Goal: Complete application form: Complete application form

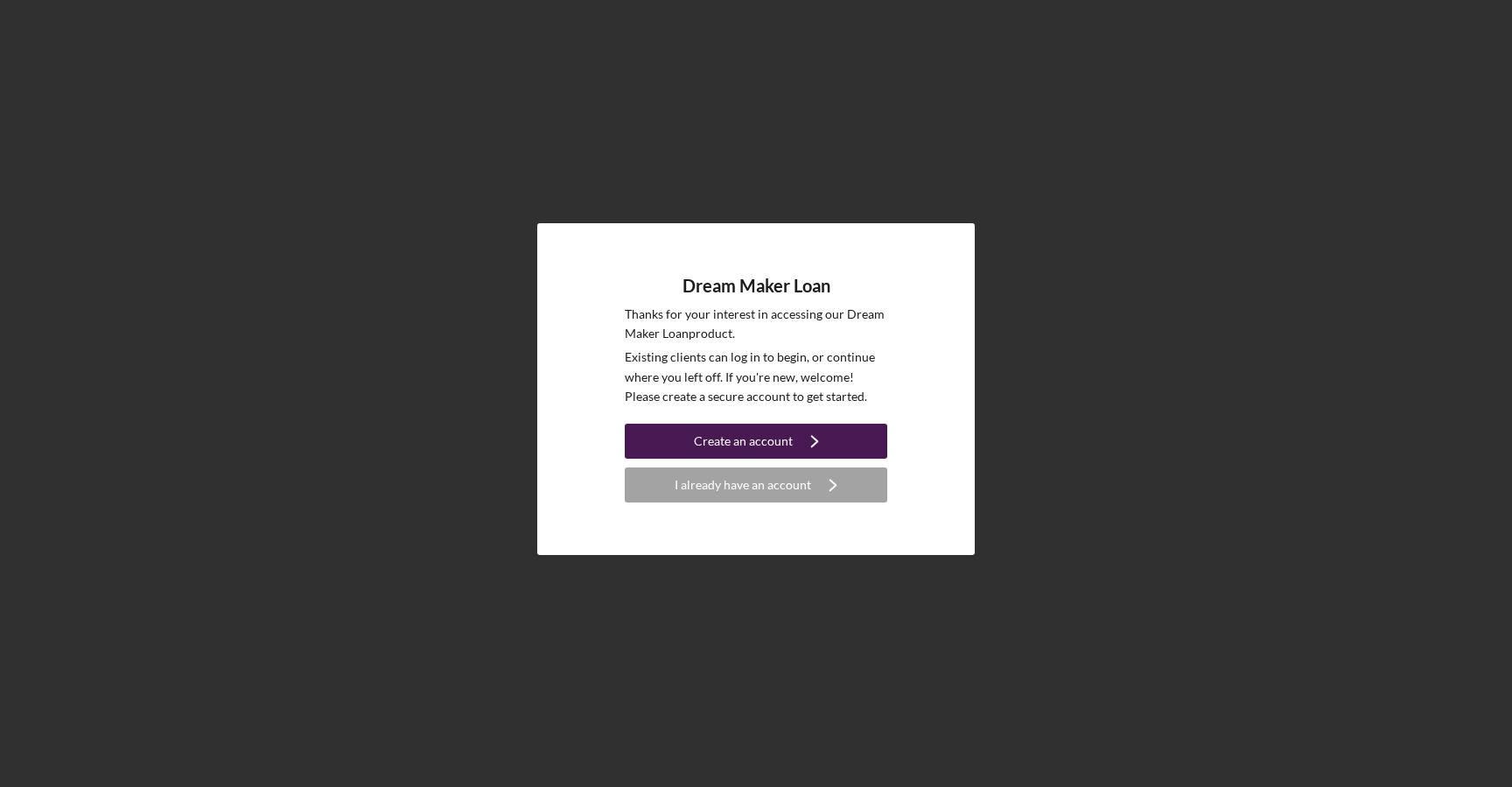
click at [692, 441] on button "Create an account Icon/Navigate" at bounding box center [756, 440] width 263 height 35
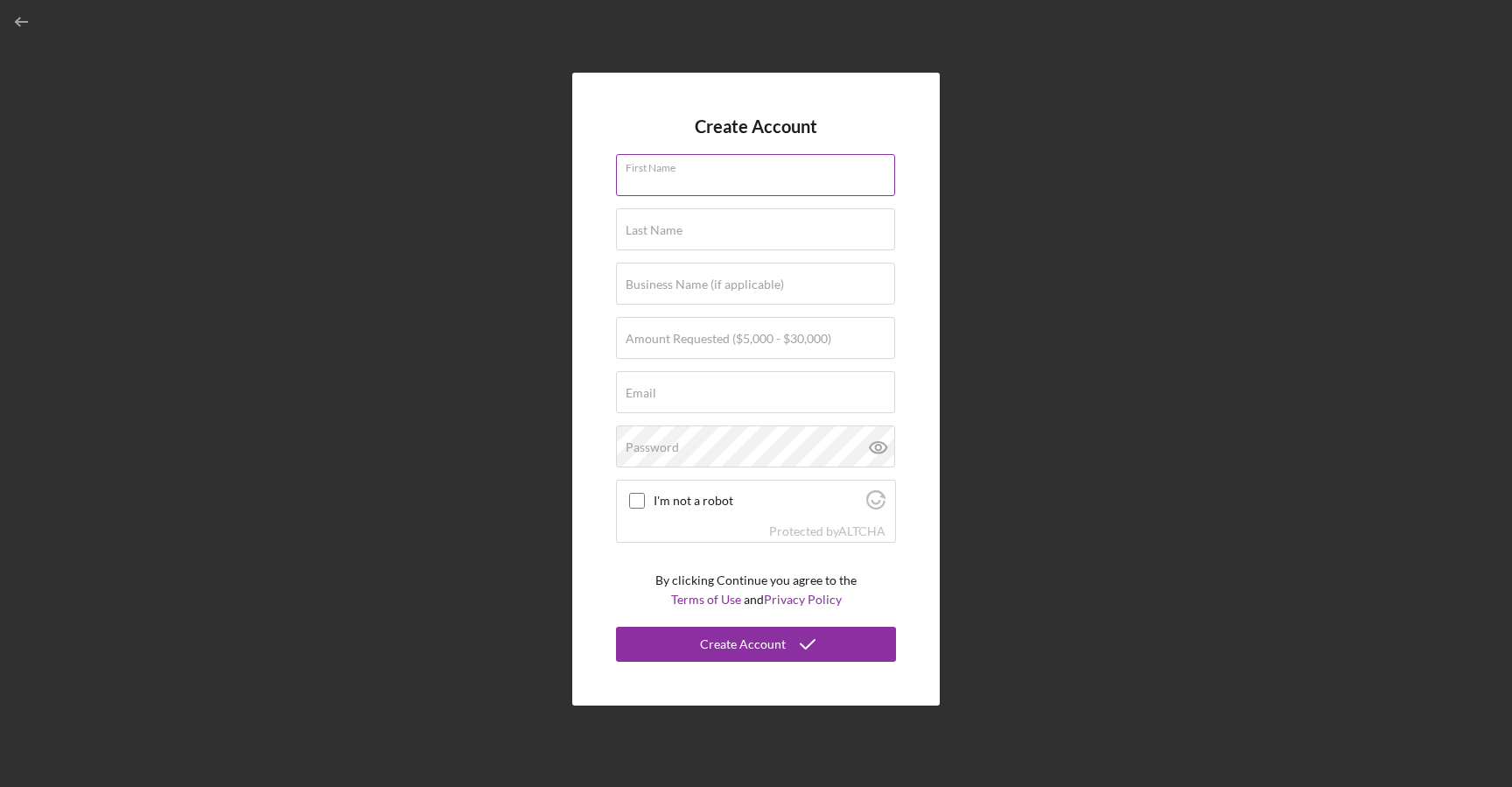
click at [684, 171] on div "First Name" at bounding box center [756, 176] width 280 height 43
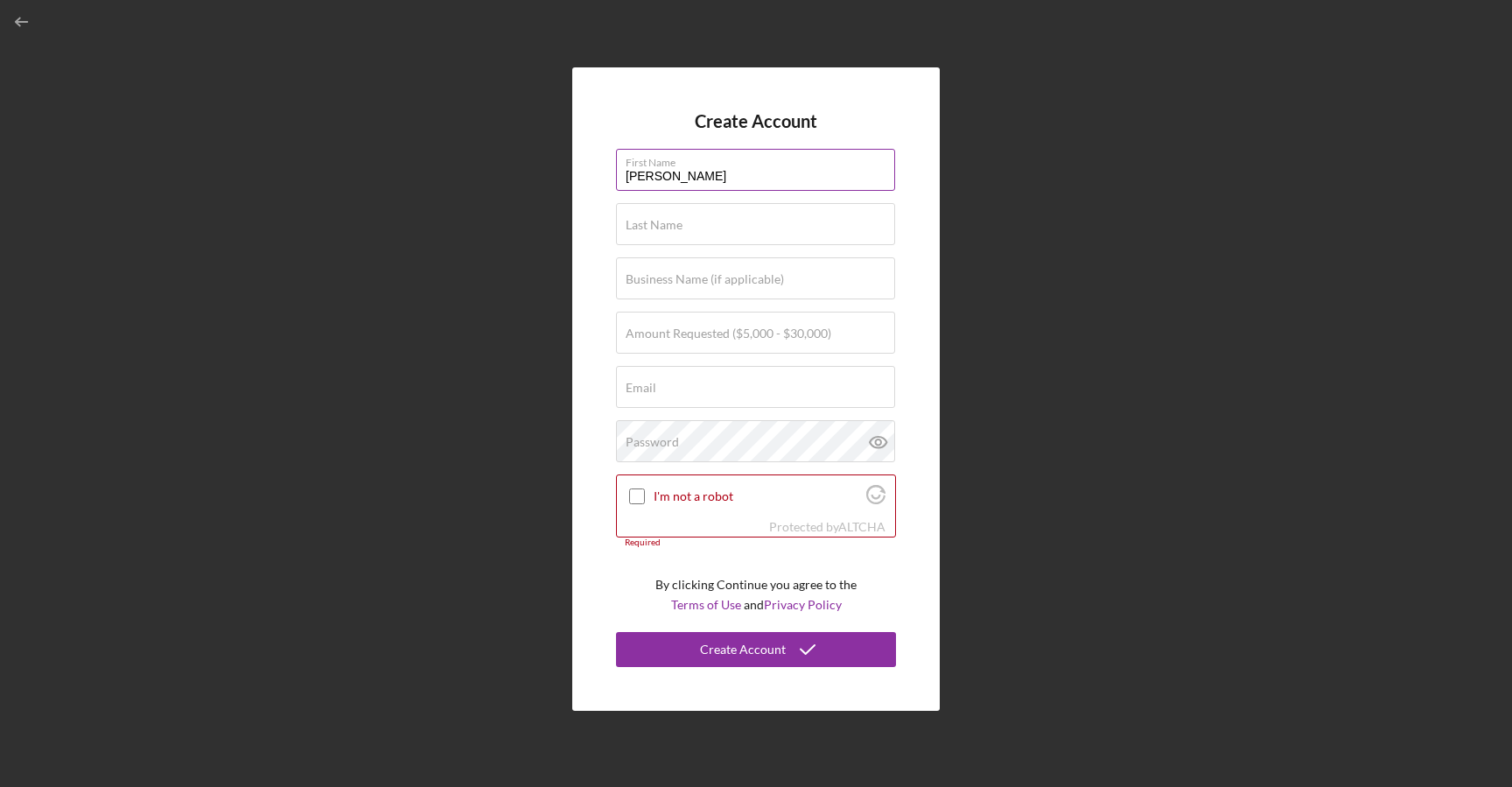
type input "[PERSON_NAME]"
type input "Brothers Building A Better Nation"
type input "$30,000"
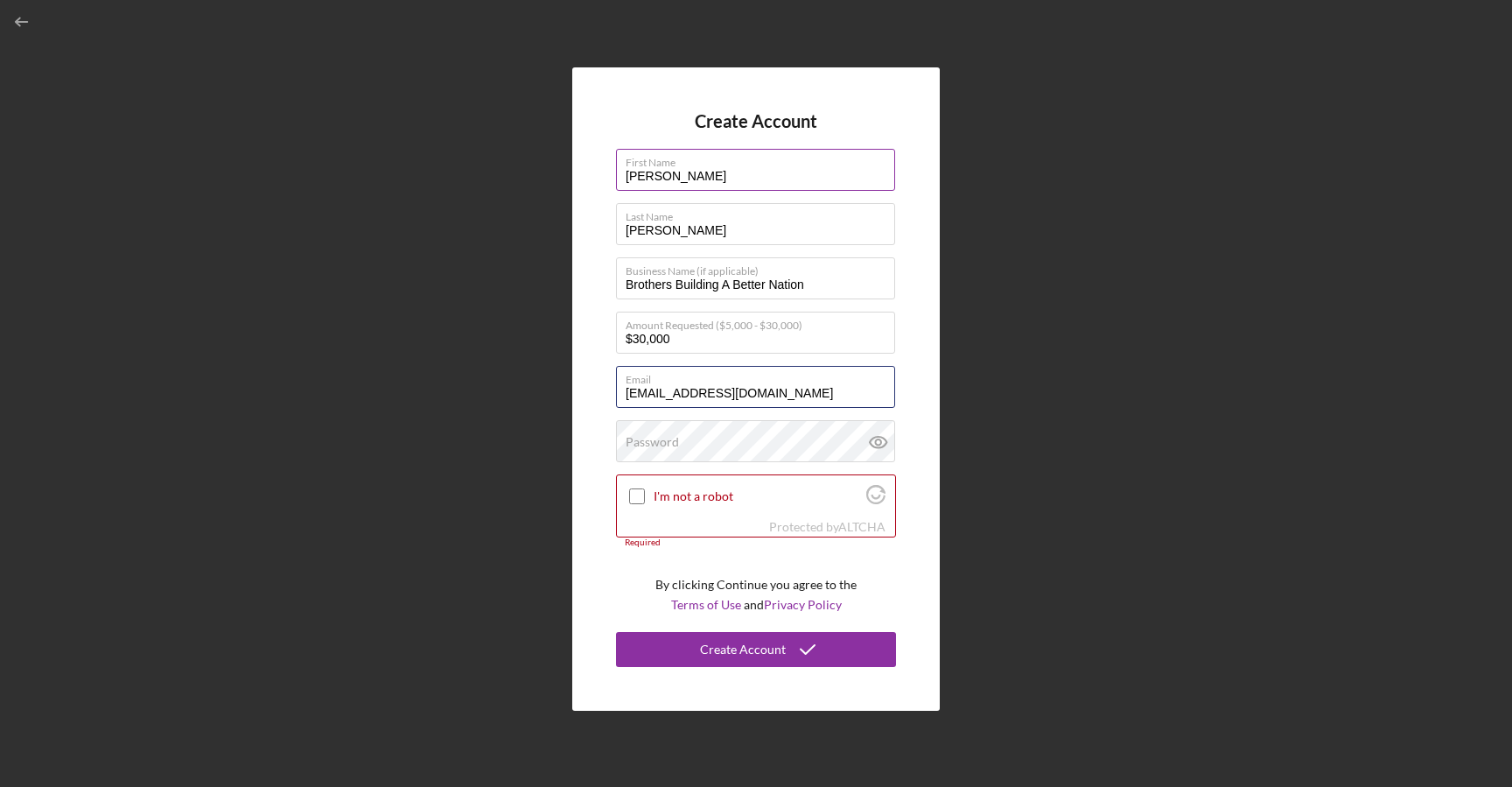
type input "[EMAIL_ADDRESS][DOMAIN_NAME]"
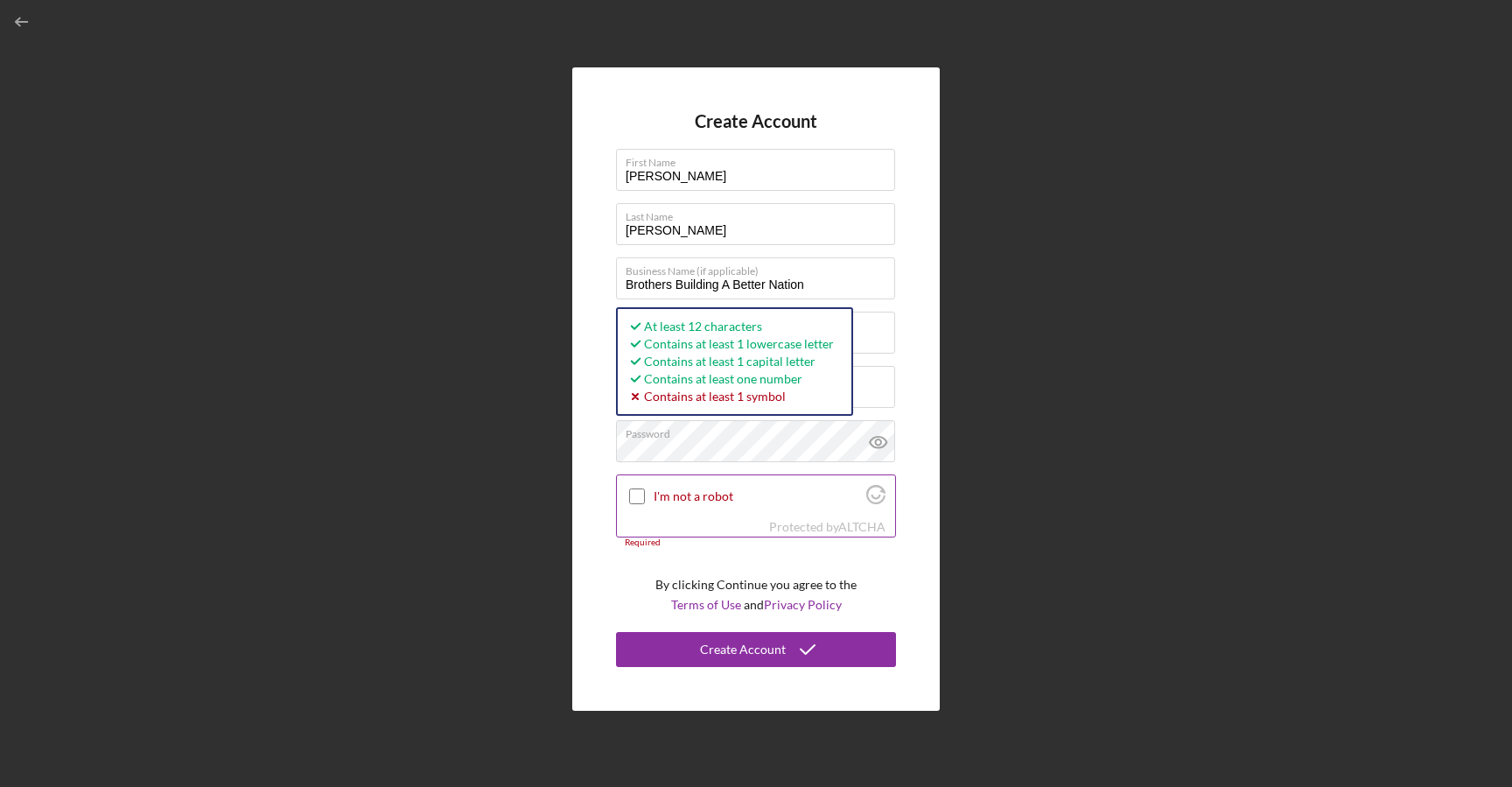
click at [637, 498] on input "I'm not a robot" at bounding box center [637, 496] width 16 height 16
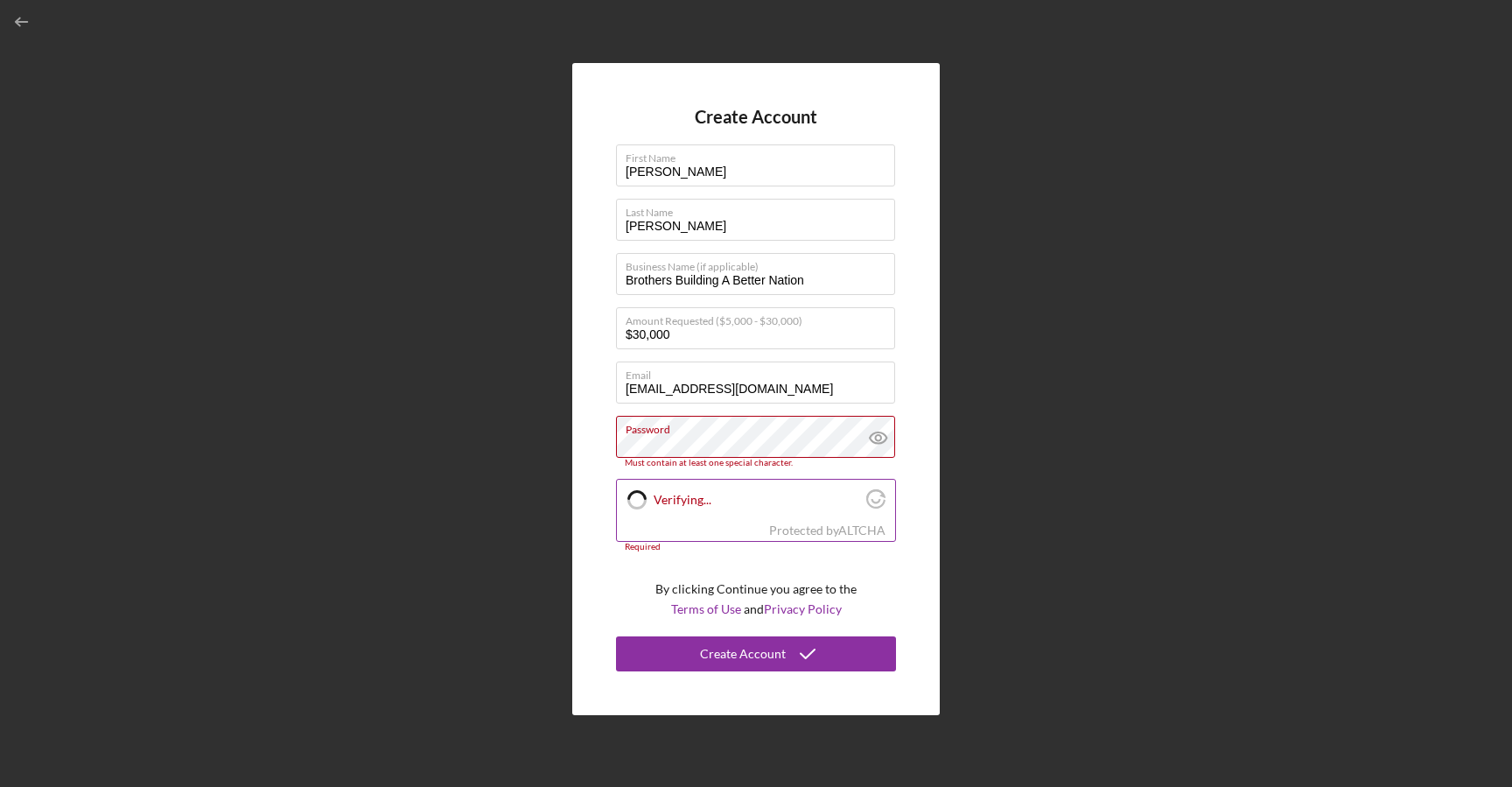
checkbox input "true"
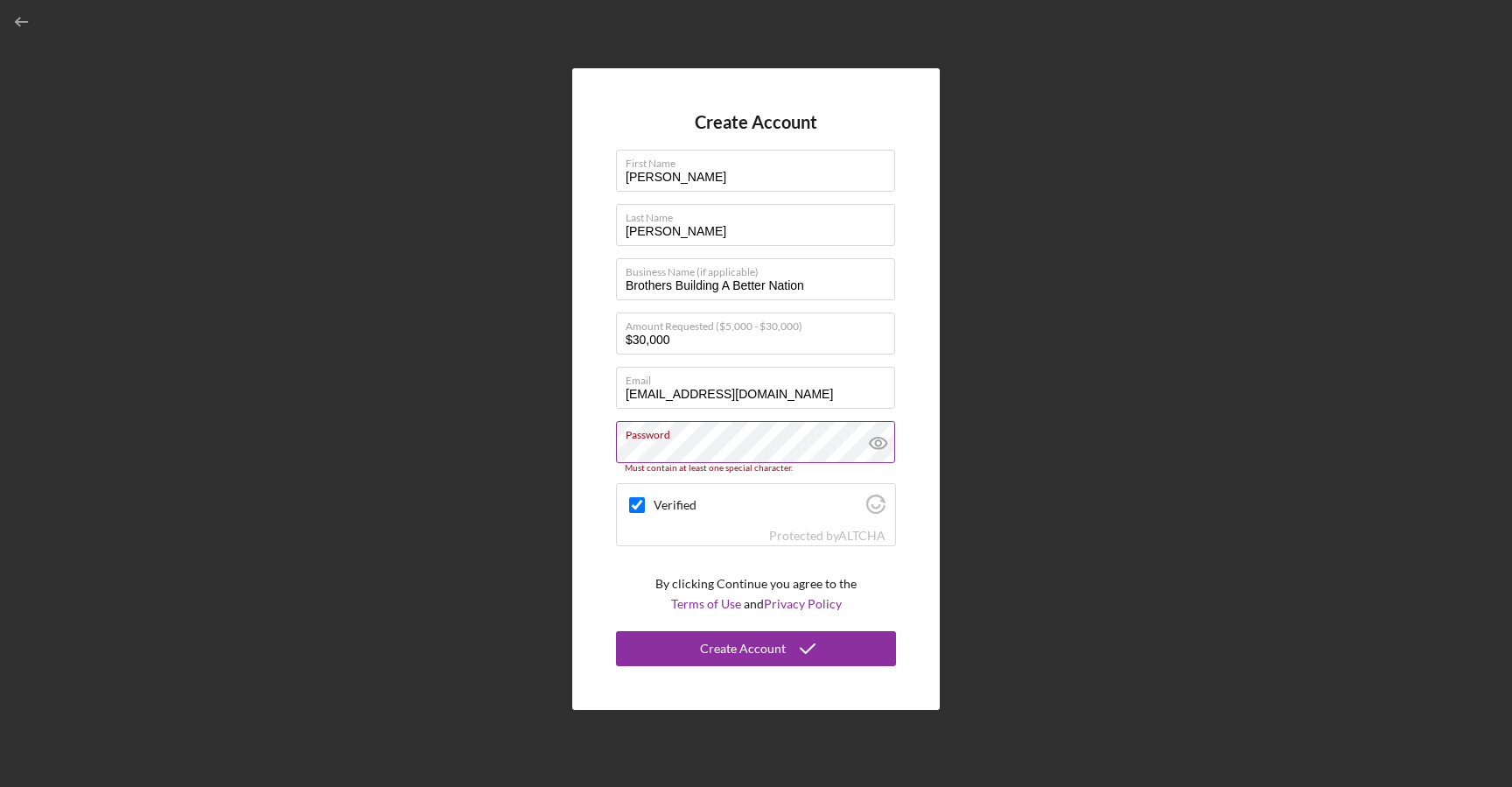
click at [750, 434] on label "Password" at bounding box center [760, 431] width 270 height 19
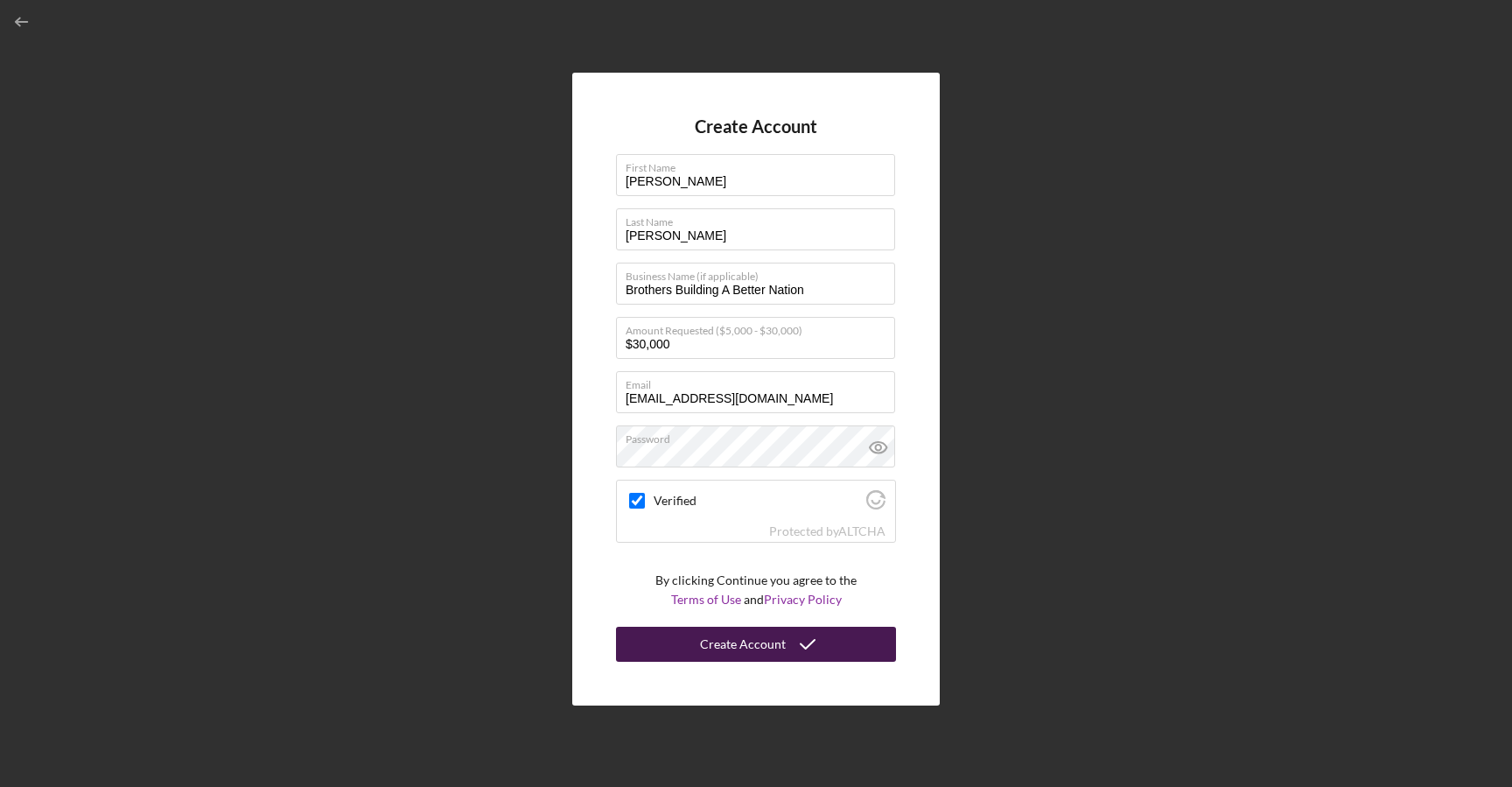
click at [735, 652] on div "Create Account" at bounding box center [743, 643] width 86 height 35
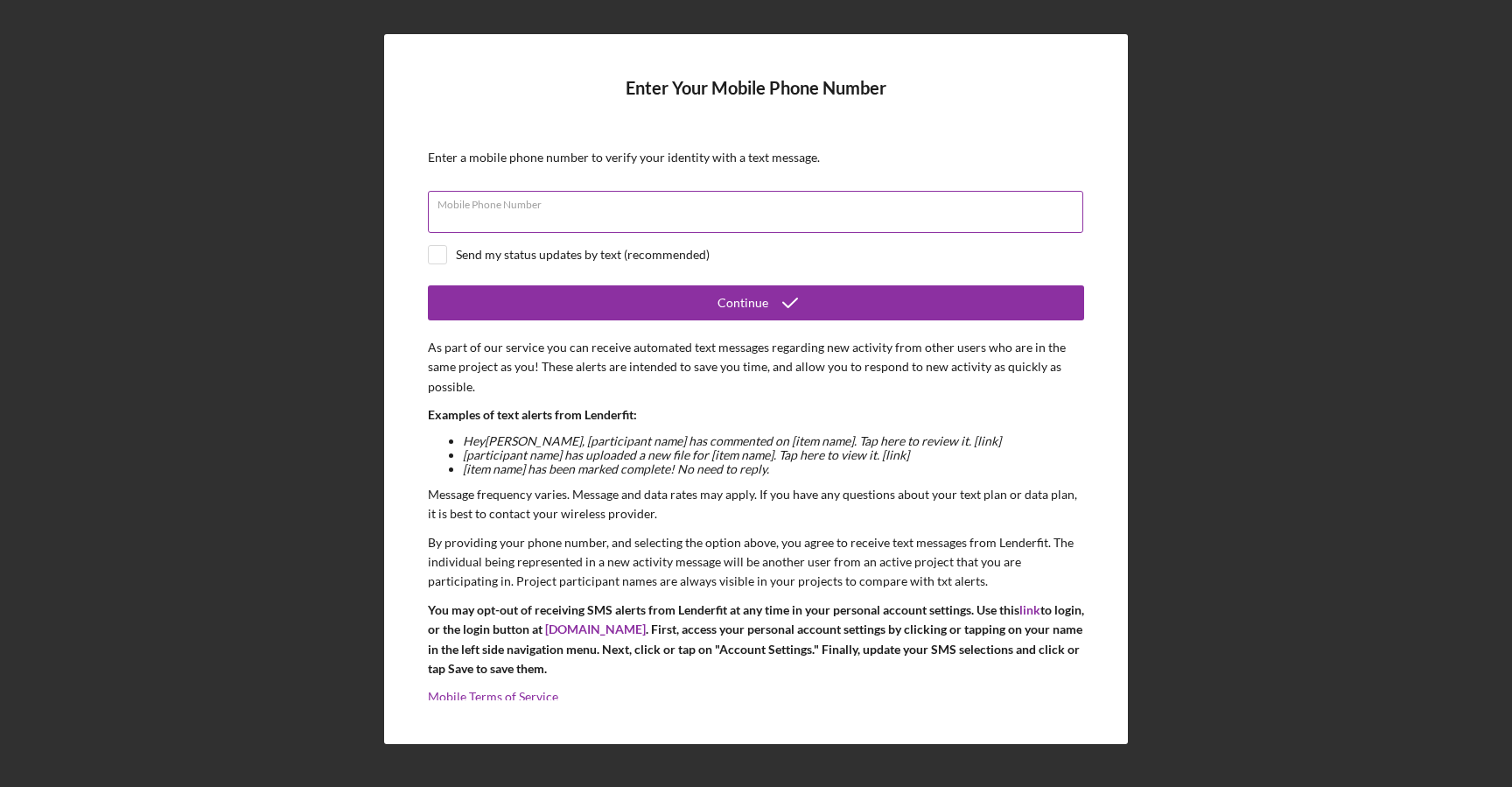
click at [630, 198] on div "Mobile Phone Number" at bounding box center [756, 212] width 657 height 43
type input "[PHONE_NUMBER]"
click at [533, 263] on div "Send my status updates by text (recommended)" at bounding box center [756, 254] width 657 height 19
checkbox input "true"
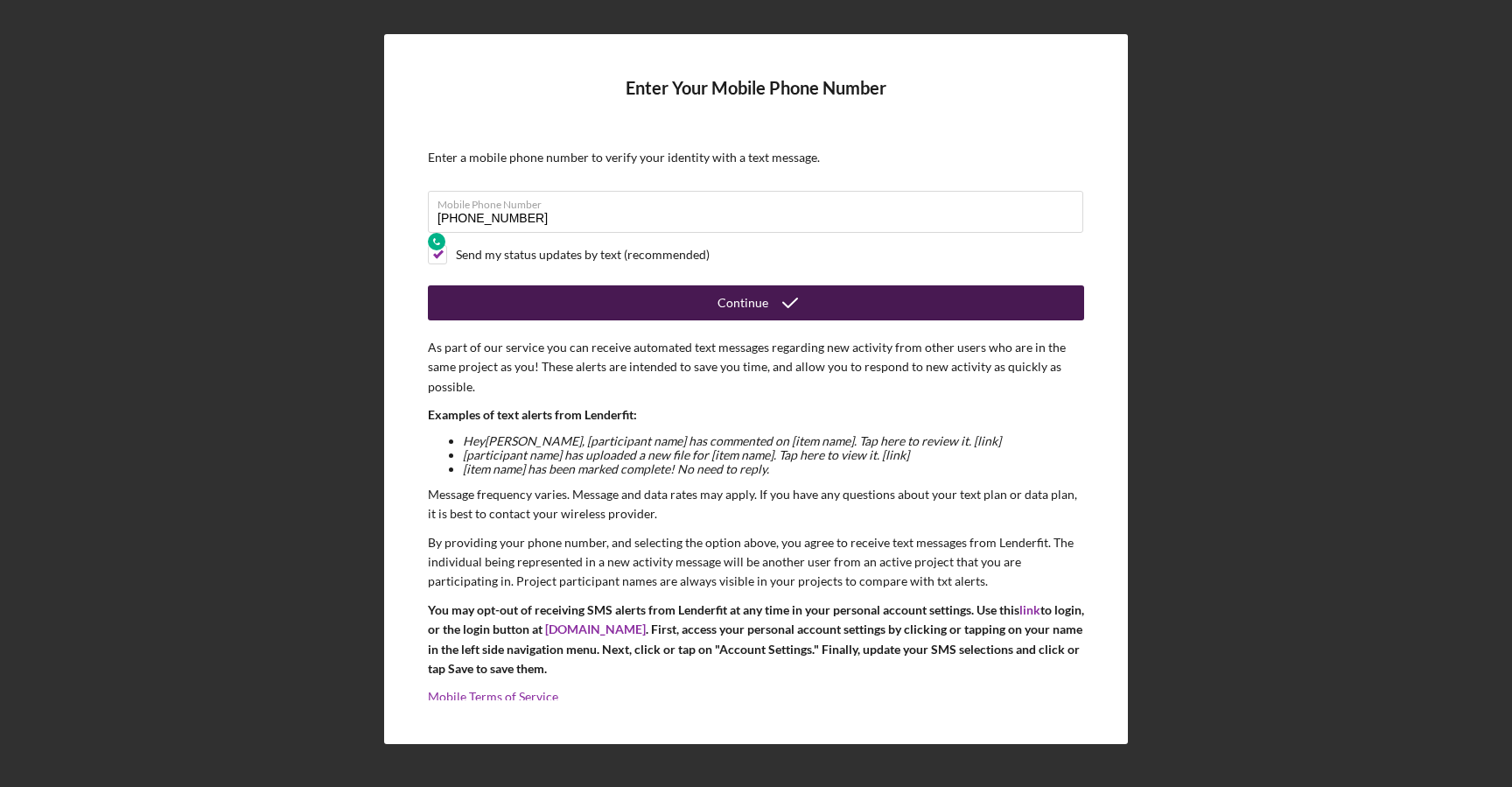
click at [585, 287] on button "Continue" at bounding box center [756, 302] width 657 height 35
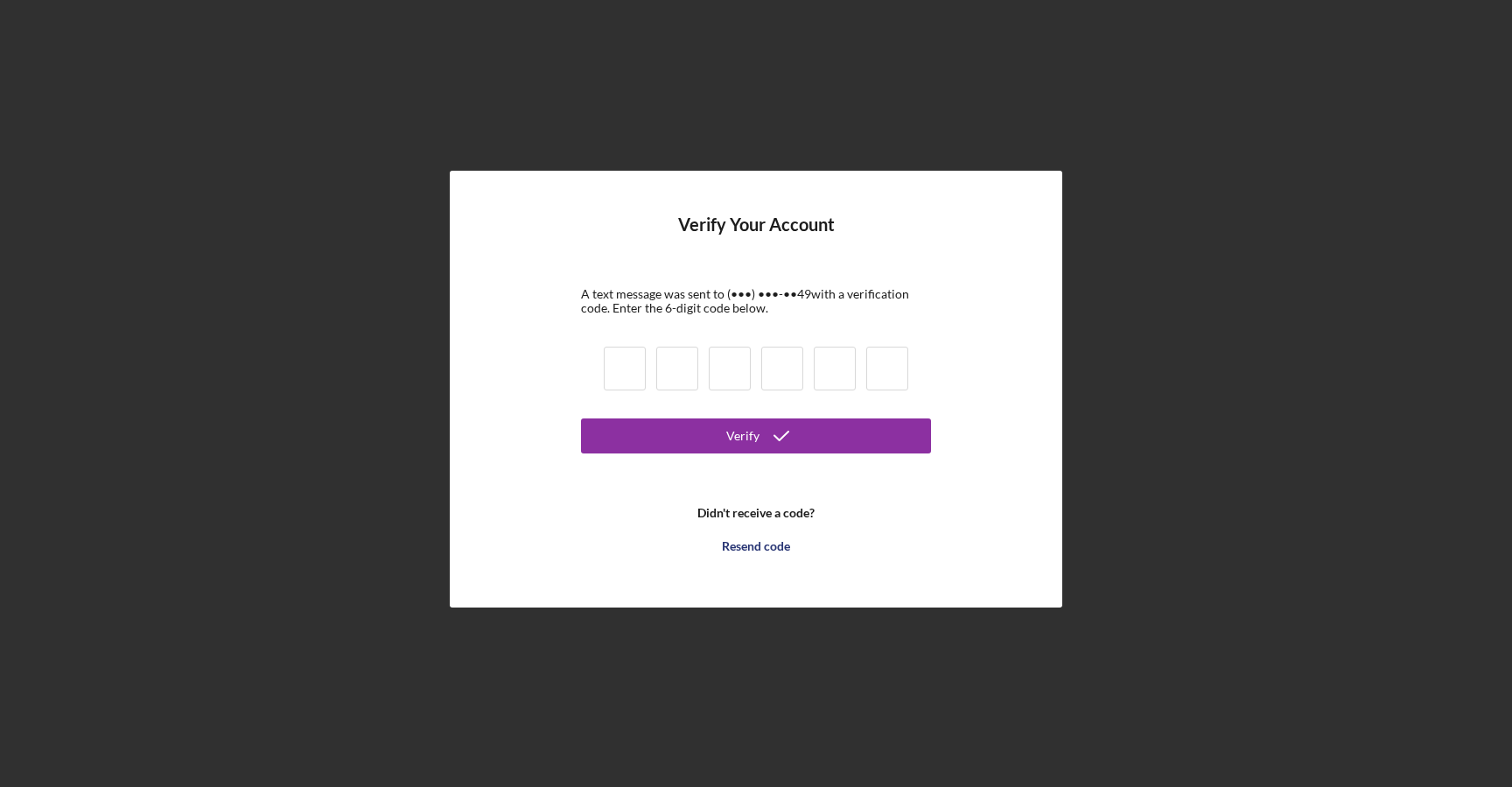
click at [620, 364] on input at bounding box center [624, 368] width 42 height 43
type input "8"
type input "7"
type input "0"
type input "9"
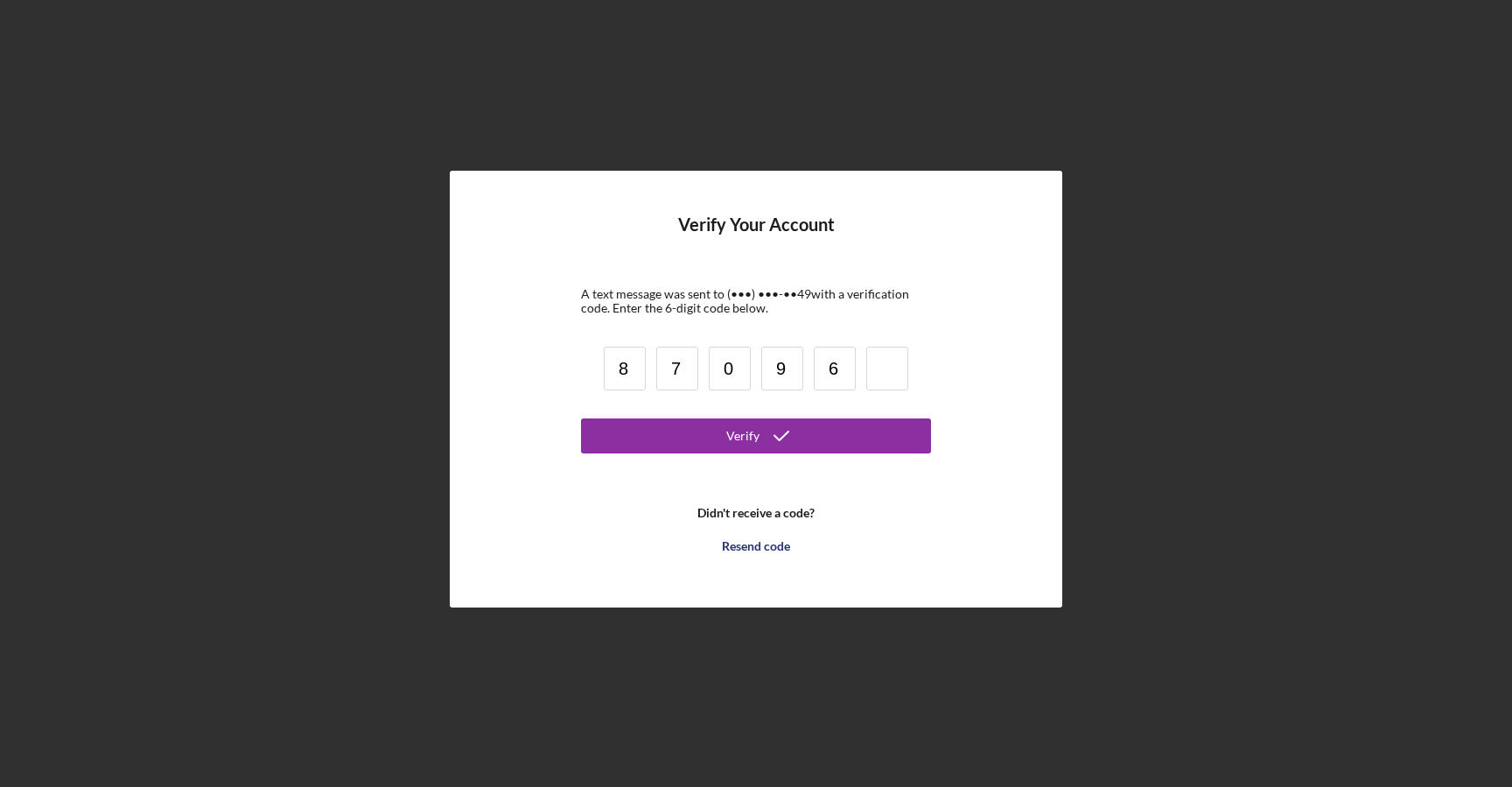
type input "6"
type input "3"
click at [627, 442] on button "Verify" at bounding box center [756, 435] width 350 height 35
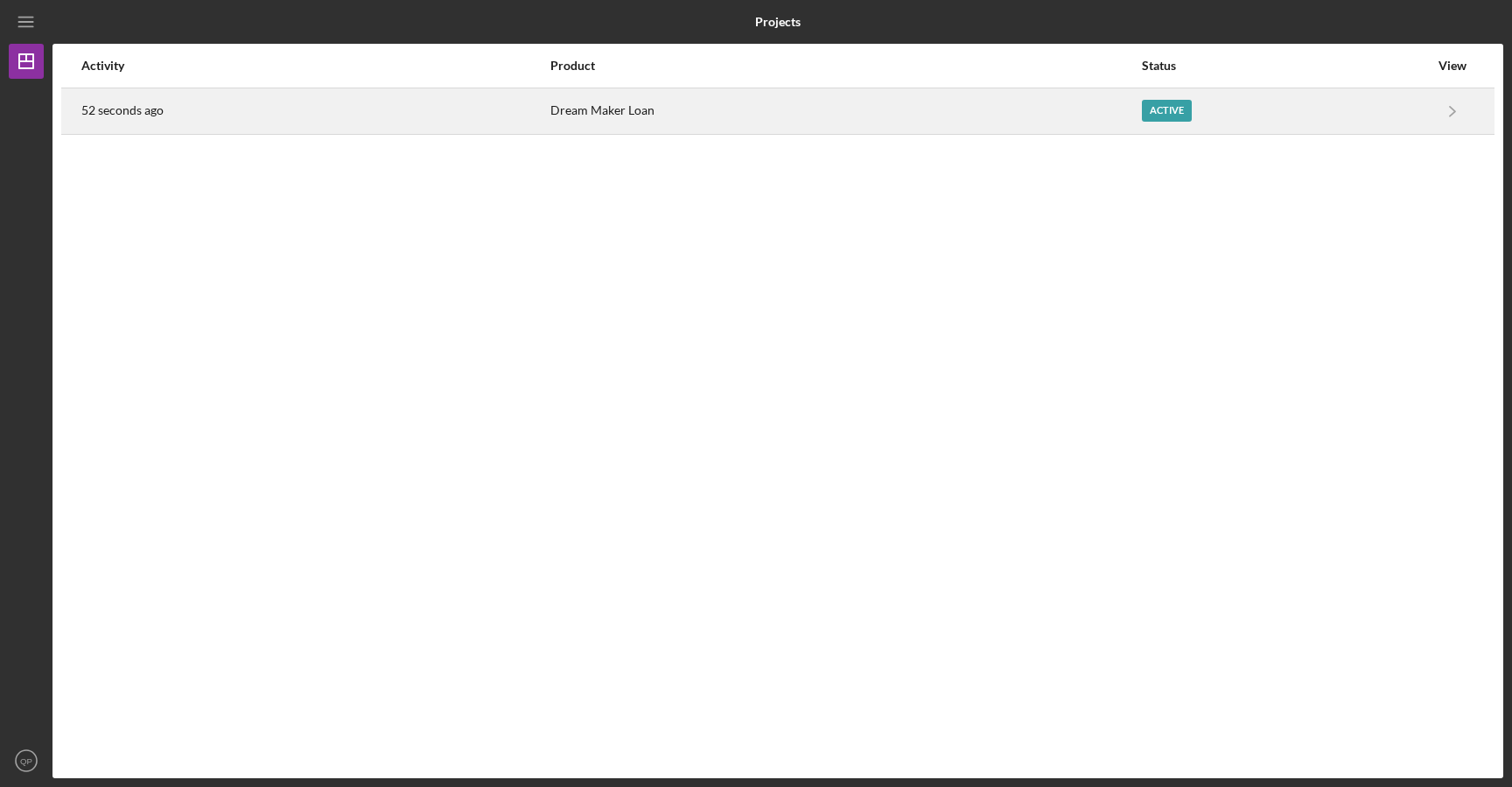
click at [1206, 110] on div "Active" at bounding box center [1285, 111] width 287 height 43
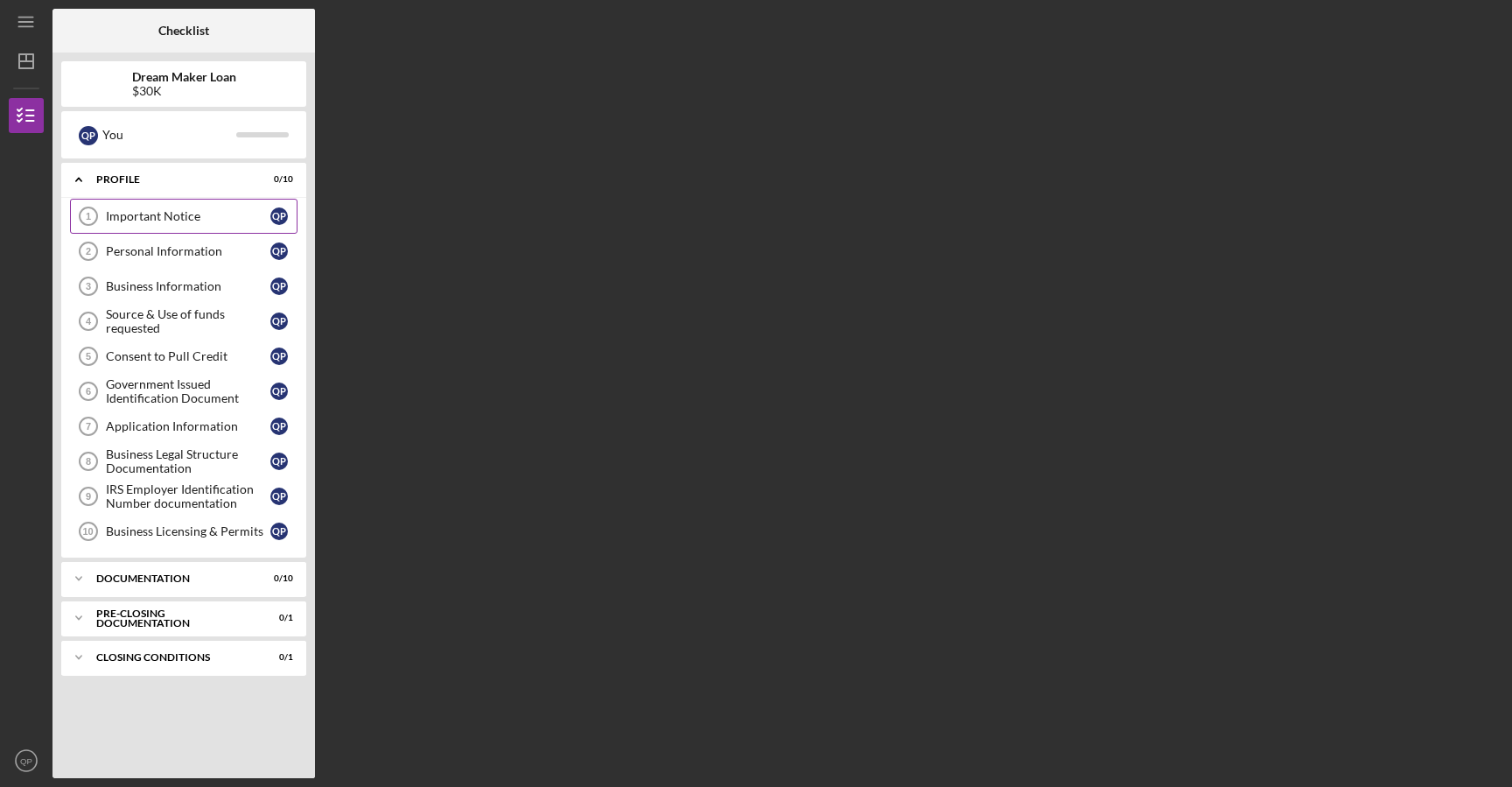
click at [238, 221] on div "Important Notice" at bounding box center [188, 216] width 165 height 14
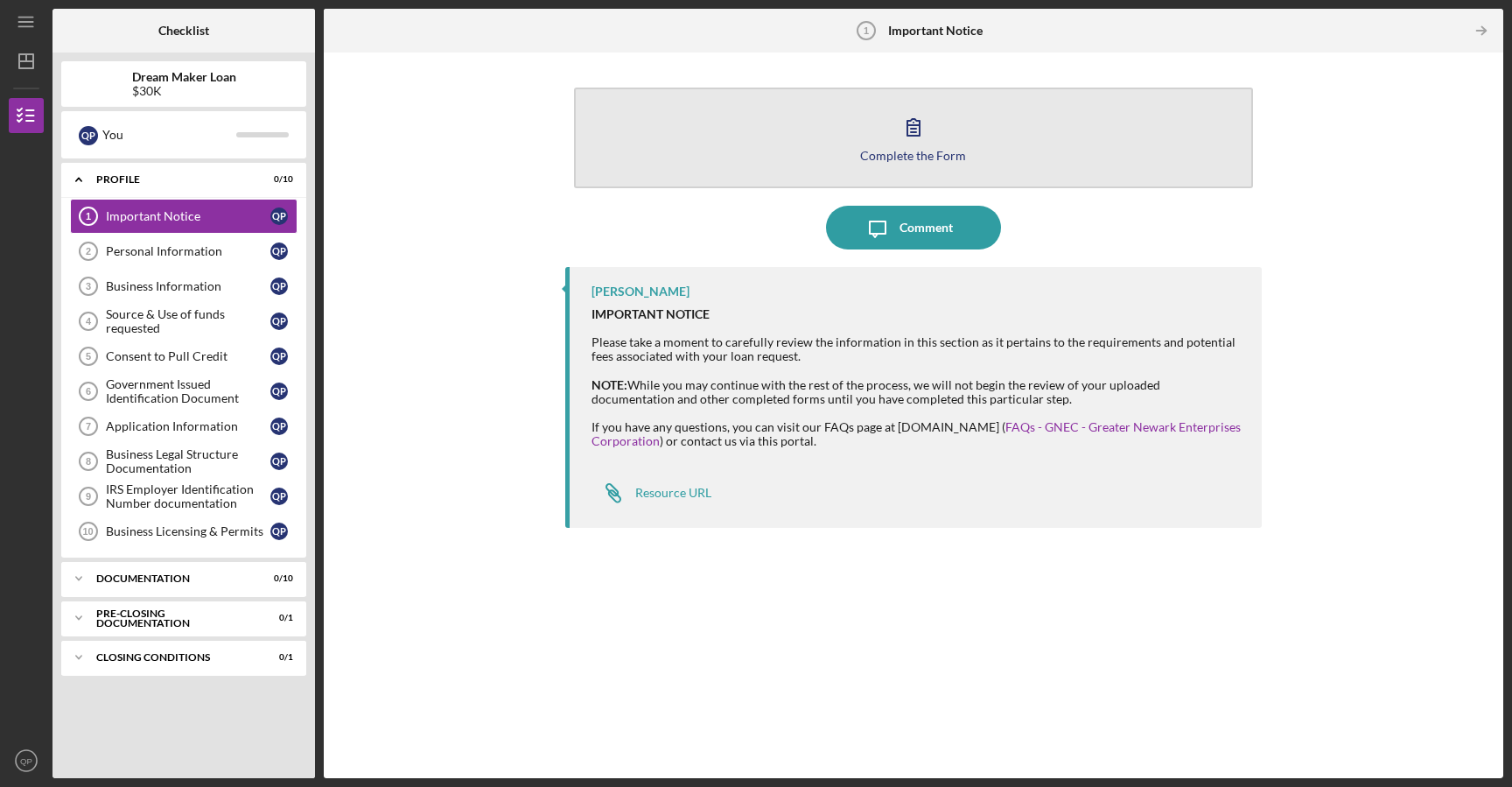
click at [879, 145] on button "Complete the Form Form" at bounding box center [914, 138] width 679 height 101
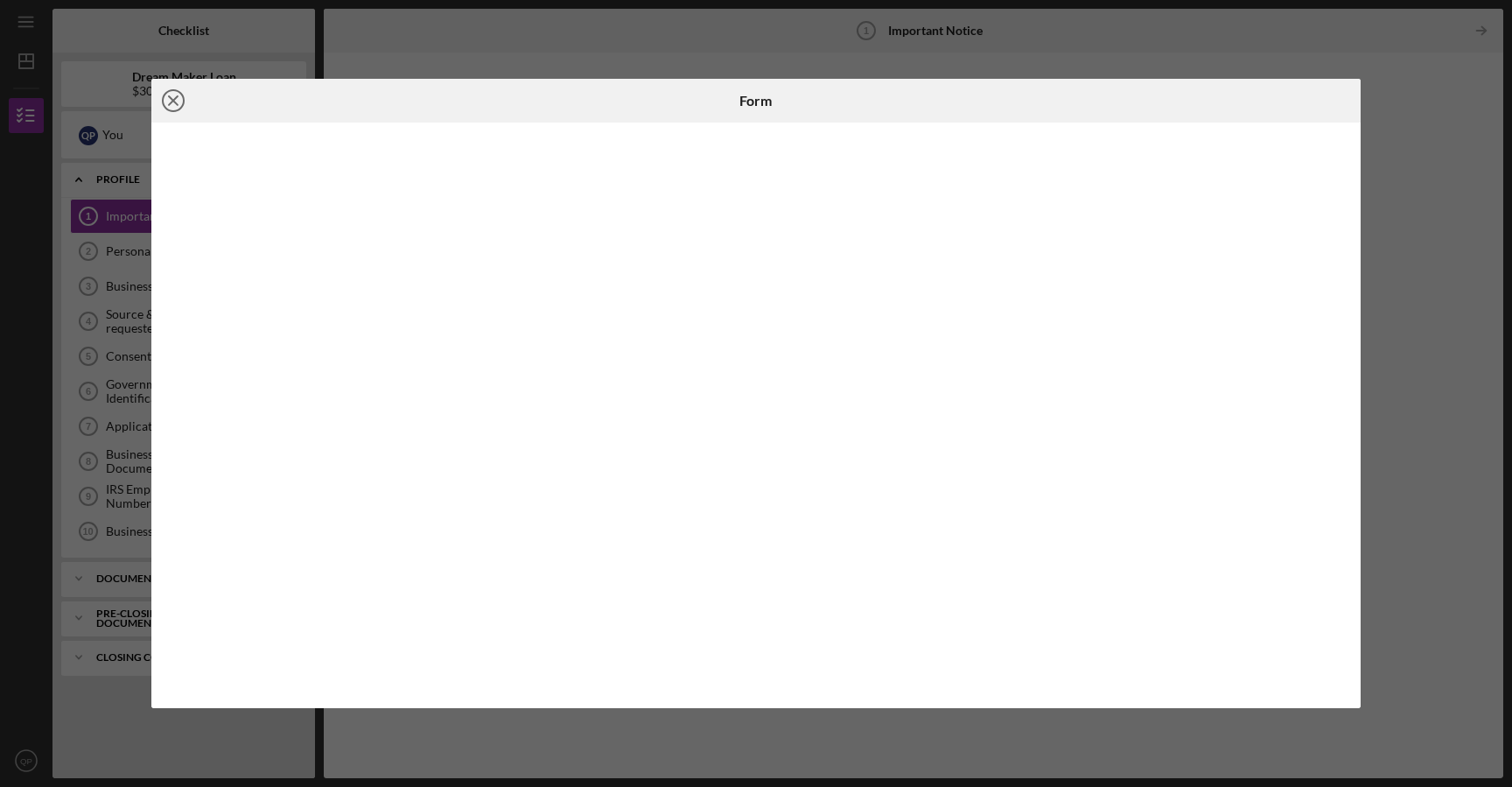
click at [187, 108] on icon "Icon/Close" at bounding box center [173, 101] width 43 height 43
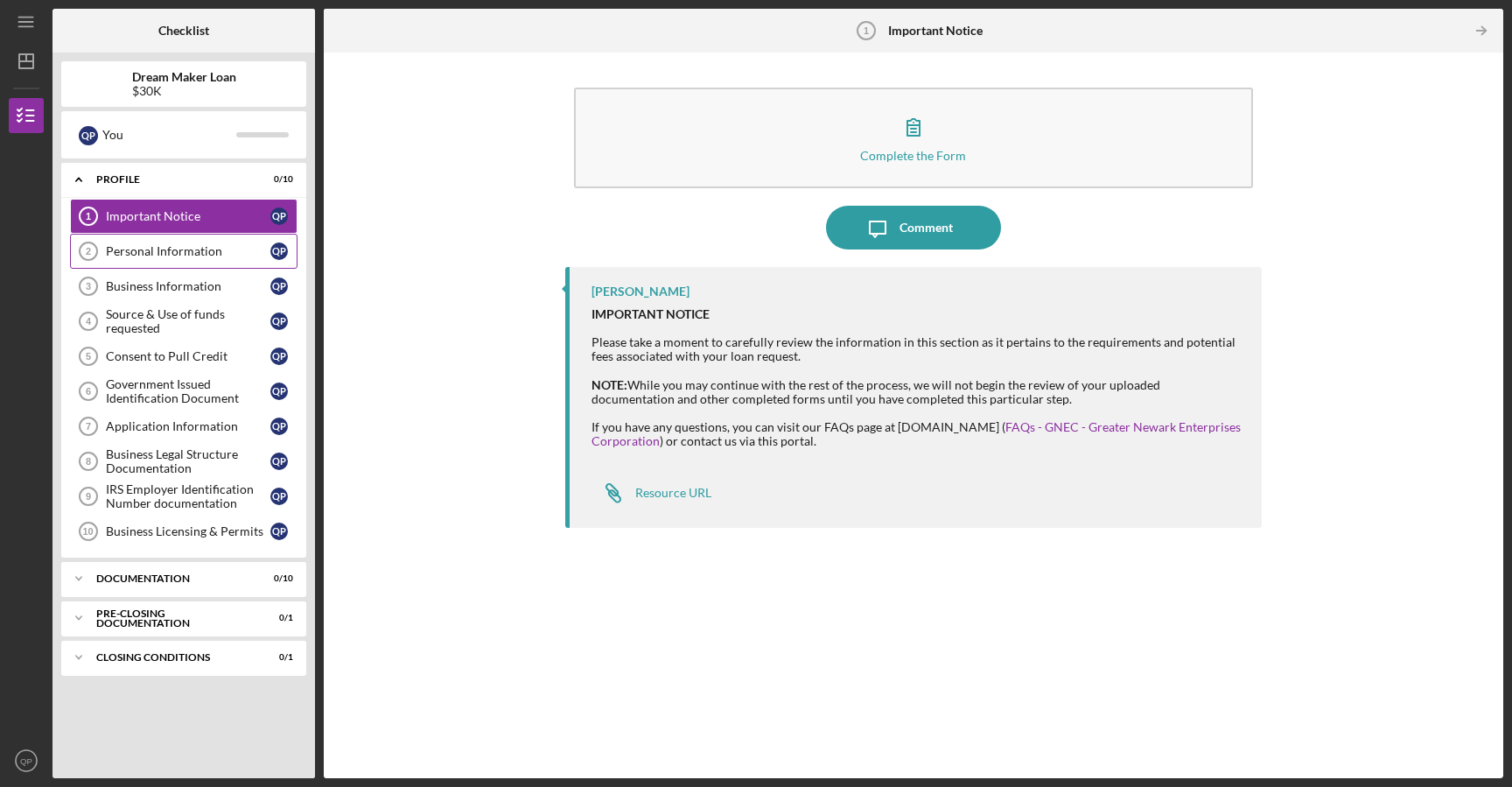
click at [244, 256] on div "Personal Information" at bounding box center [188, 251] width 165 height 14
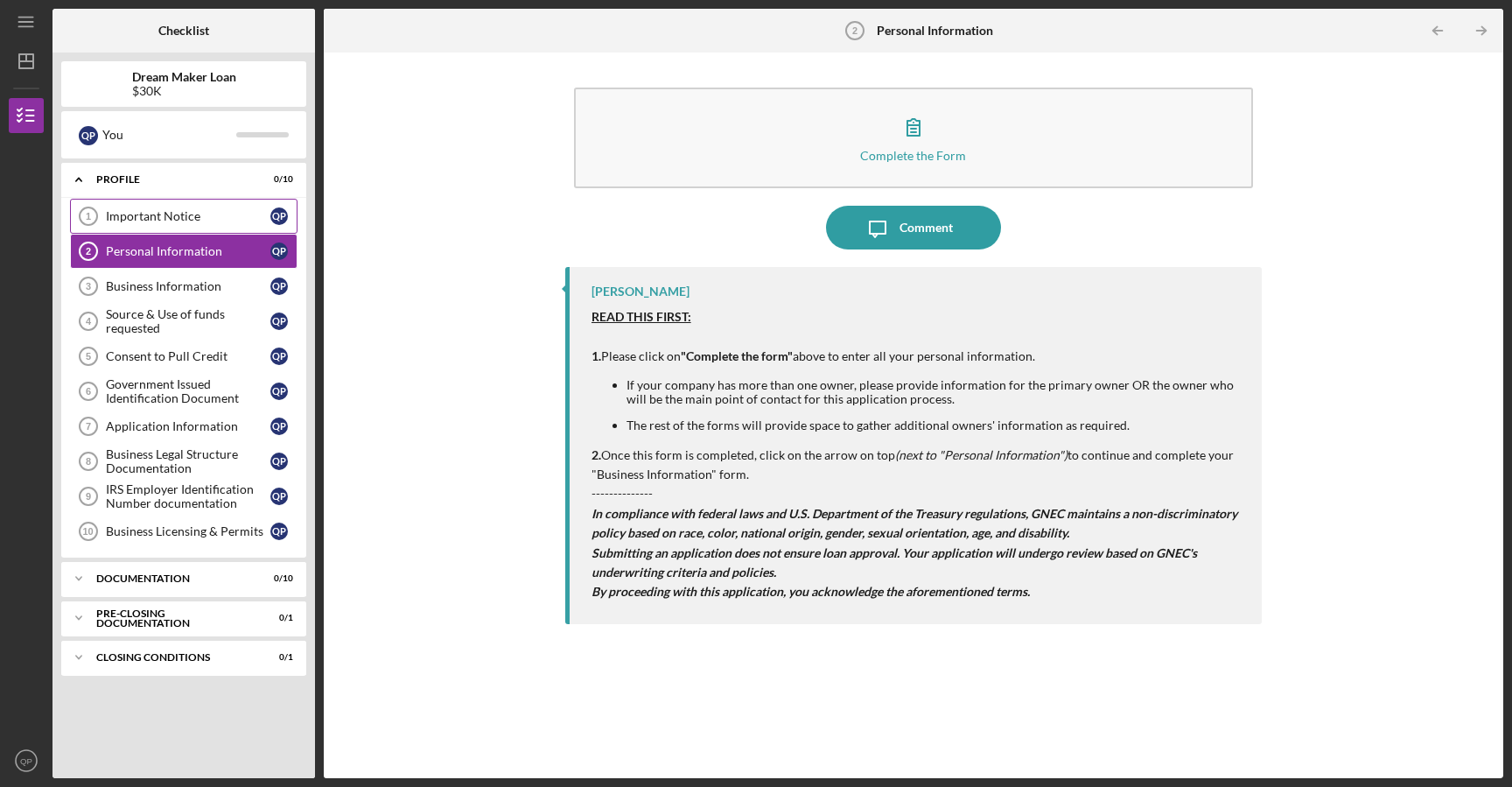
click at [252, 211] on div "Important Notice" at bounding box center [188, 216] width 165 height 14
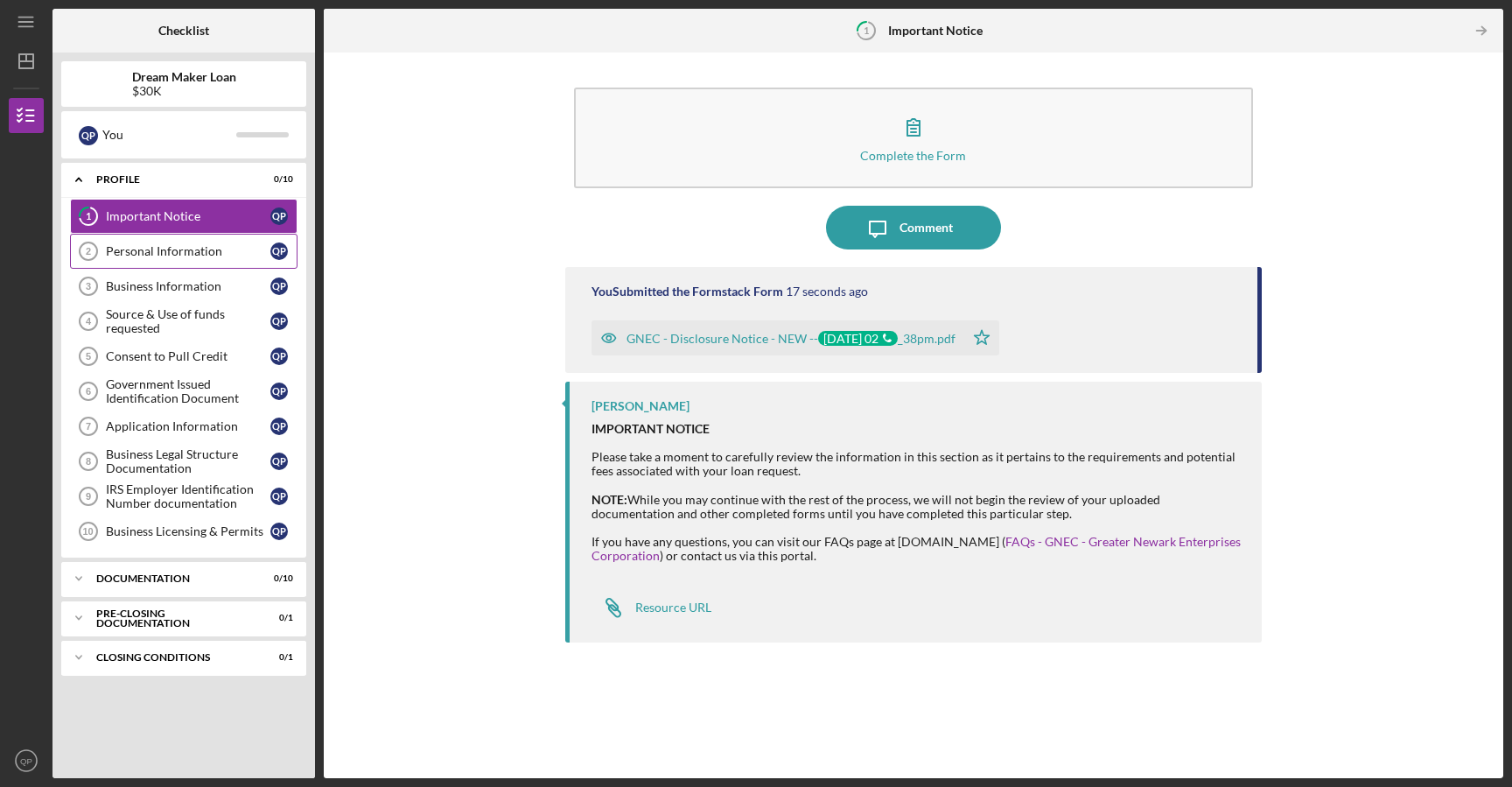
click at [203, 254] on div "Personal Information" at bounding box center [188, 251] width 165 height 14
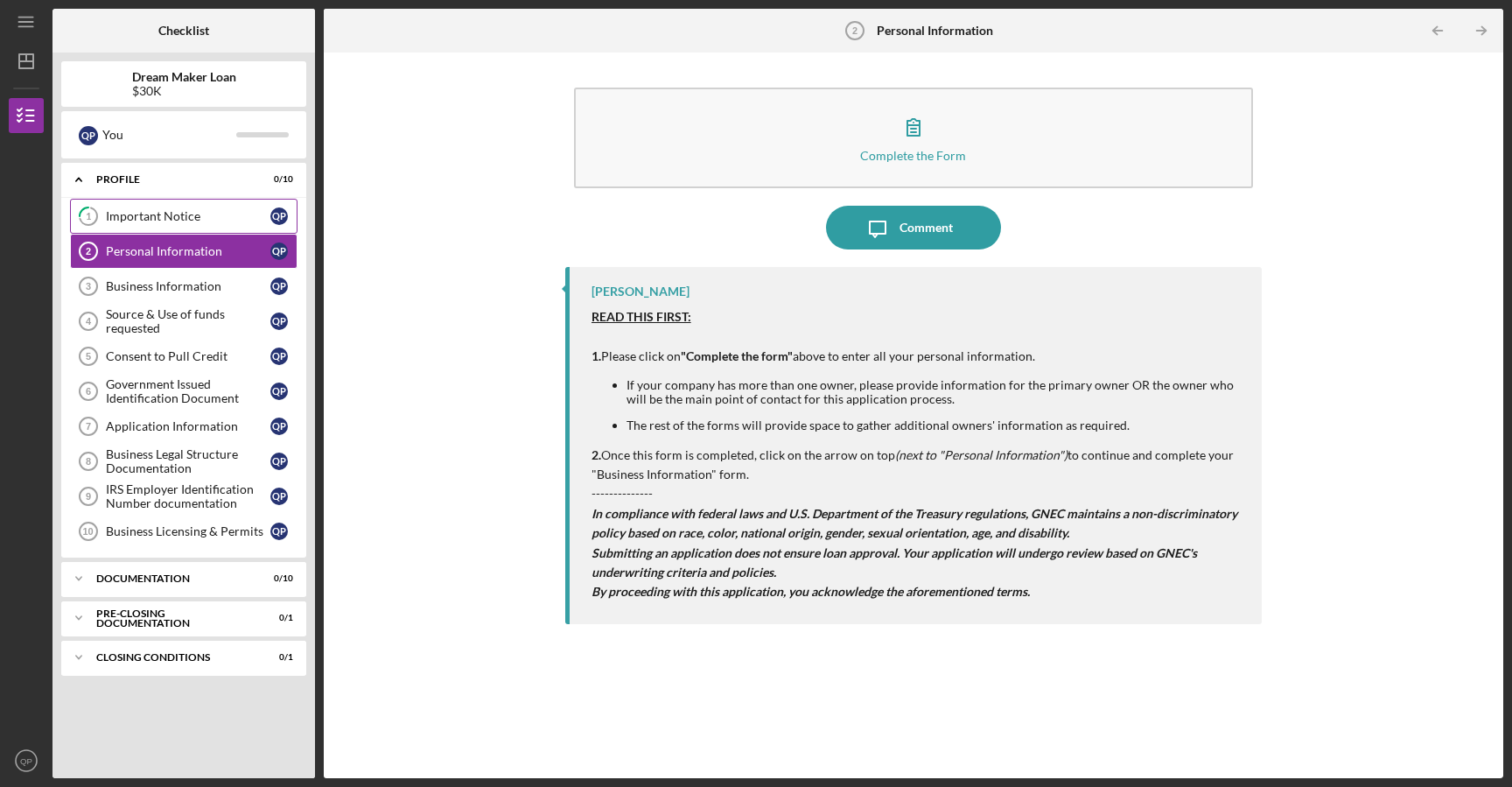
click at [231, 212] on div "Important Notice" at bounding box center [188, 216] width 165 height 14
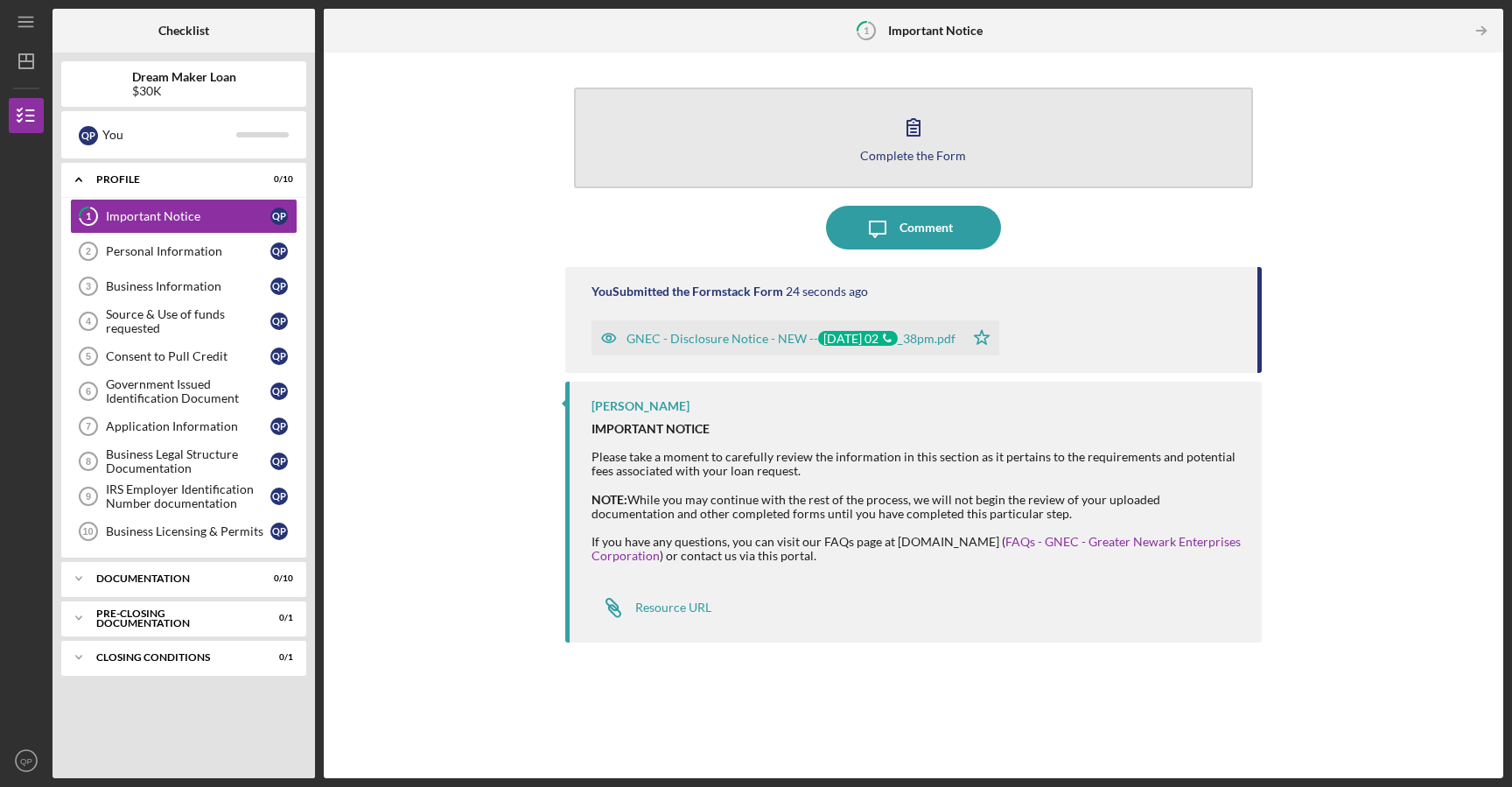
click at [1002, 164] on button "Complete the Form Form" at bounding box center [914, 138] width 679 height 101
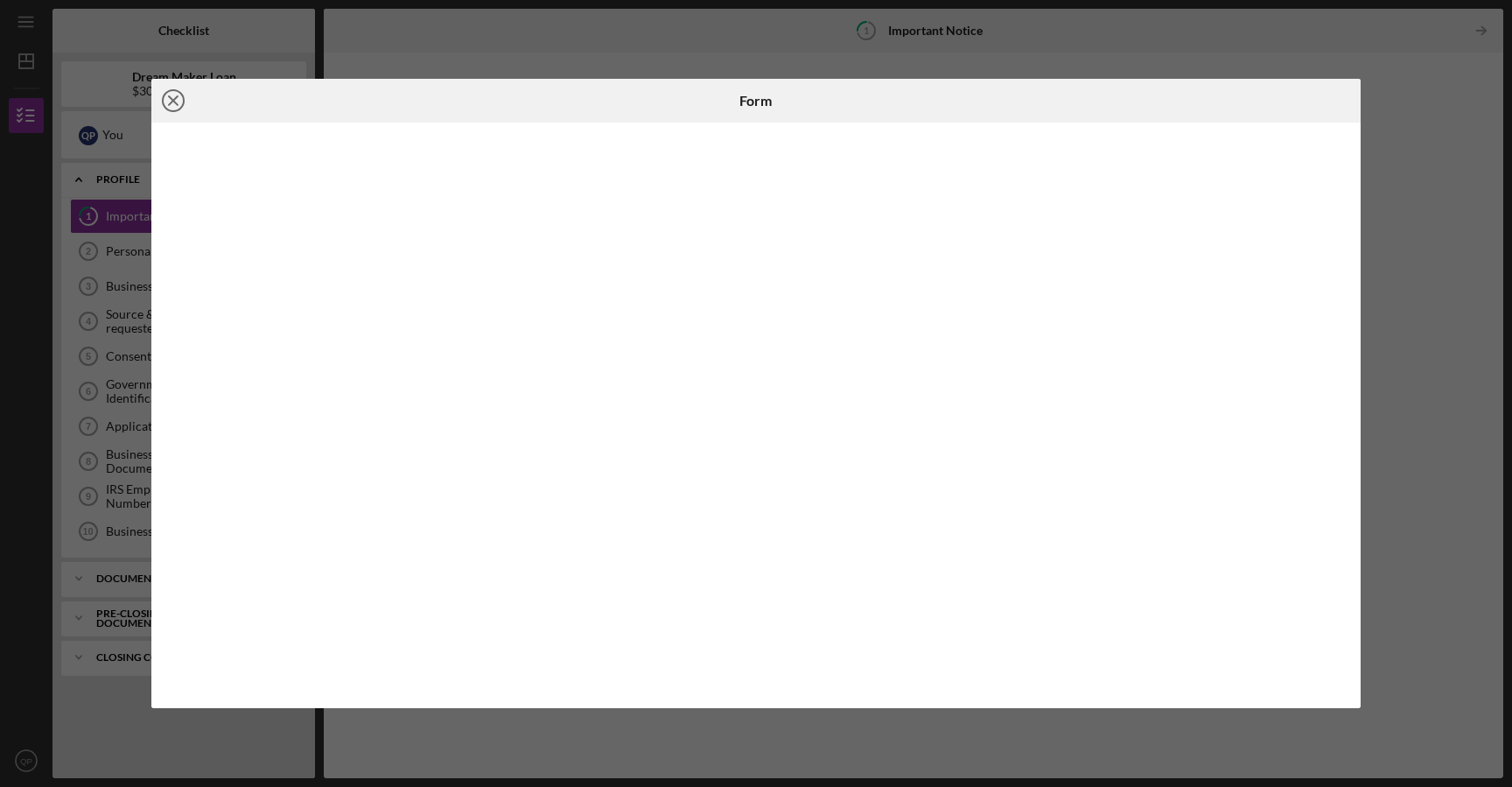
click at [166, 104] on icon "Icon/Close" at bounding box center [173, 101] width 43 height 43
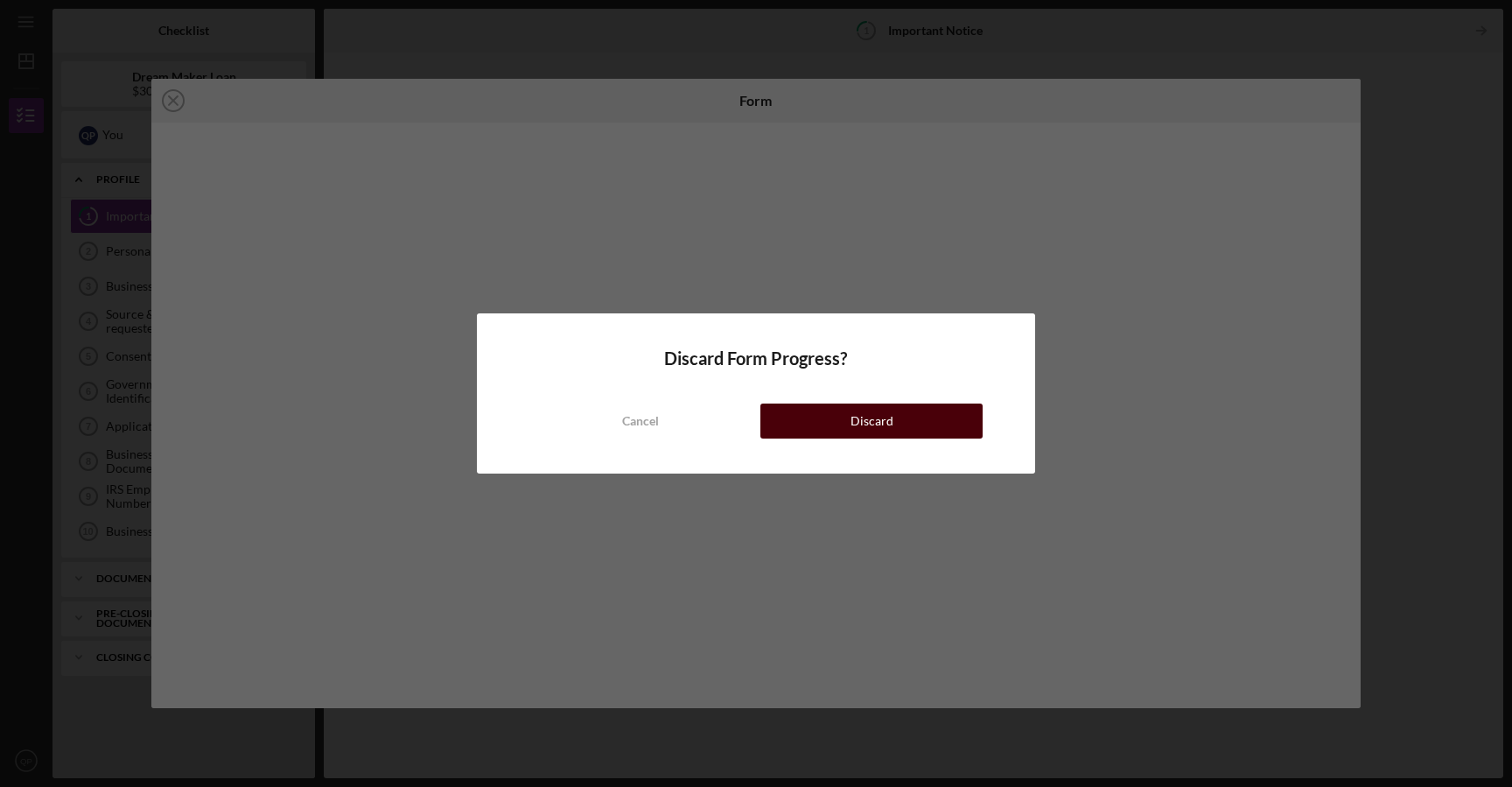
click at [840, 428] on button "Discard" at bounding box center [871, 420] width 222 height 35
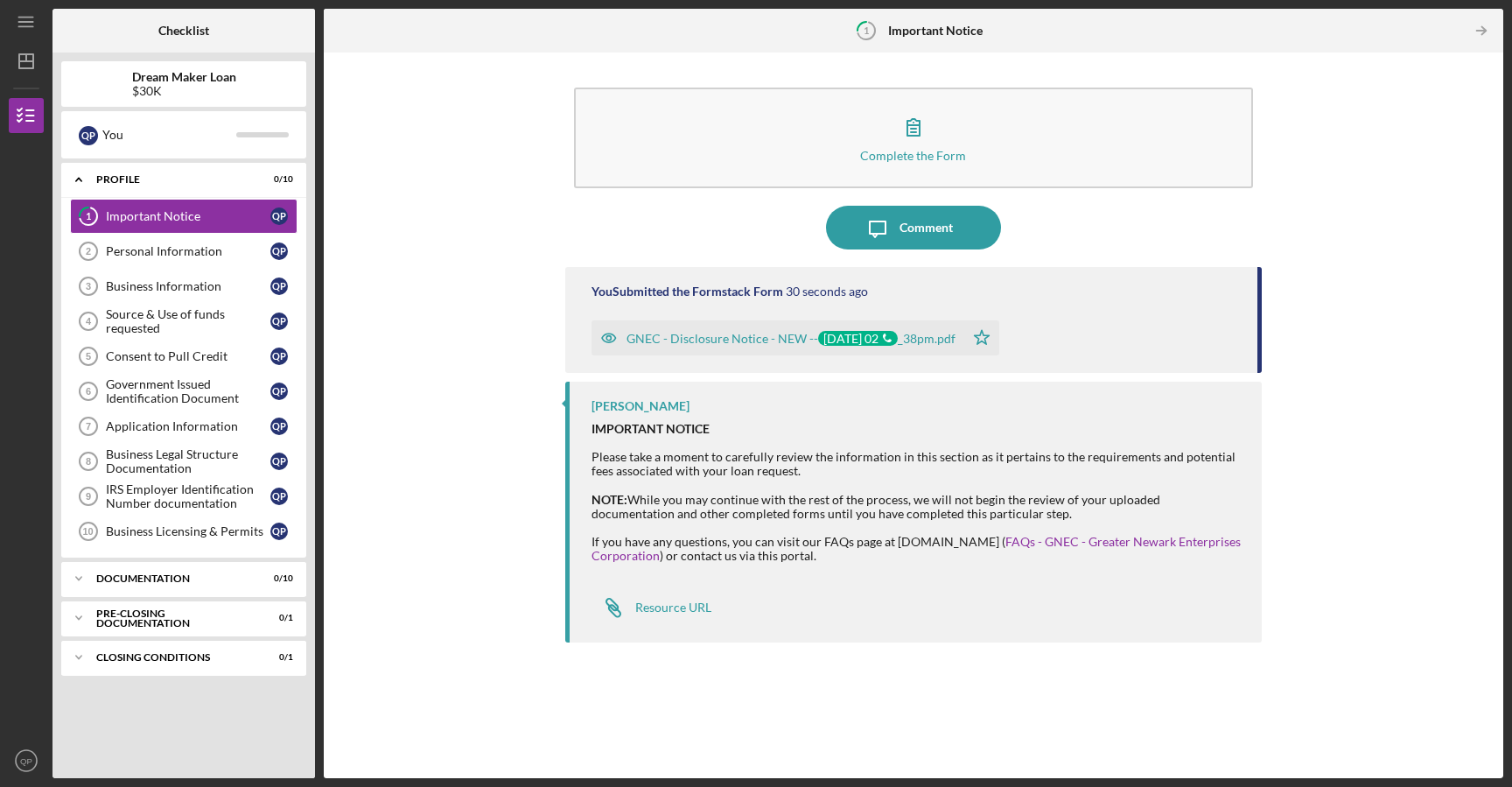
click at [675, 517] on div "NOTE: While you may continue with the rest of the process, we will not begin th…" at bounding box center [918, 535] width 654 height 85
click at [674, 602] on div "Resource URL" at bounding box center [673, 607] width 76 height 14
click at [259, 245] on div "Personal Information" at bounding box center [188, 251] width 165 height 14
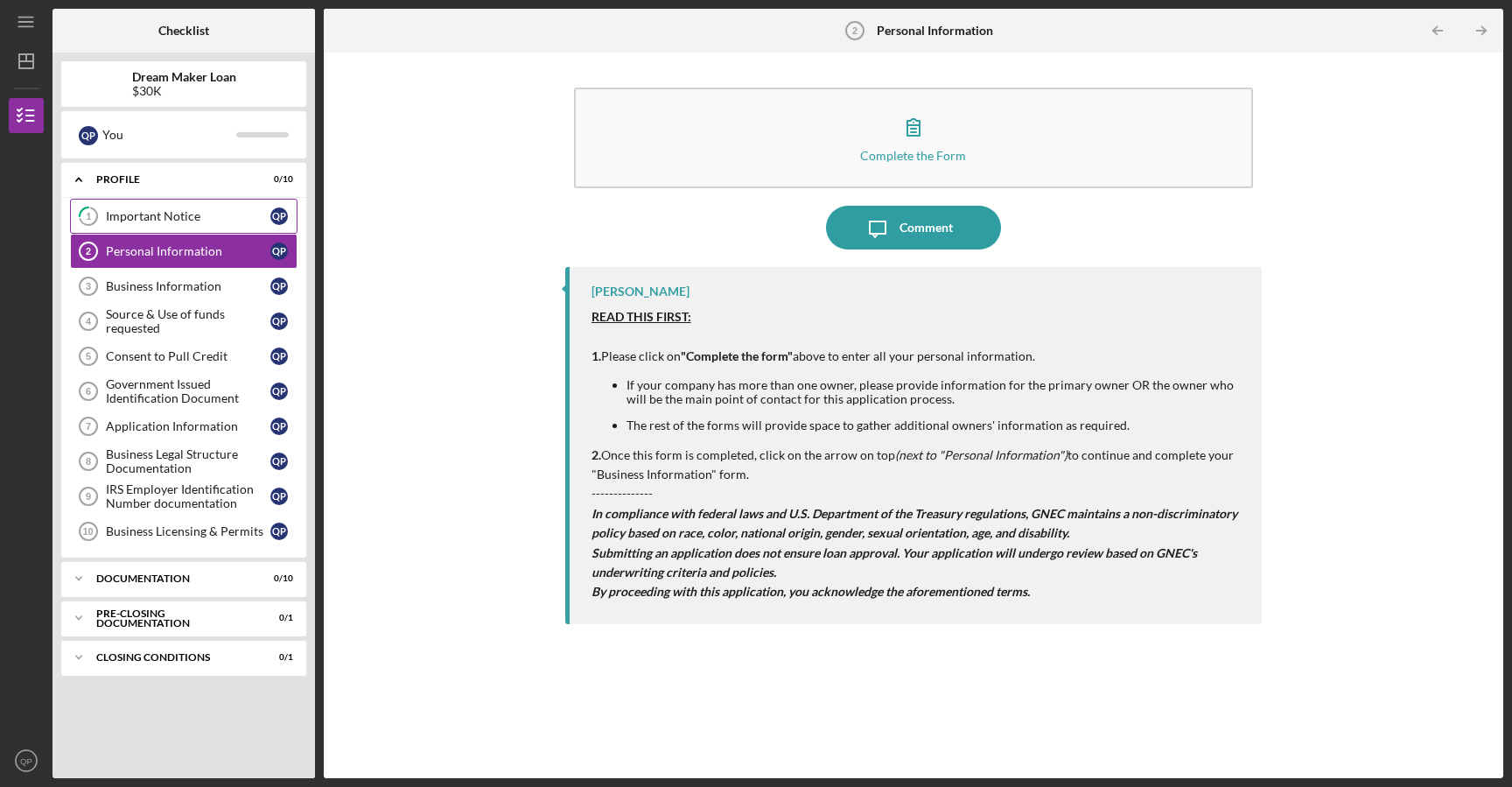
click at [254, 209] on div "Important Notice" at bounding box center [188, 216] width 165 height 14
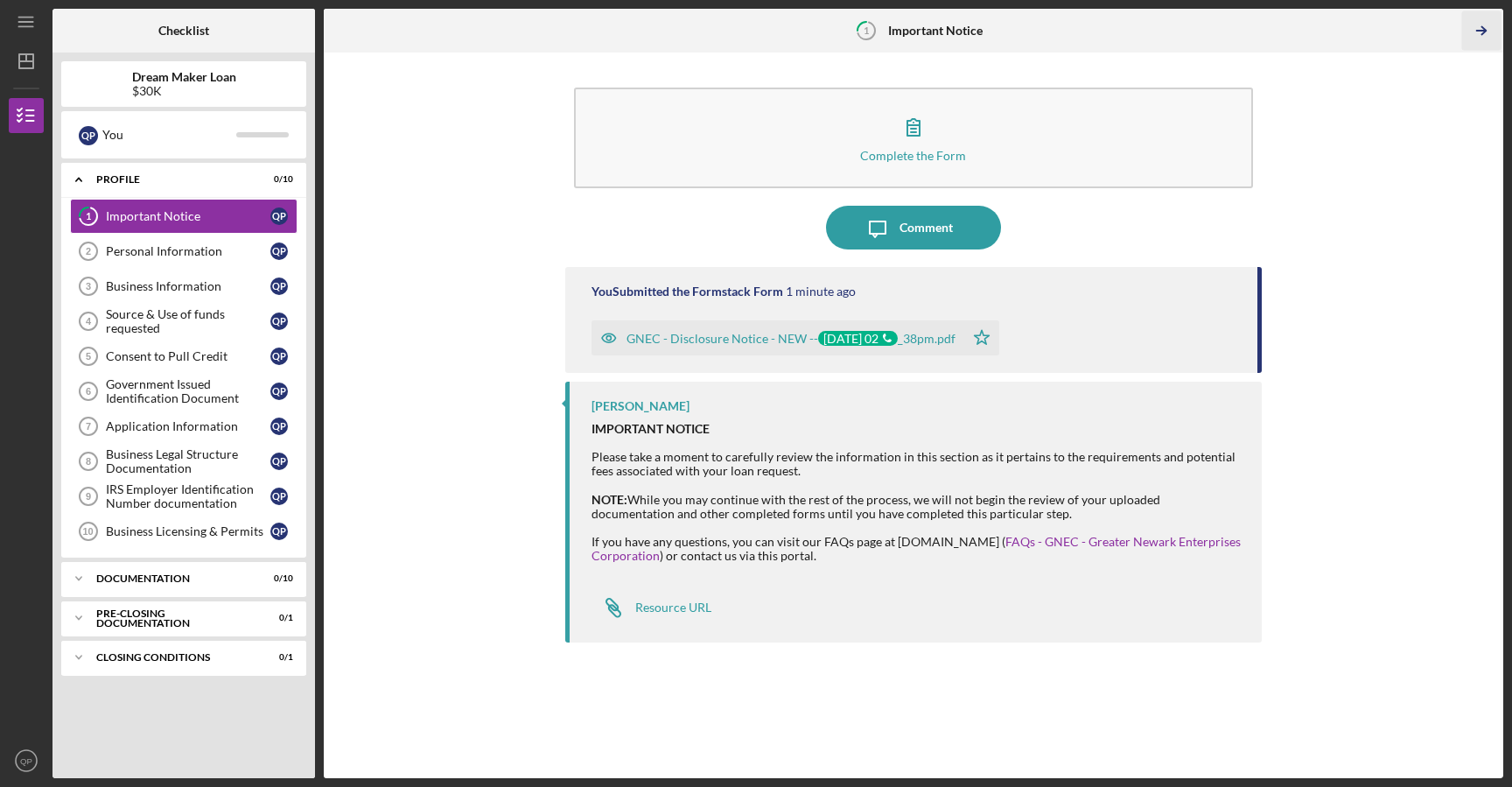
click at [1474, 32] on icon "Icon/Table Pagination Arrow" at bounding box center [1481, 32] width 40 height 39
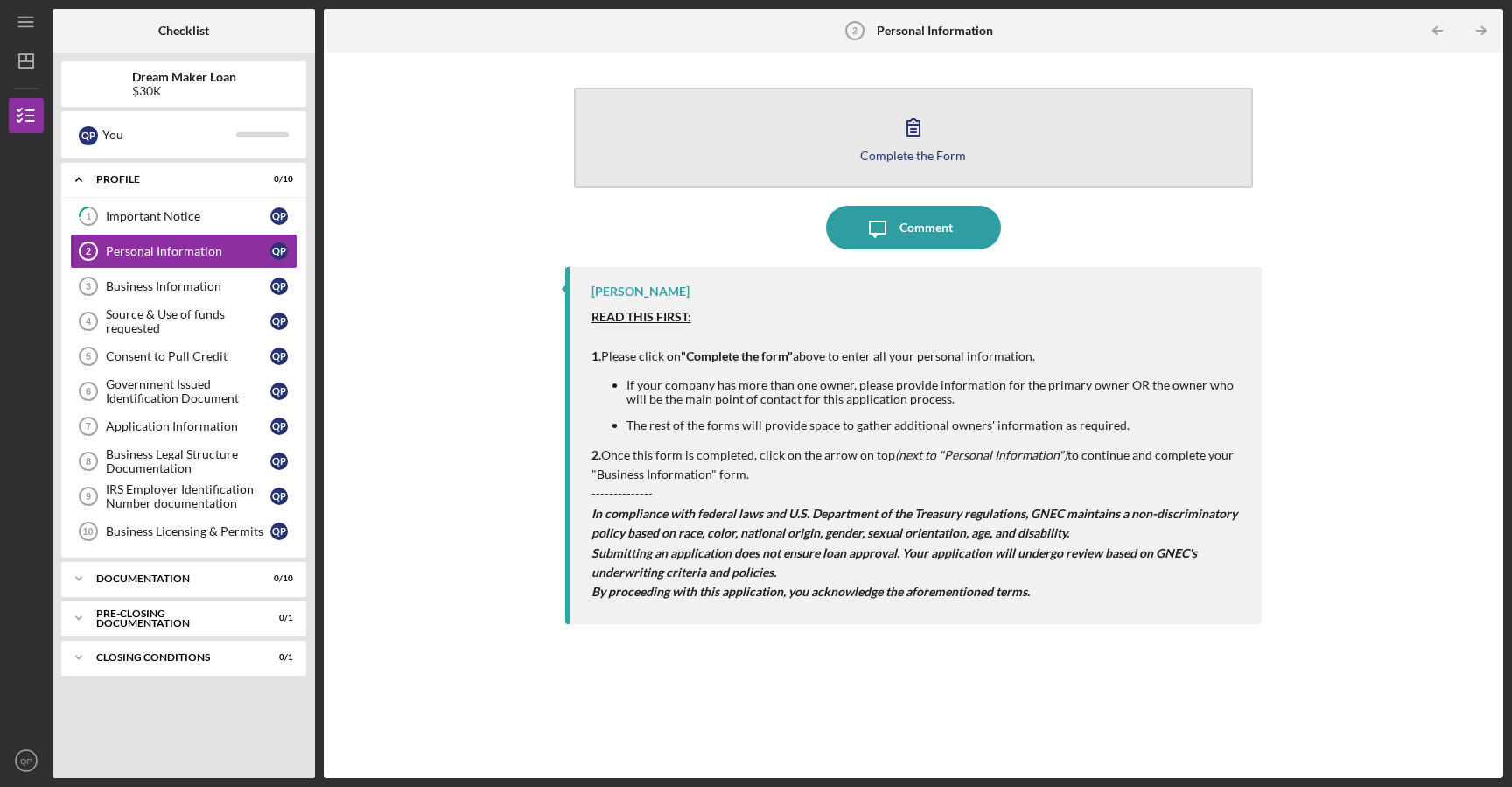
click at [895, 130] on icon "button" at bounding box center [914, 126] width 43 height 43
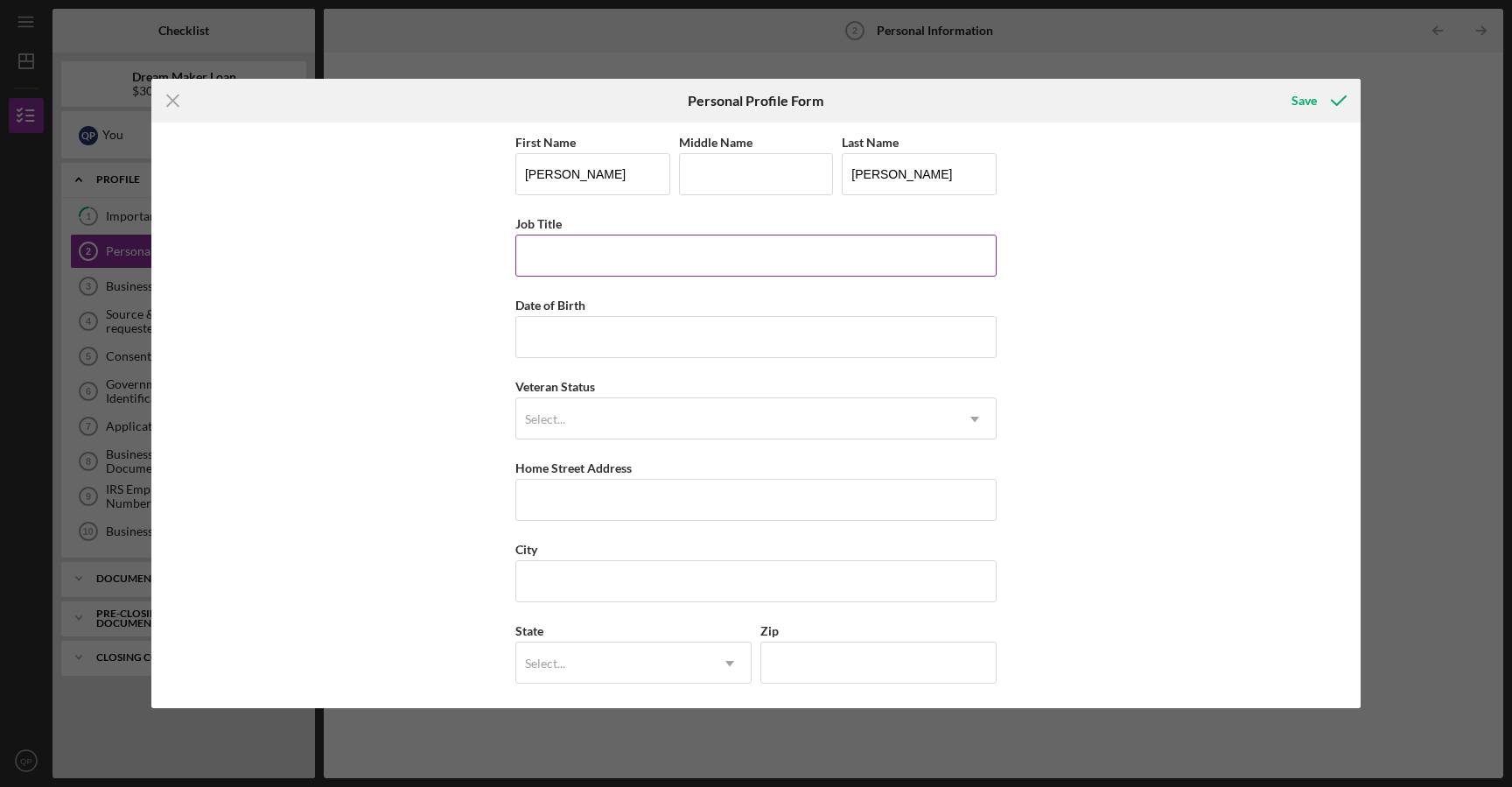
click at [756, 266] on input "Job Title" at bounding box center [756, 255] width 481 height 42
type input "Executive Director"
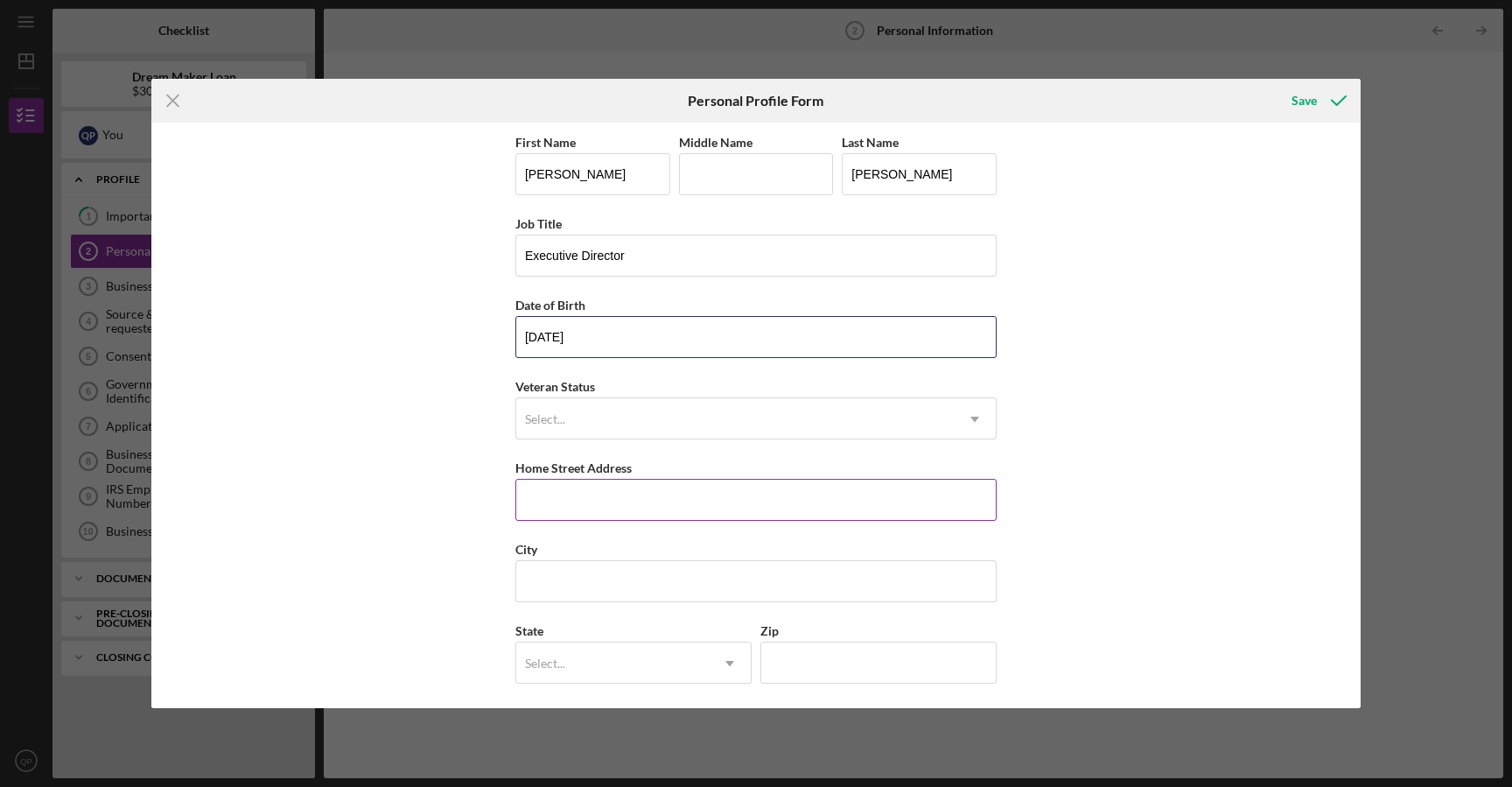
scroll to position [23, 0]
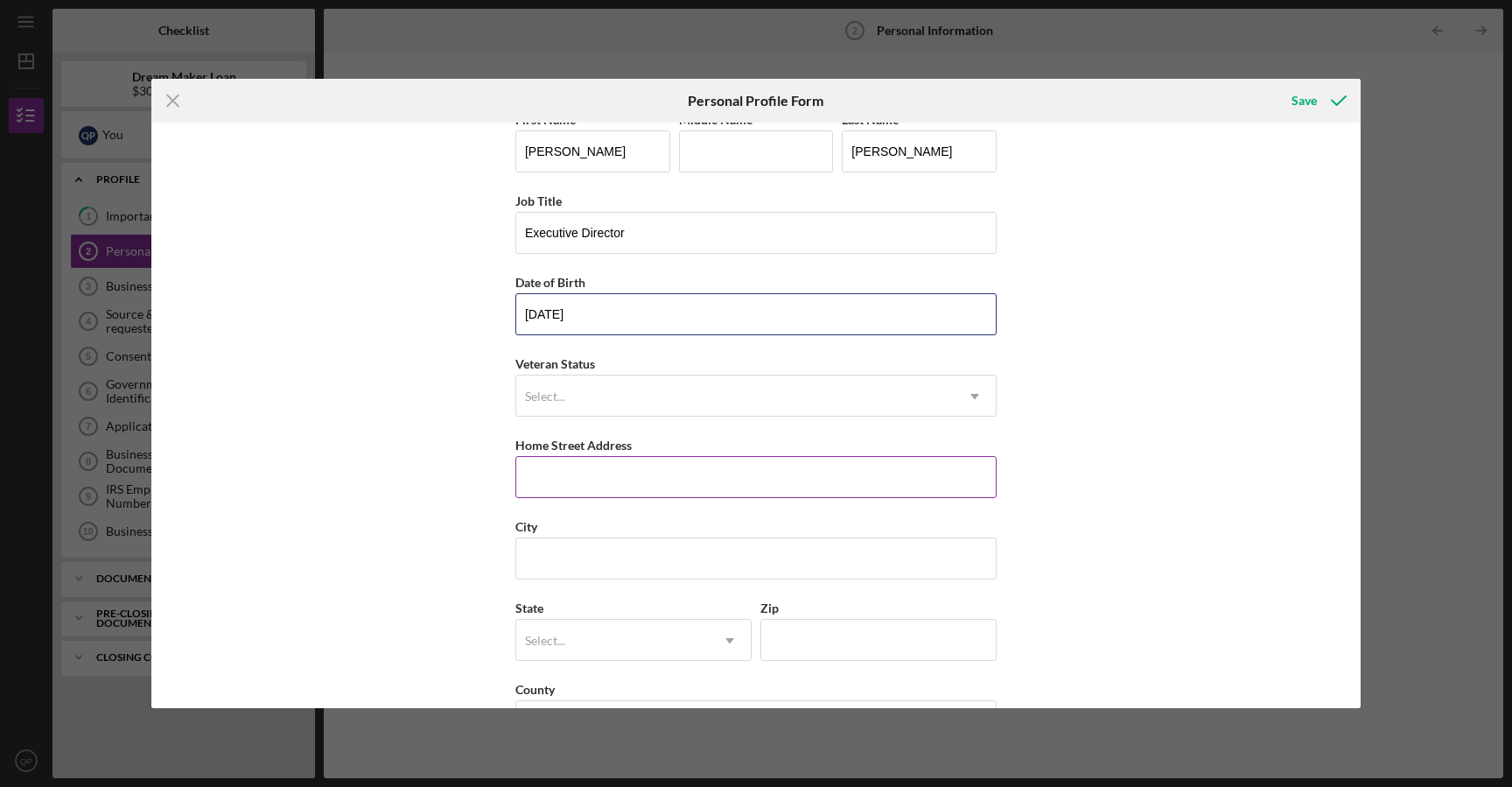
type input "[DATE]"
click at [655, 481] on input "Home Street Address" at bounding box center [756, 477] width 481 height 42
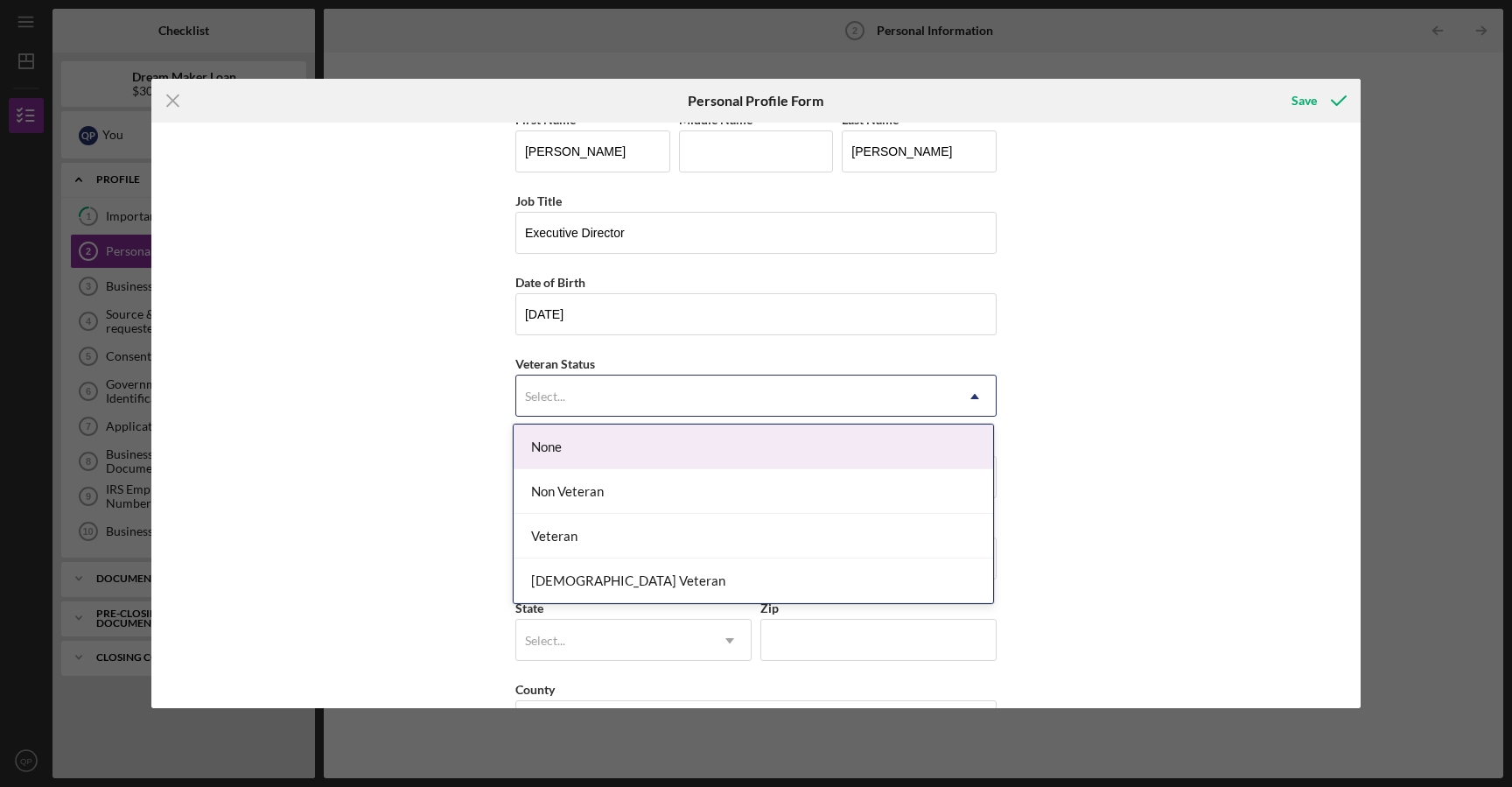
click at [749, 399] on div "Select..." at bounding box center [735, 396] width 438 height 40
click at [732, 447] on div "None" at bounding box center [754, 446] width 480 height 44
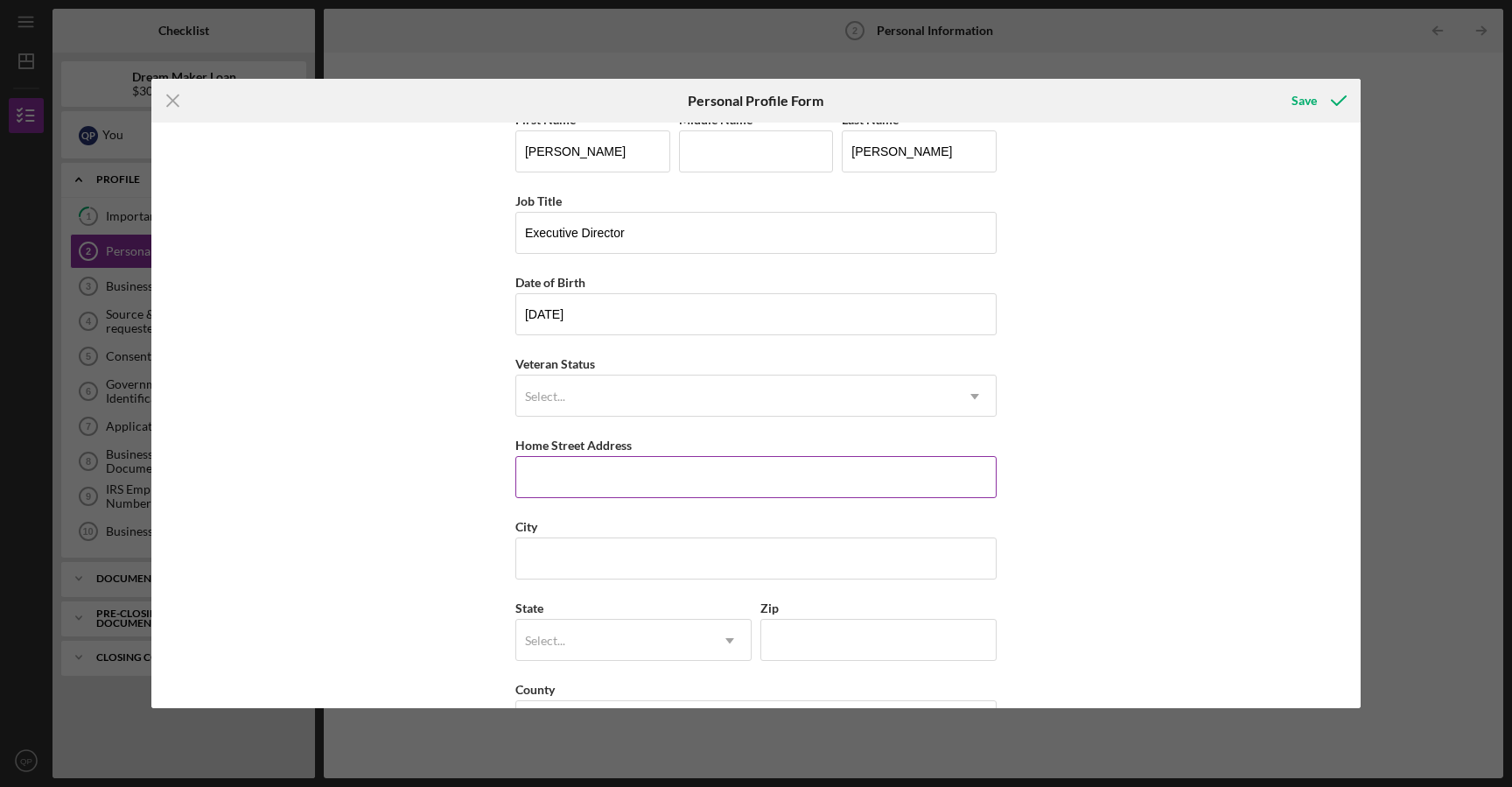
click at [732, 463] on input "Home Street Address" at bounding box center [756, 477] width 481 height 42
type input "[STREET_ADDRESS][PERSON_NAME]"
type input "[GEOGRAPHIC_DATA]"
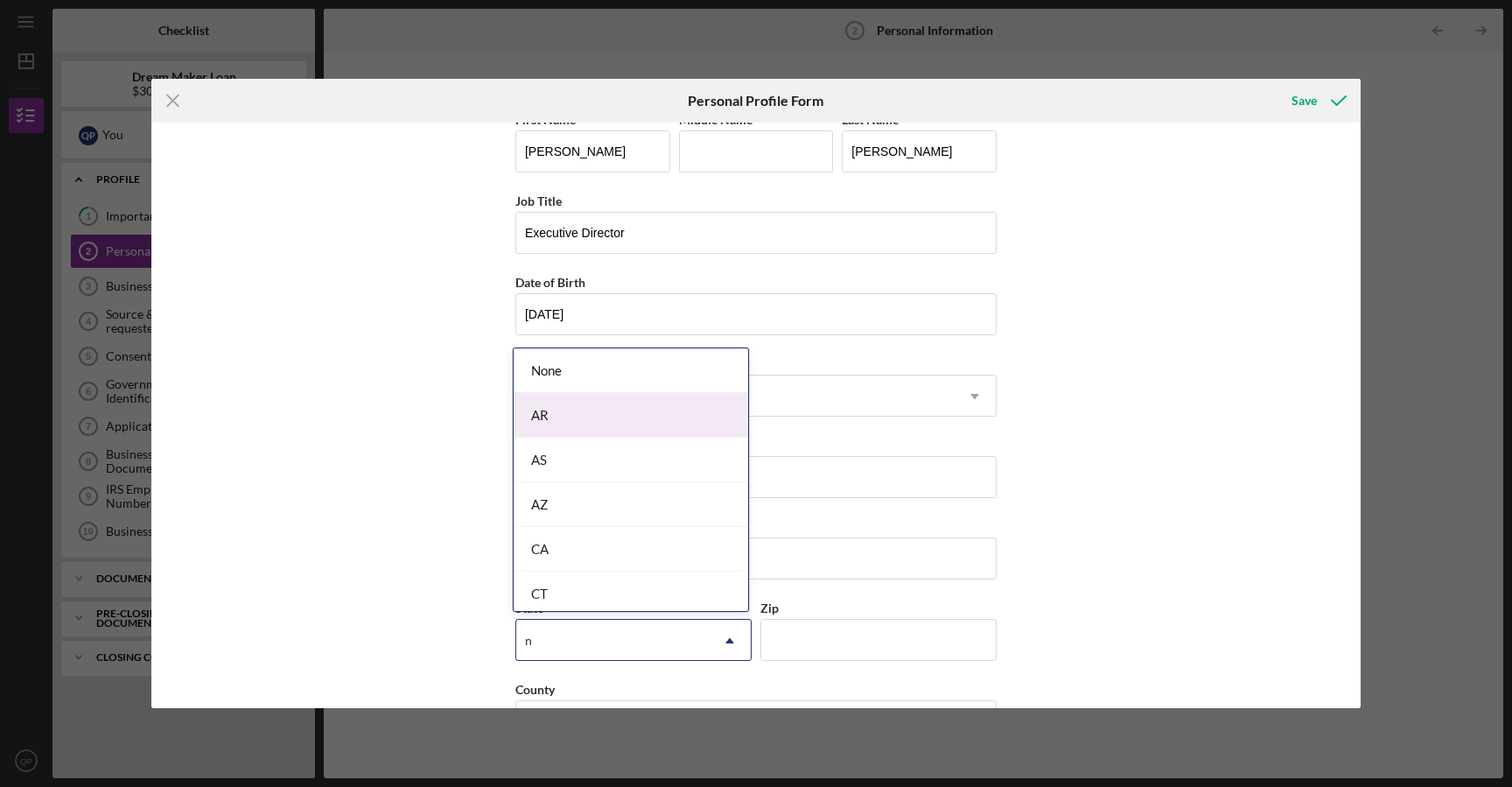
type input "nj"
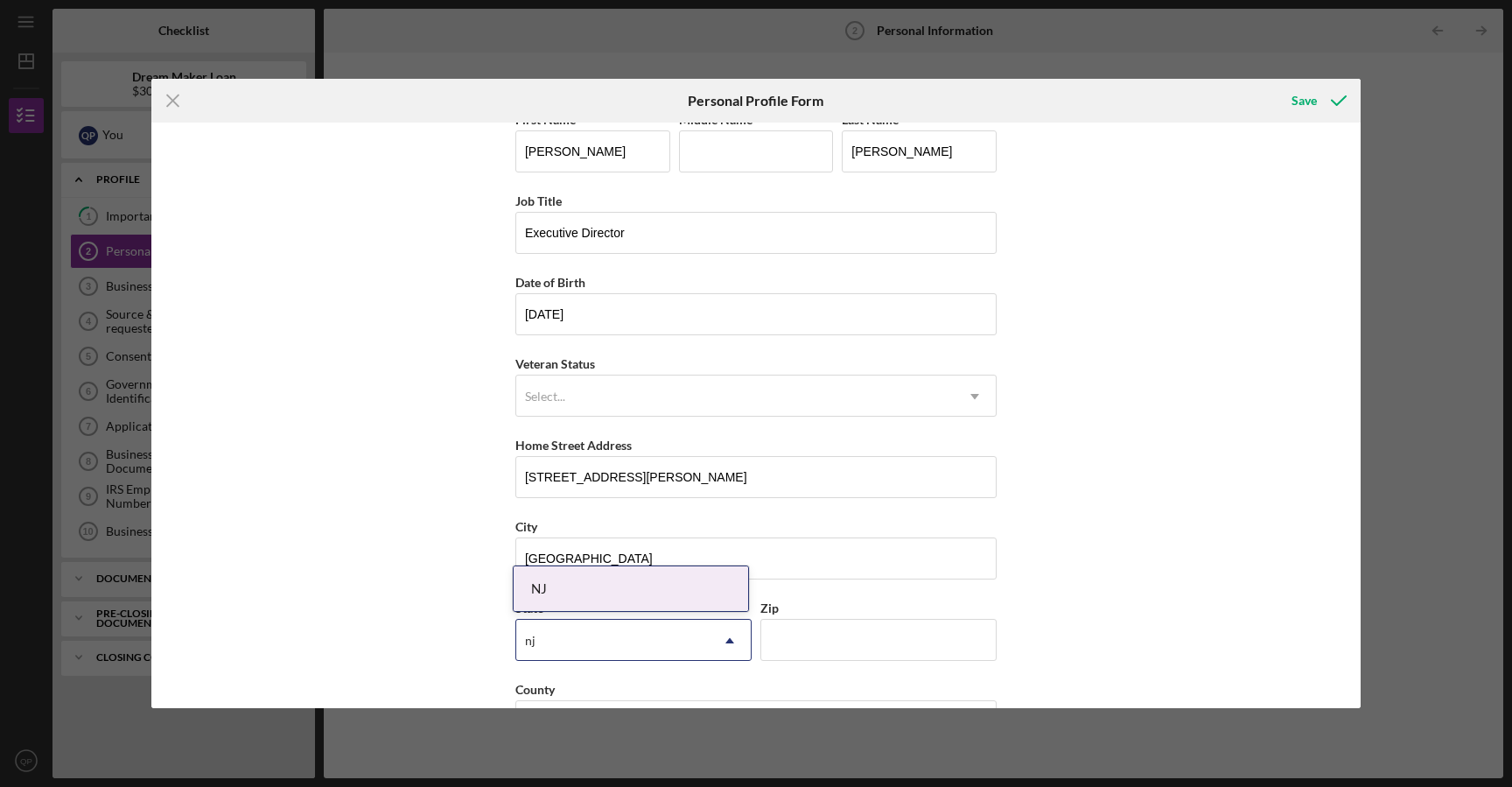
click at [554, 601] on div "NJ" at bounding box center [630, 588] width 234 height 44
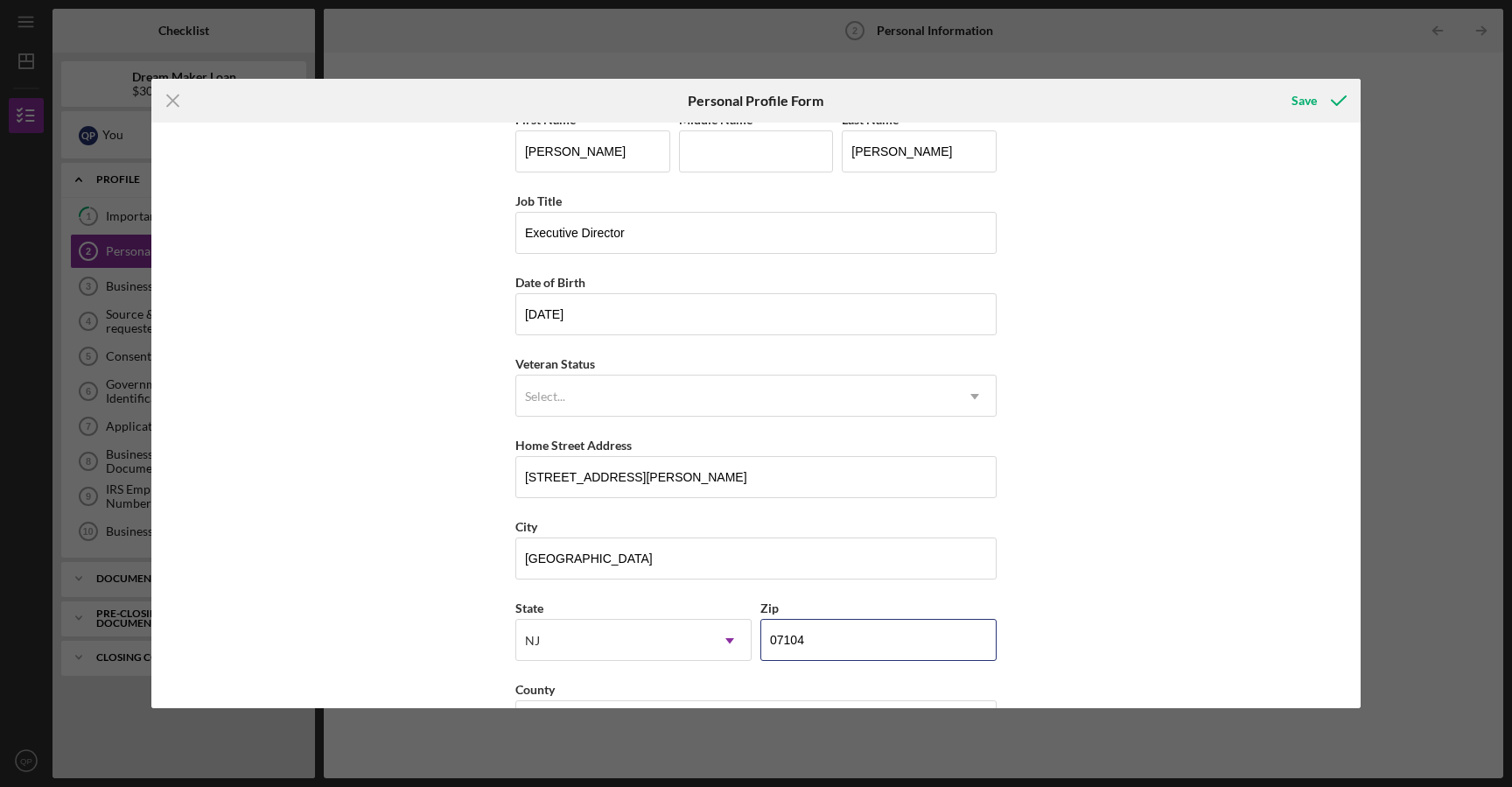
scroll to position [83, 0]
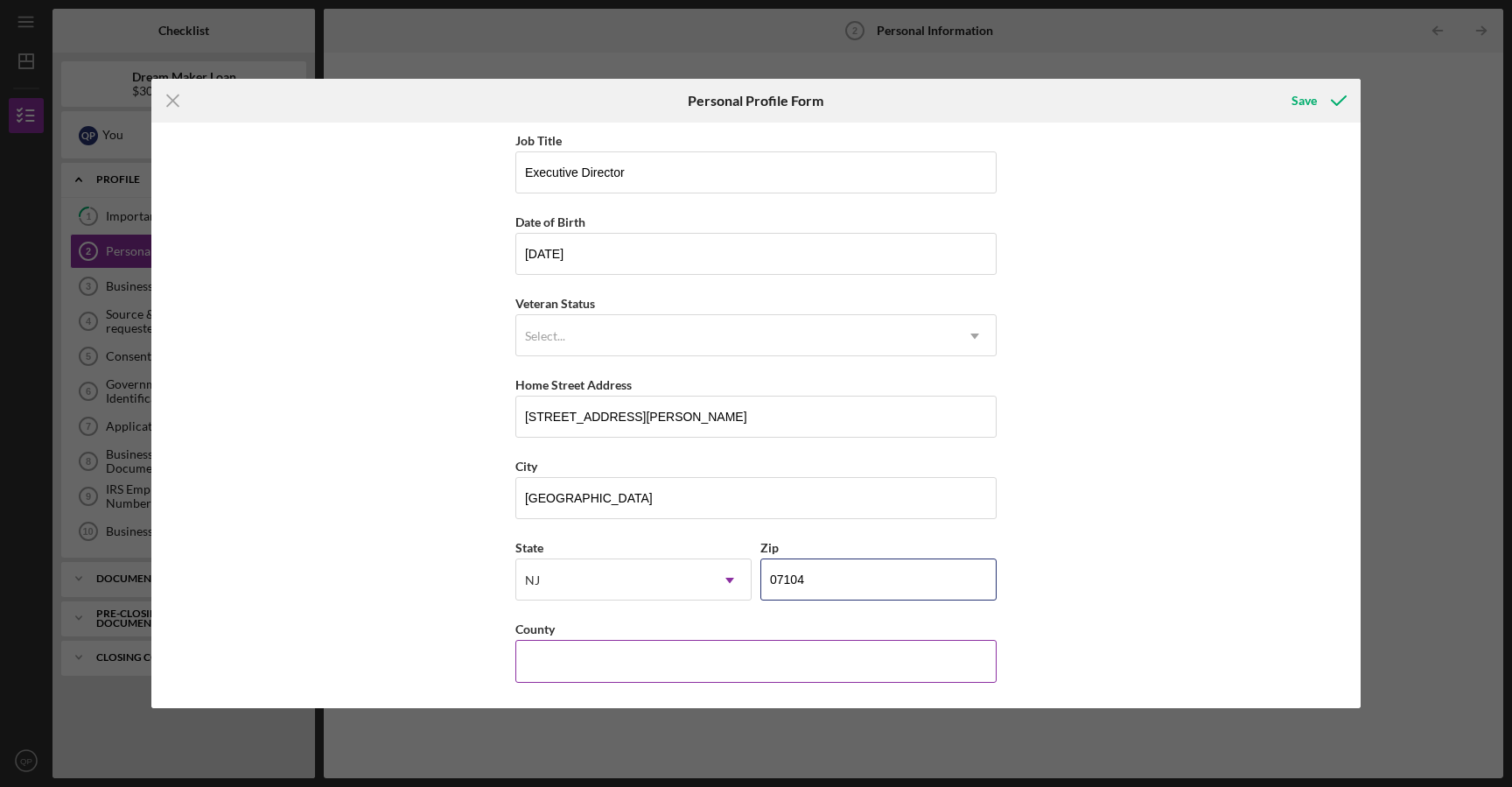
type input "07104"
click at [692, 657] on input "County" at bounding box center [756, 661] width 481 height 42
type input "[GEOGRAPHIC_DATA]"
click at [1322, 98] on icon "submit" at bounding box center [1338, 101] width 43 height 43
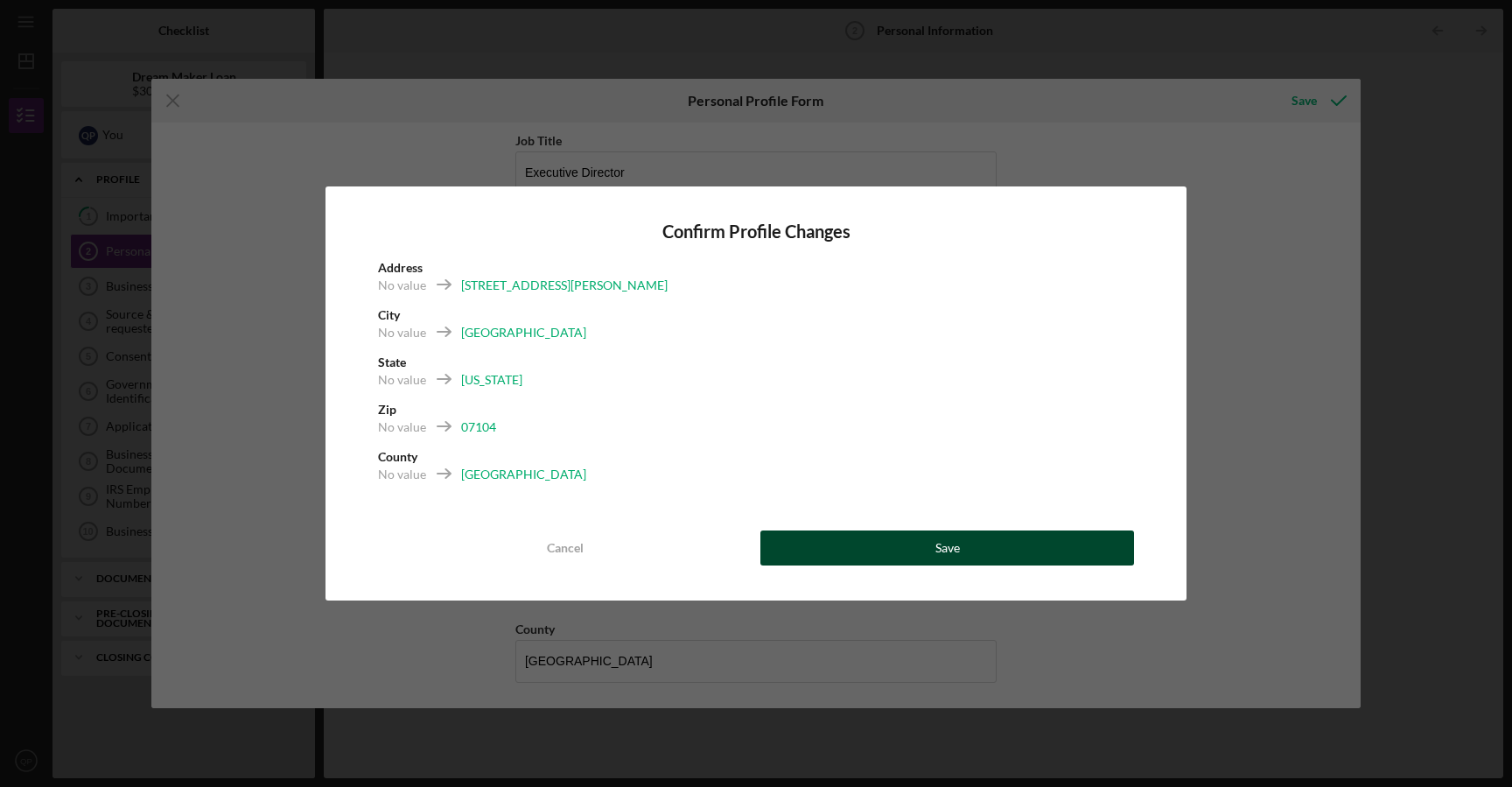
click at [907, 553] on button "Save" at bounding box center [947, 547] width 373 height 35
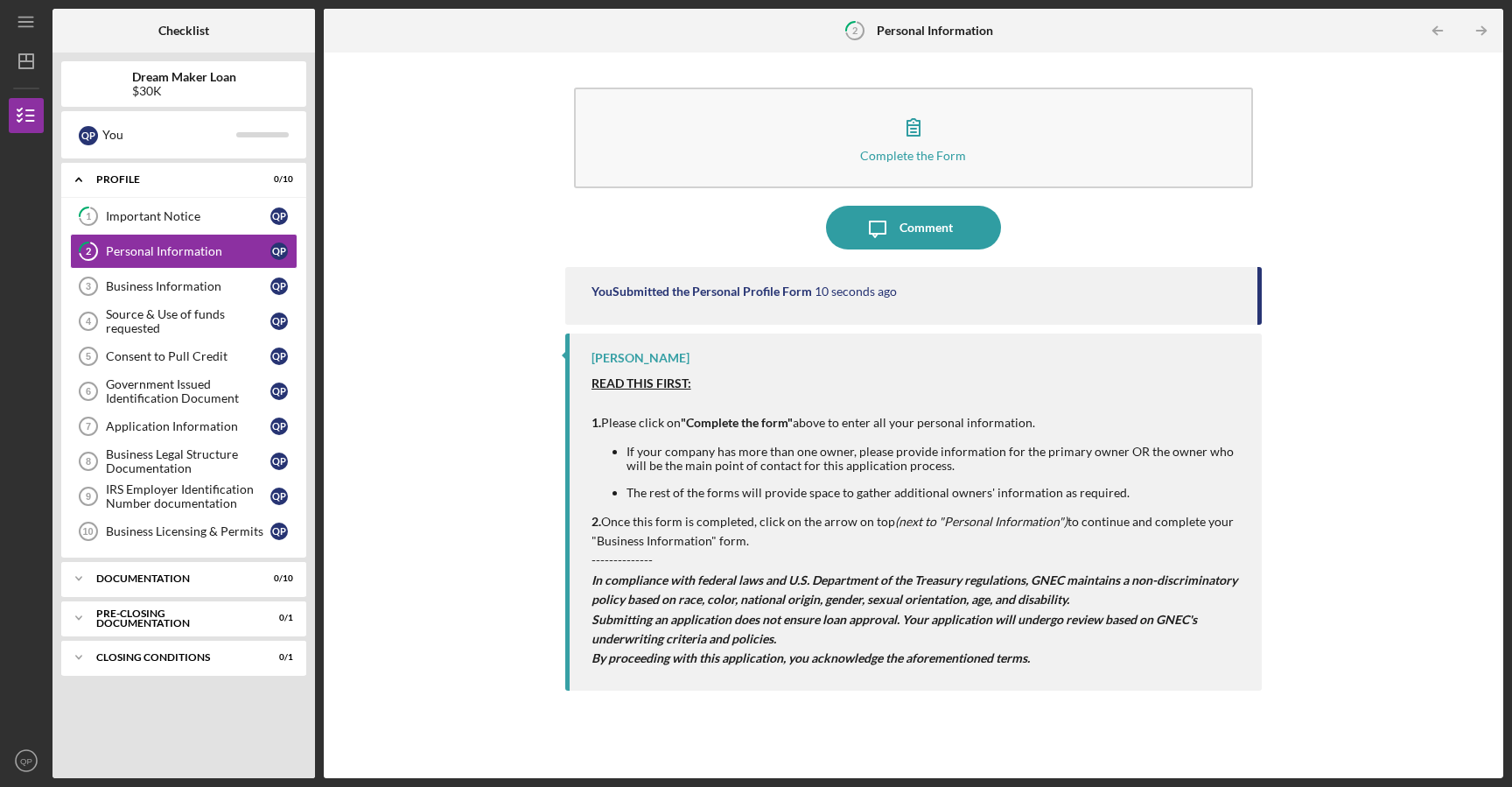
drag, startPoint x: 1171, startPoint y: 480, endPoint x: 1329, endPoint y: 695, distance: 266.8
click at [1329, 696] on div "Complete the Form Form Icon/Message Comment You Submitted the Personal Profile …" at bounding box center [914, 415] width 1162 height 708
click at [1272, 580] on div "Complete the Form Form Icon/Message Comment You Submitted the Personal Profile …" at bounding box center [914, 415] width 1162 height 708
click at [1482, 39] on icon "Icon/Table Pagination Arrow" at bounding box center [1481, 32] width 40 height 39
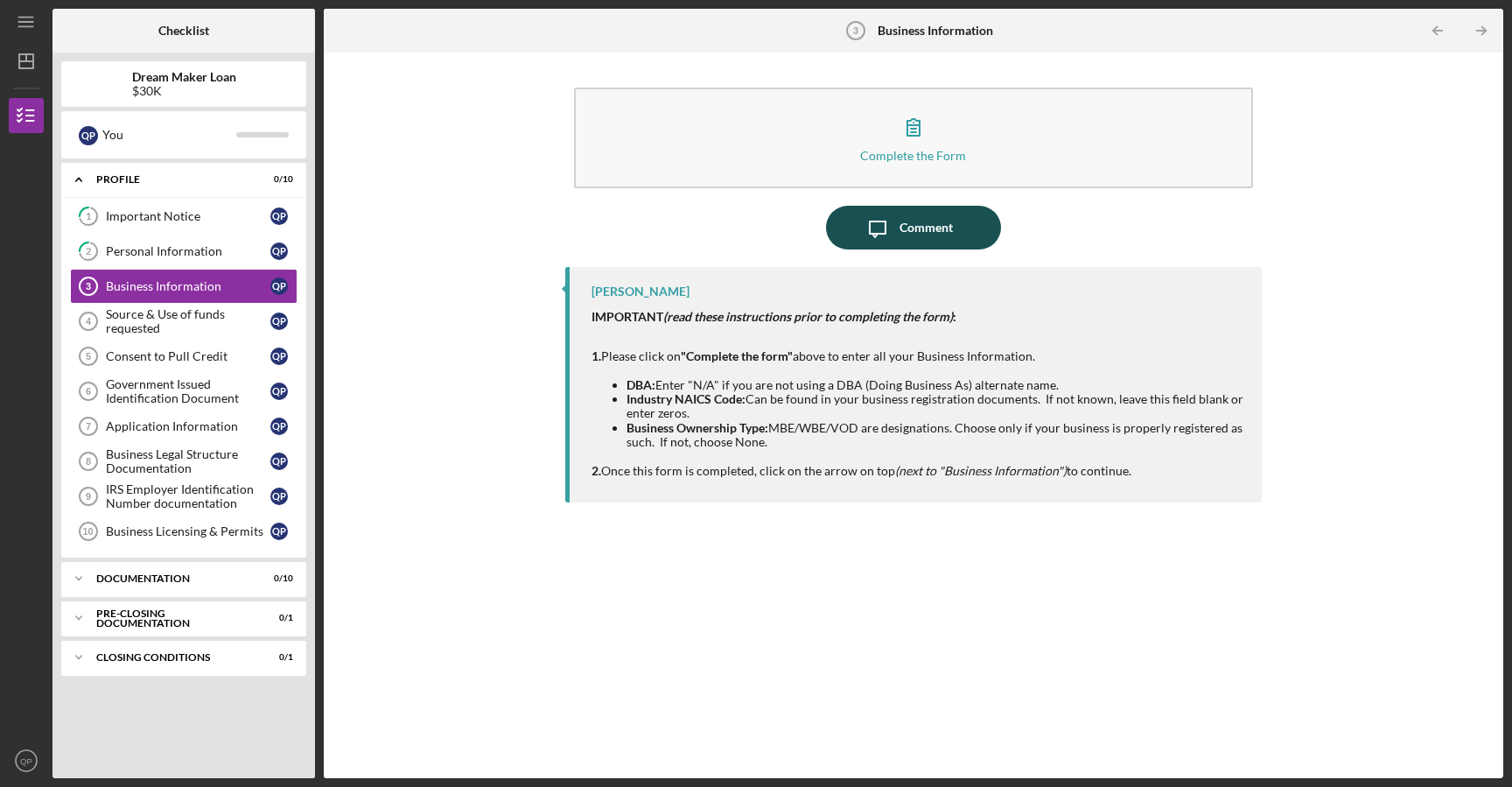
click at [907, 218] on div "Comment" at bounding box center [926, 227] width 53 height 43
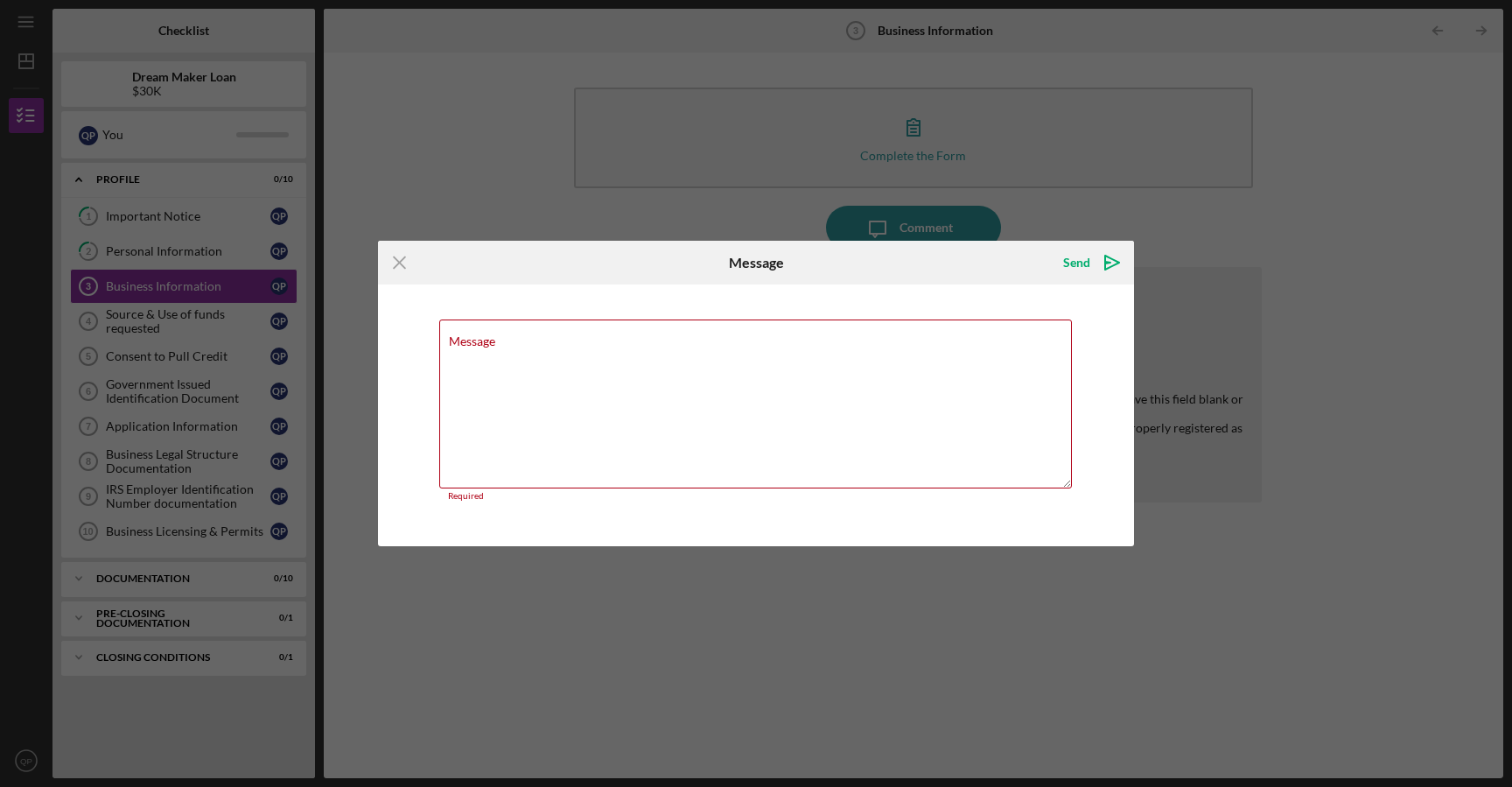
click at [366, 260] on div "Icon/Menu Close Message Send Icon/icon-invite-send Message Required Cancel Send…" at bounding box center [756, 393] width 1512 height 787
click at [411, 264] on icon "Icon/Menu Close" at bounding box center [400, 263] width 43 height 43
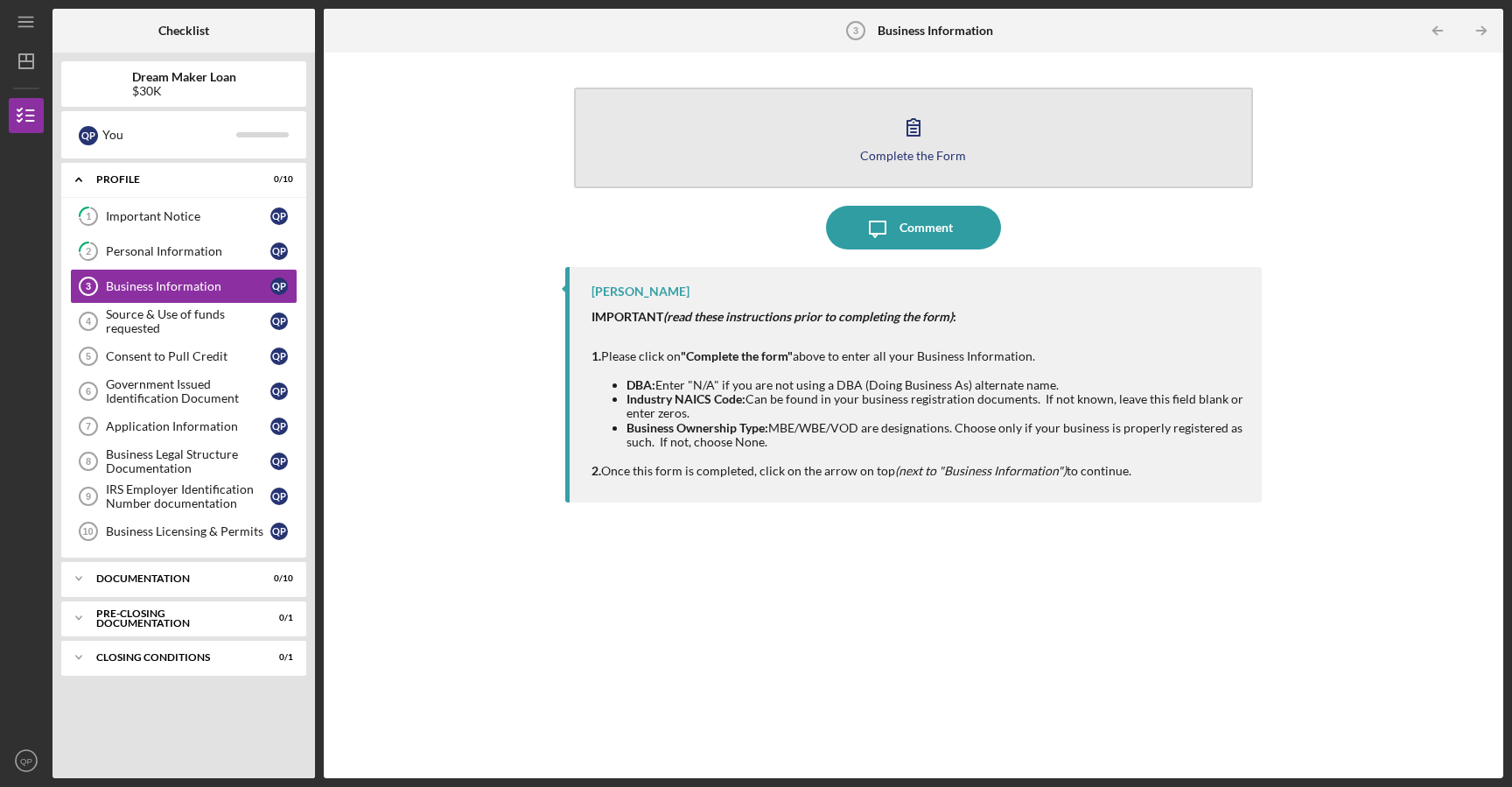
click at [914, 114] on icon "button" at bounding box center [914, 126] width 43 height 43
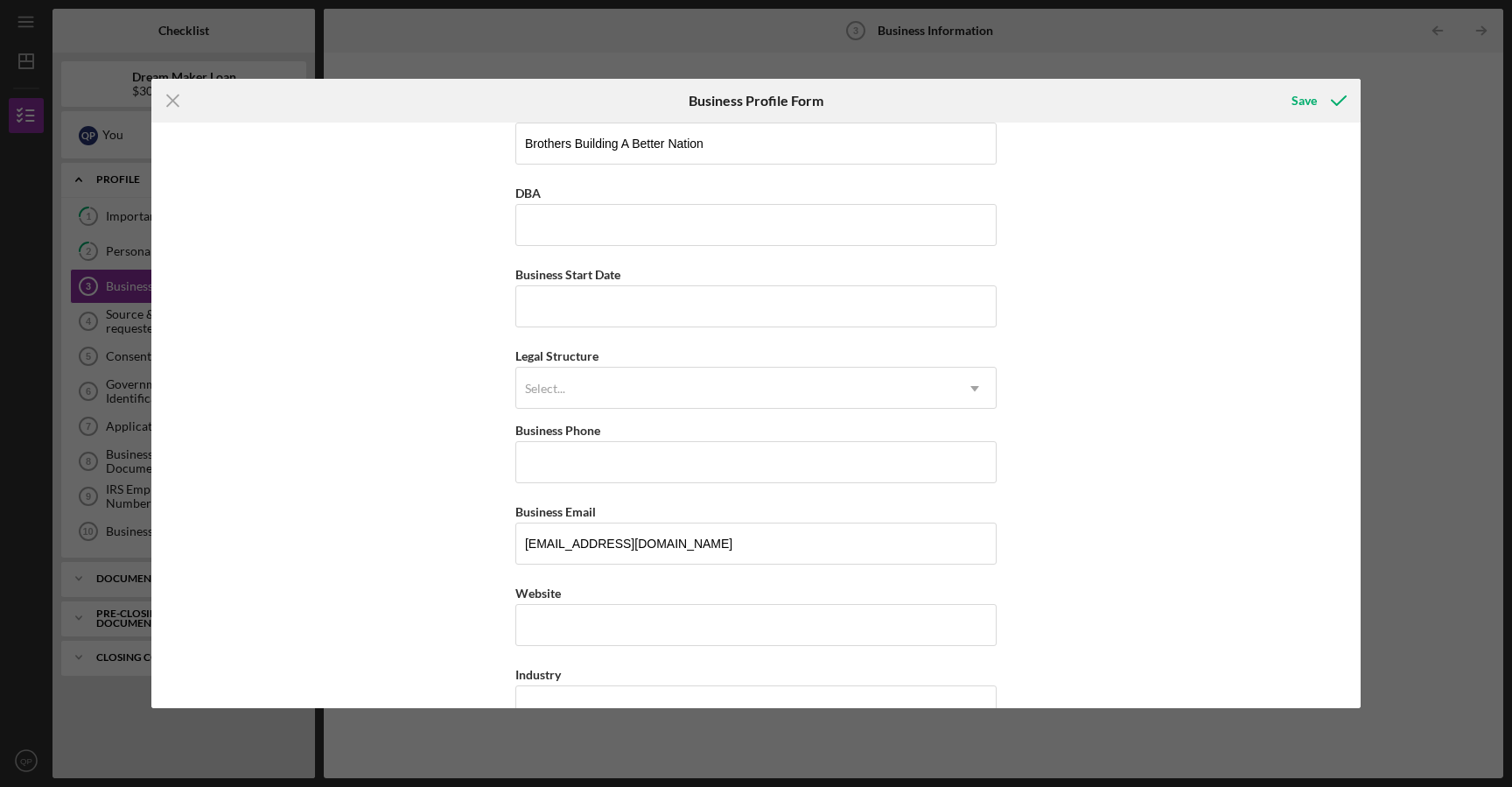
scroll to position [42, 0]
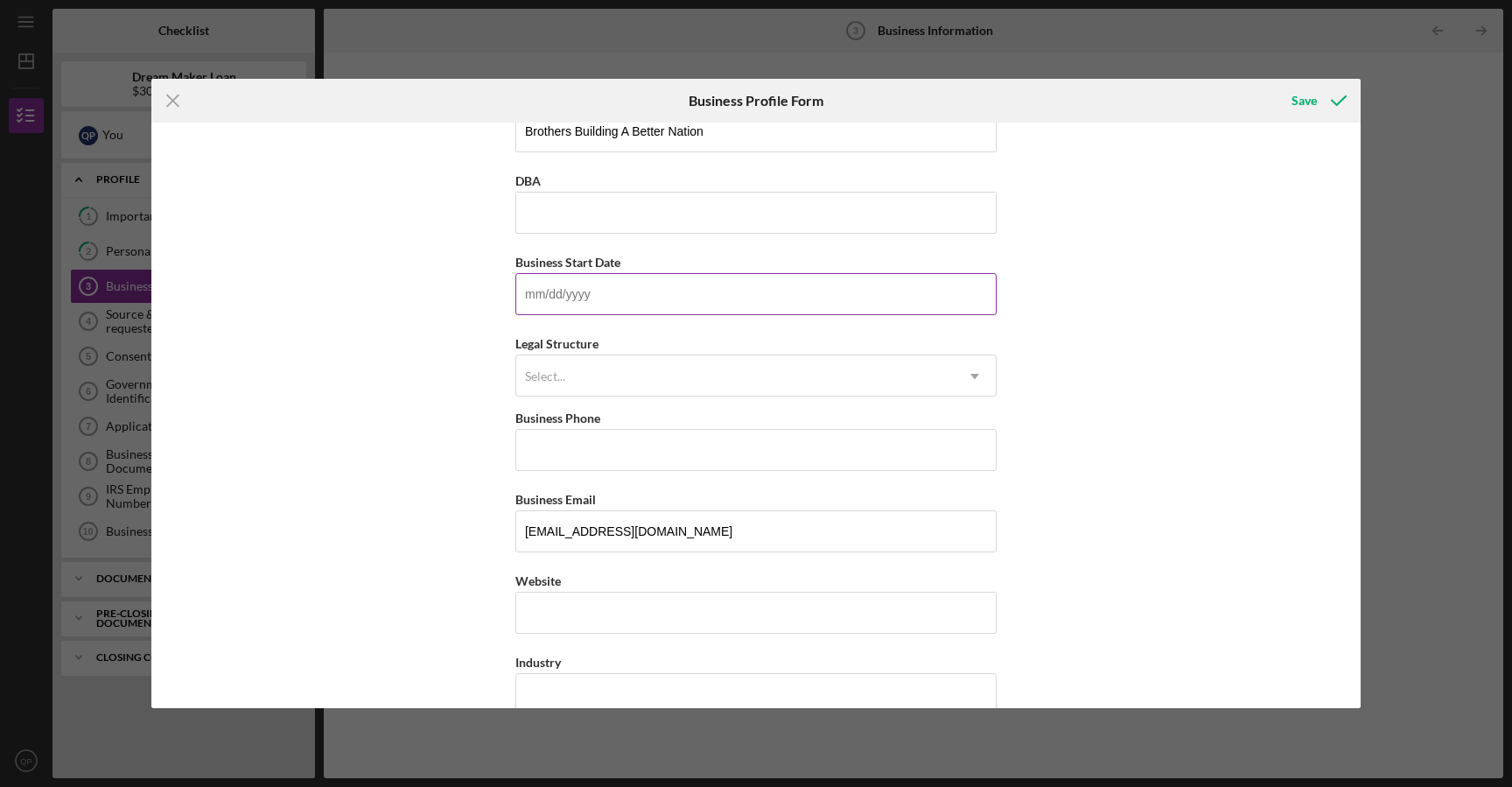
click at [725, 308] on input "Business Start Date" at bounding box center [756, 293] width 481 height 42
type input "[DATE]"
click at [960, 386] on icon "Icon/Dropdown Arrow" at bounding box center [975, 376] width 42 height 42
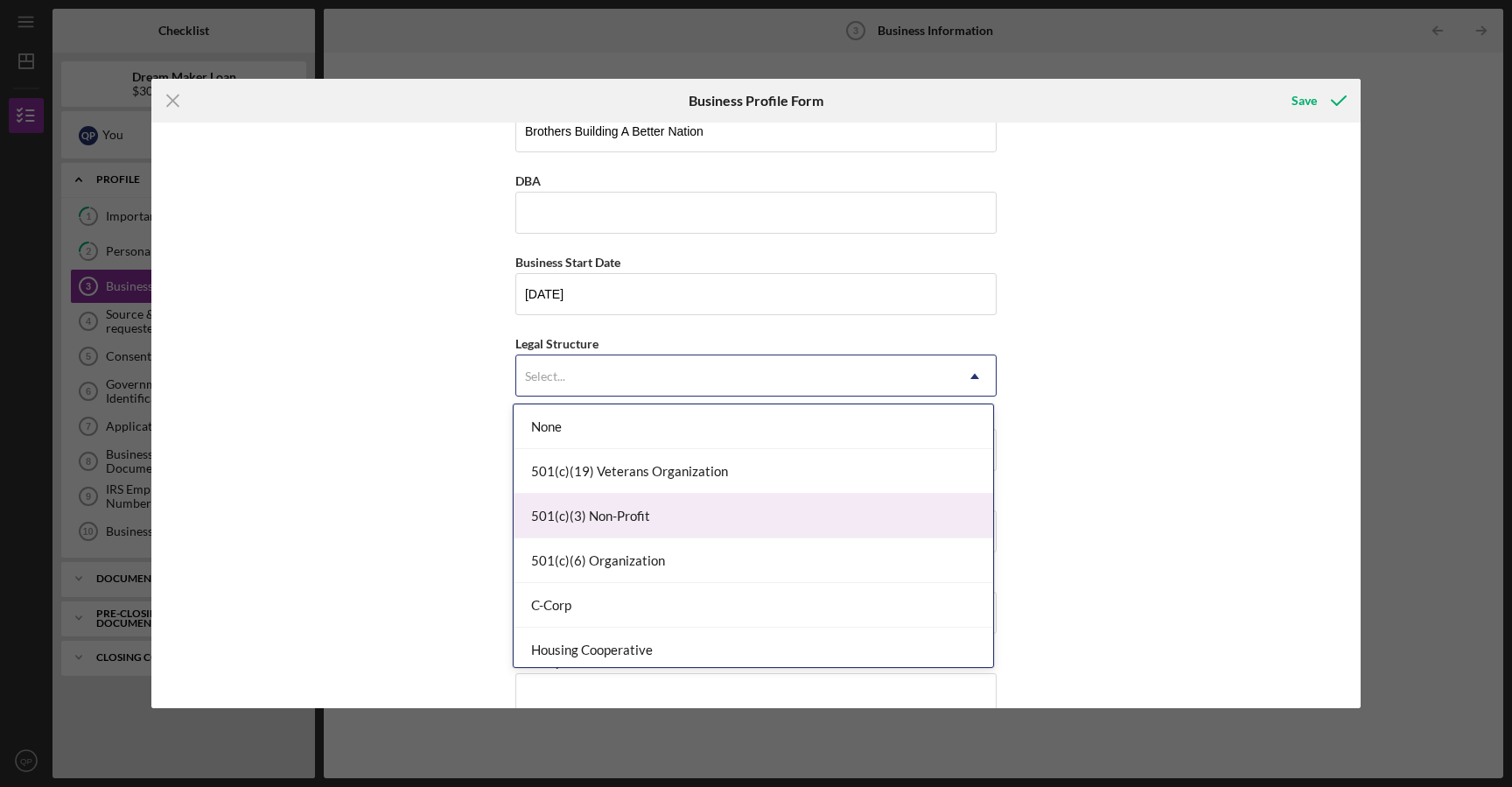
click at [928, 532] on div "501(c)(3) Non-Profit" at bounding box center [754, 515] width 480 height 44
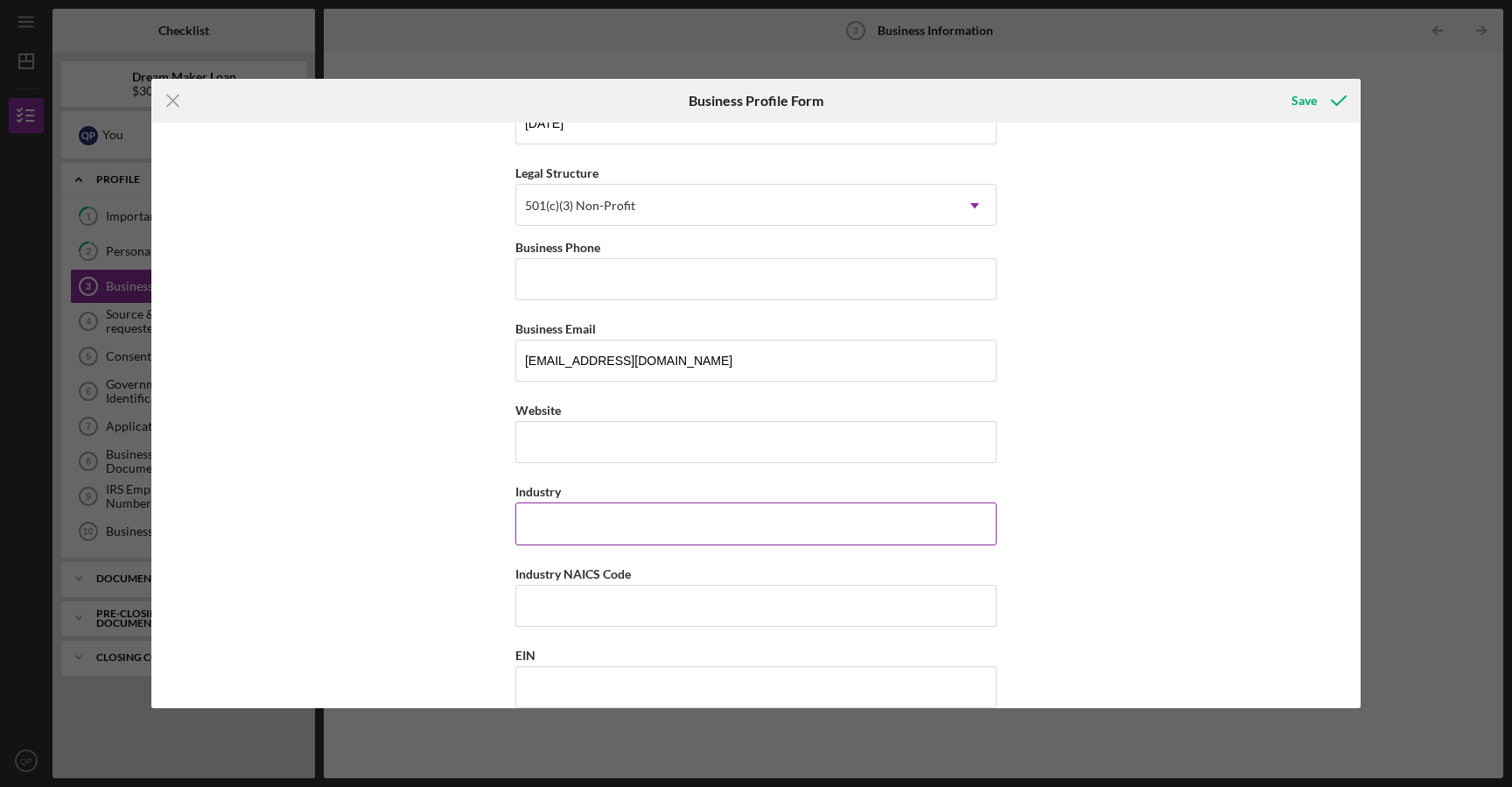
scroll to position [259, 0]
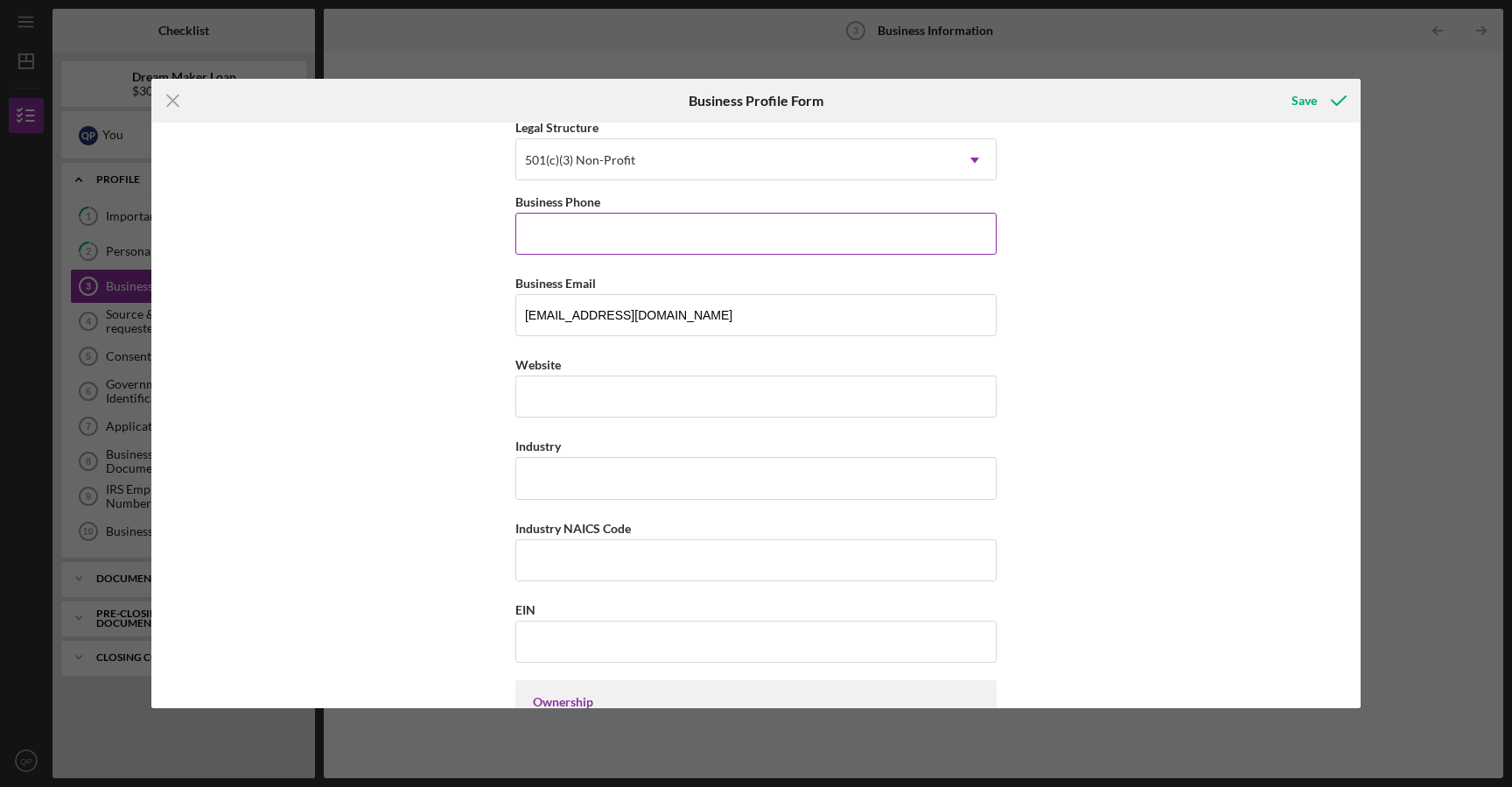
click at [882, 240] on input "Business Phone" at bounding box center [756, 233] width 481 height 42
click at [625, 397] on input "Website" at bounding box center [756, 396] width 481 height 42
type input "w"
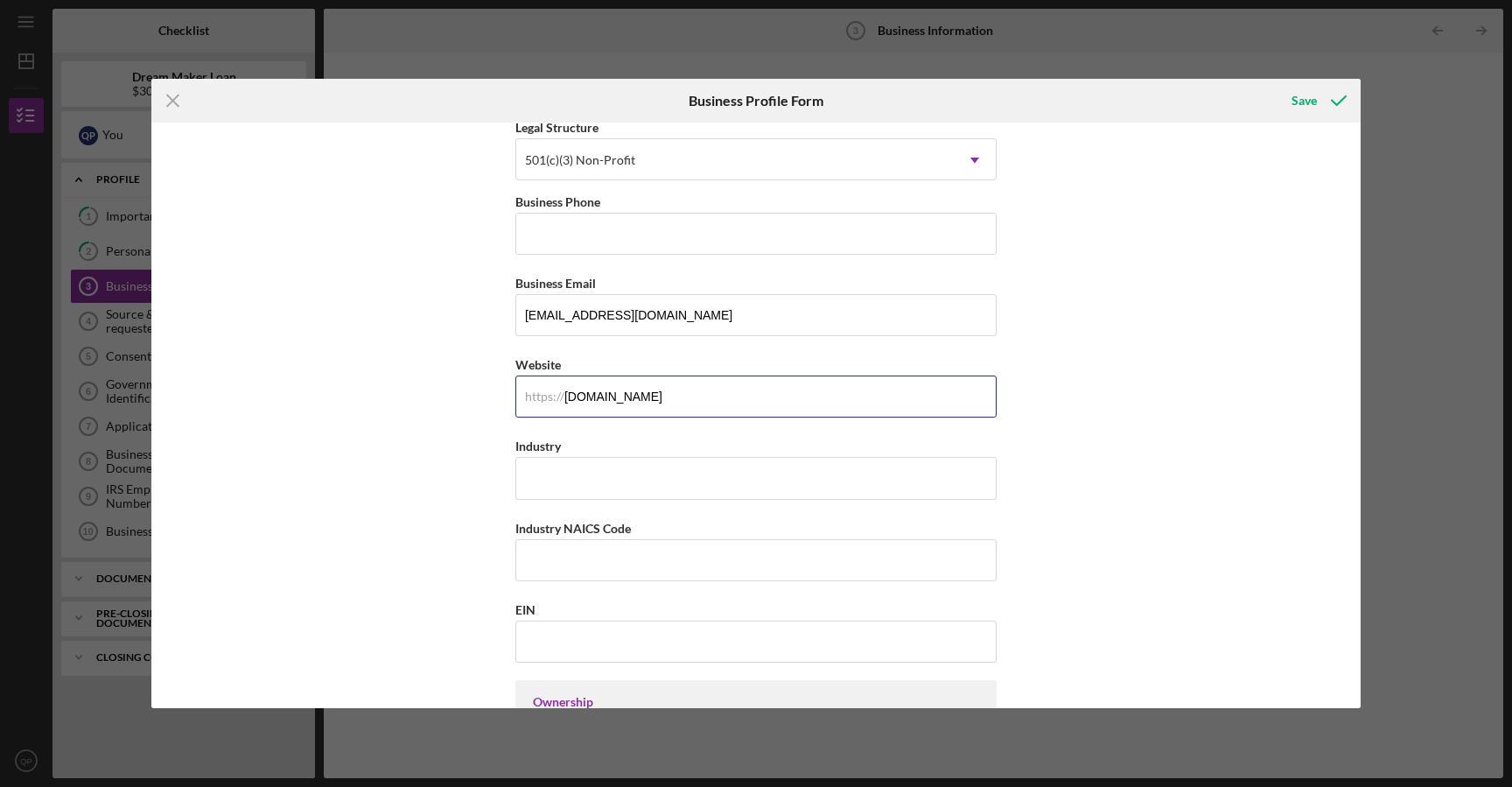
type input "[DOMAIN_NAME]"
click at [756, 242] on input "Business Phone" at bounding box center [756, 233] width 481 height 42
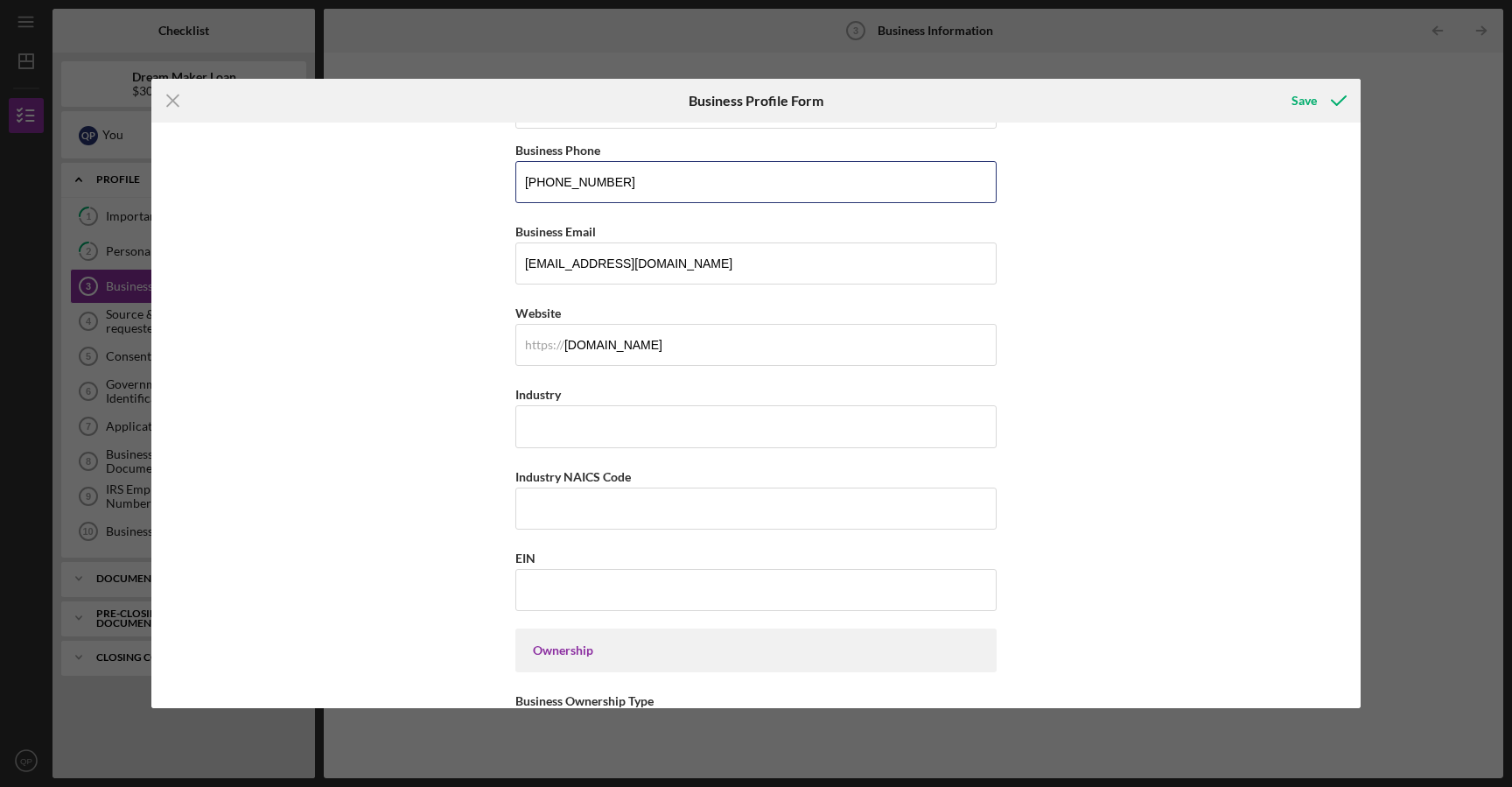
scroll to position [338, 0]
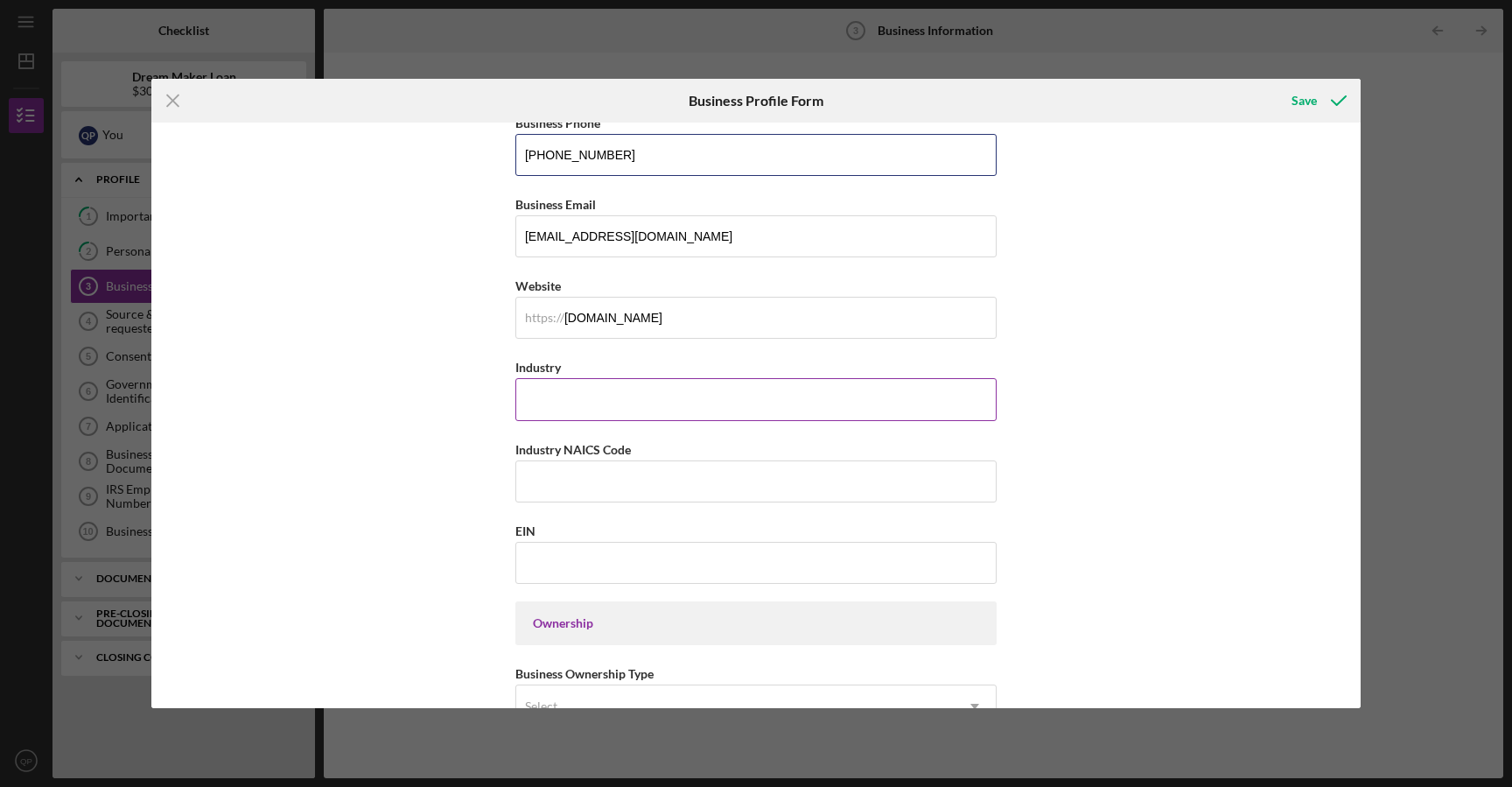
type input "[PHONE_NUMBER]"
click at [724, 401] on input "Industry" at bounding box center [756, 399] width 481 height 42
type input "N"
type input "City"
paste input "813410"
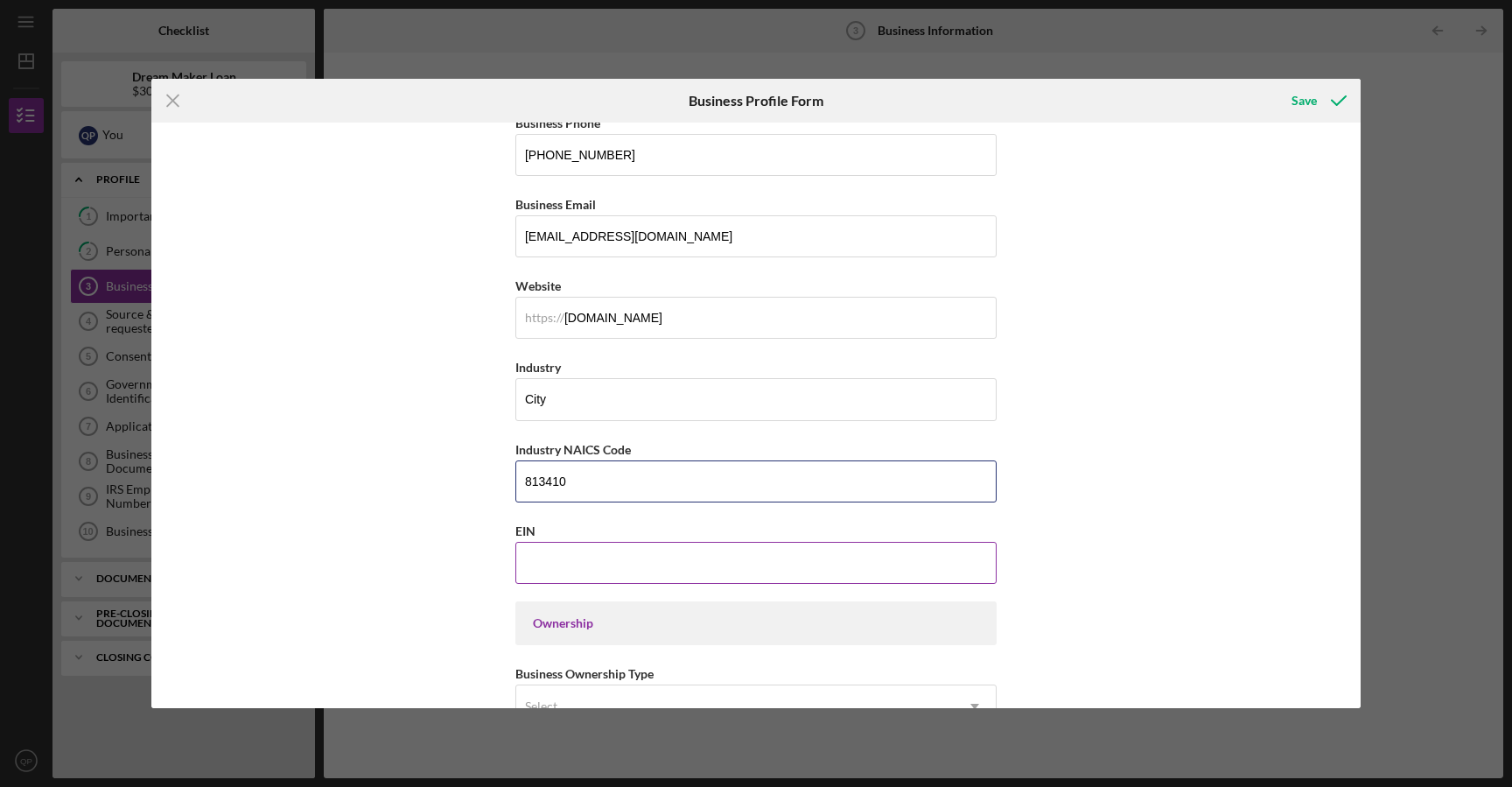
scroll to position [370, 0]
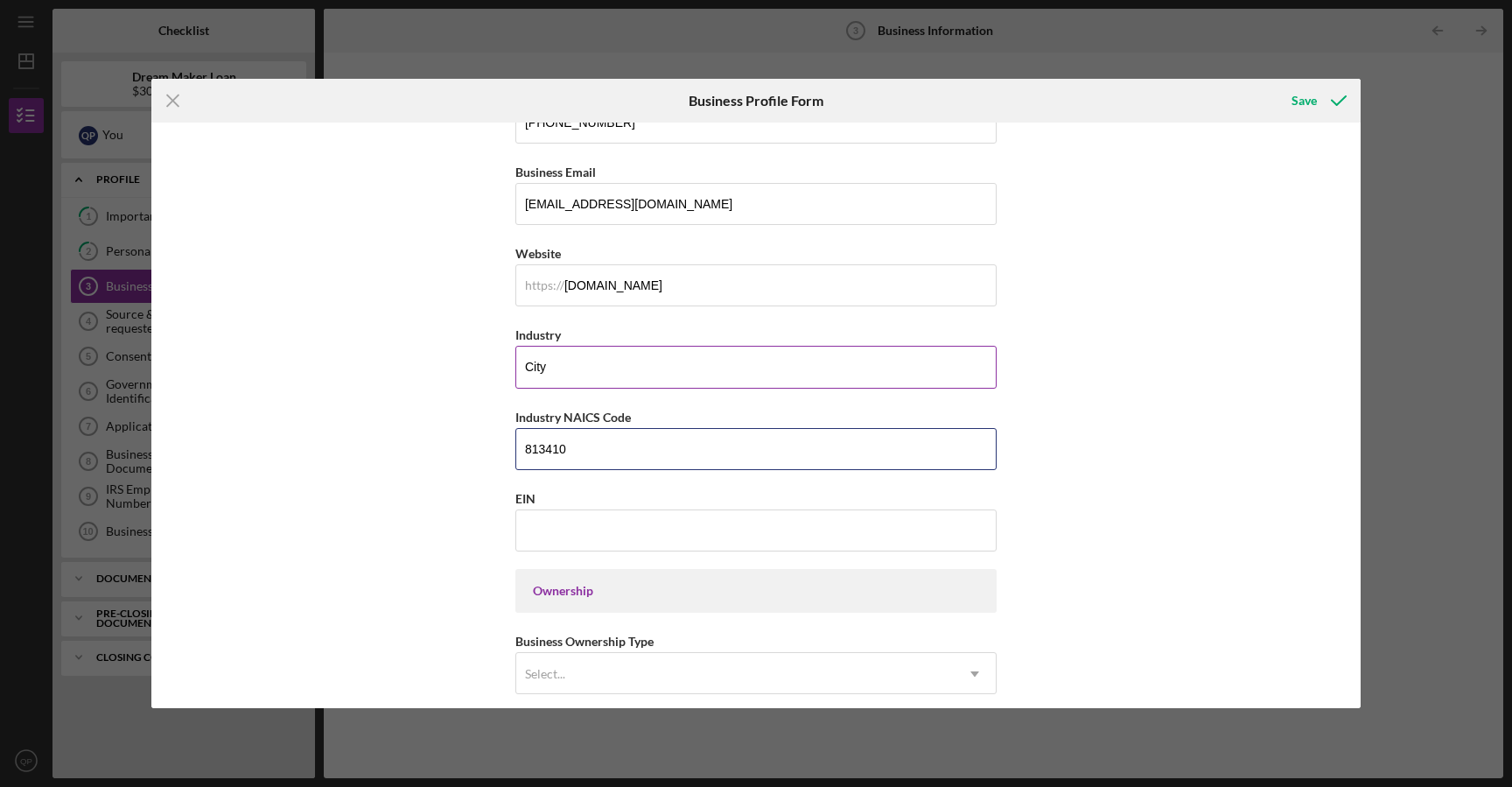
type input "813410"
click at [864, 64] on div "Icon/Menu Close Business Profile Form Save Business Name Brothers Building A Be…" at bounding box center [756, 393] width 1512 height 787
click at [679, 524] on input "EIN" at bounding box center [756, 530] width 481 height 42
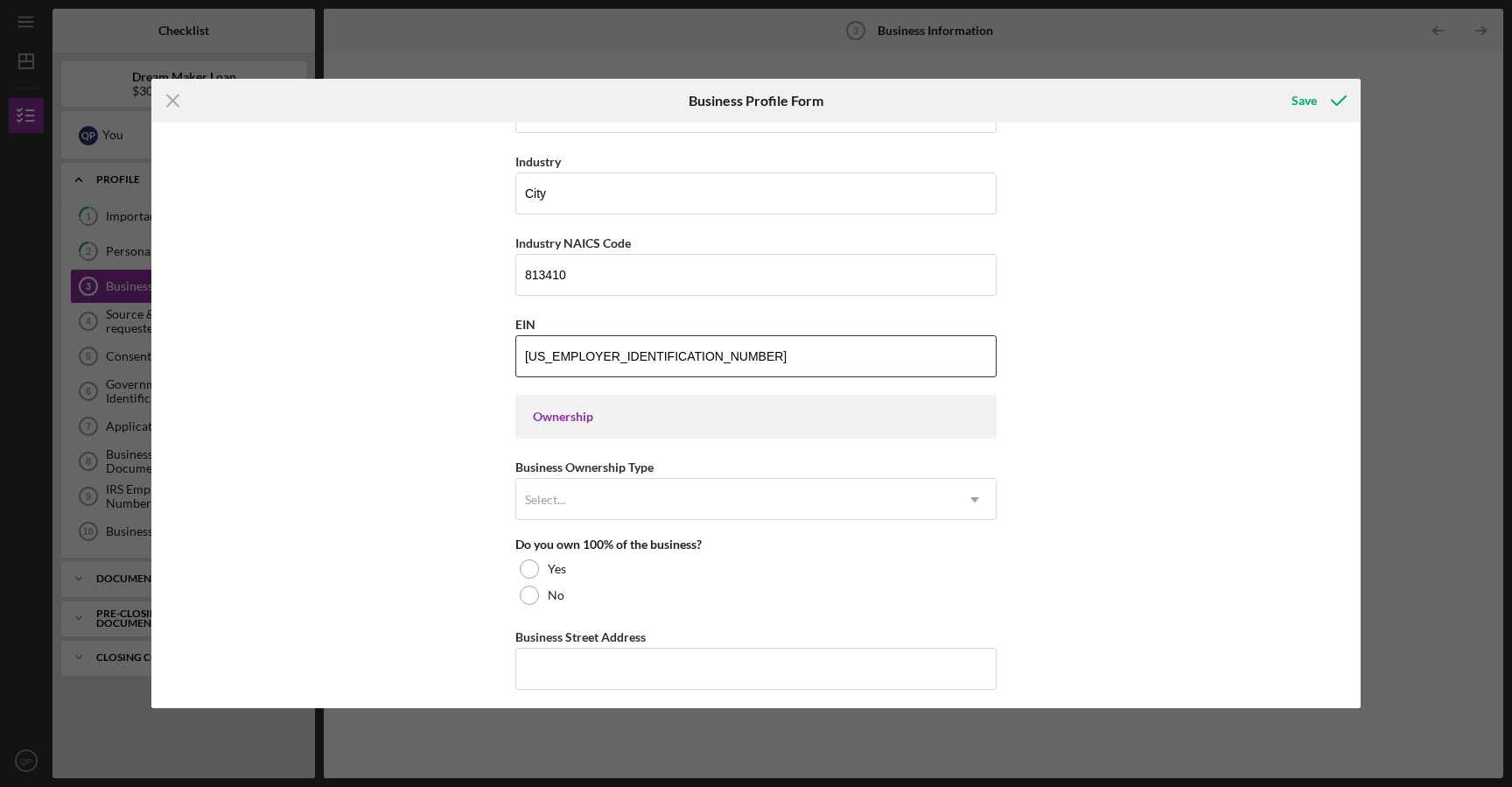
scroll to position [721, 0]
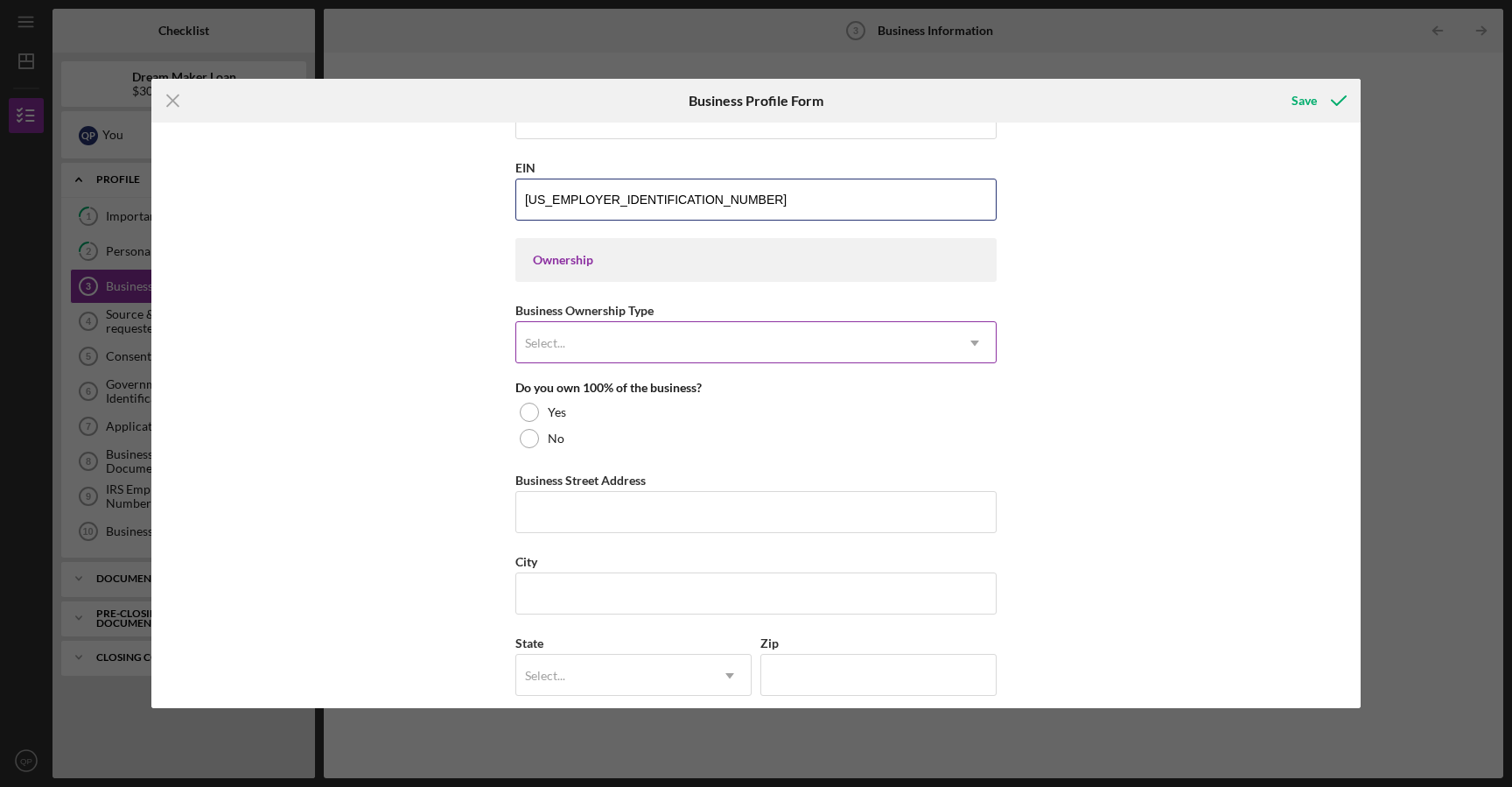
type input "[US_EMPLOYER_IDENTIFICATION_NUMBER]"
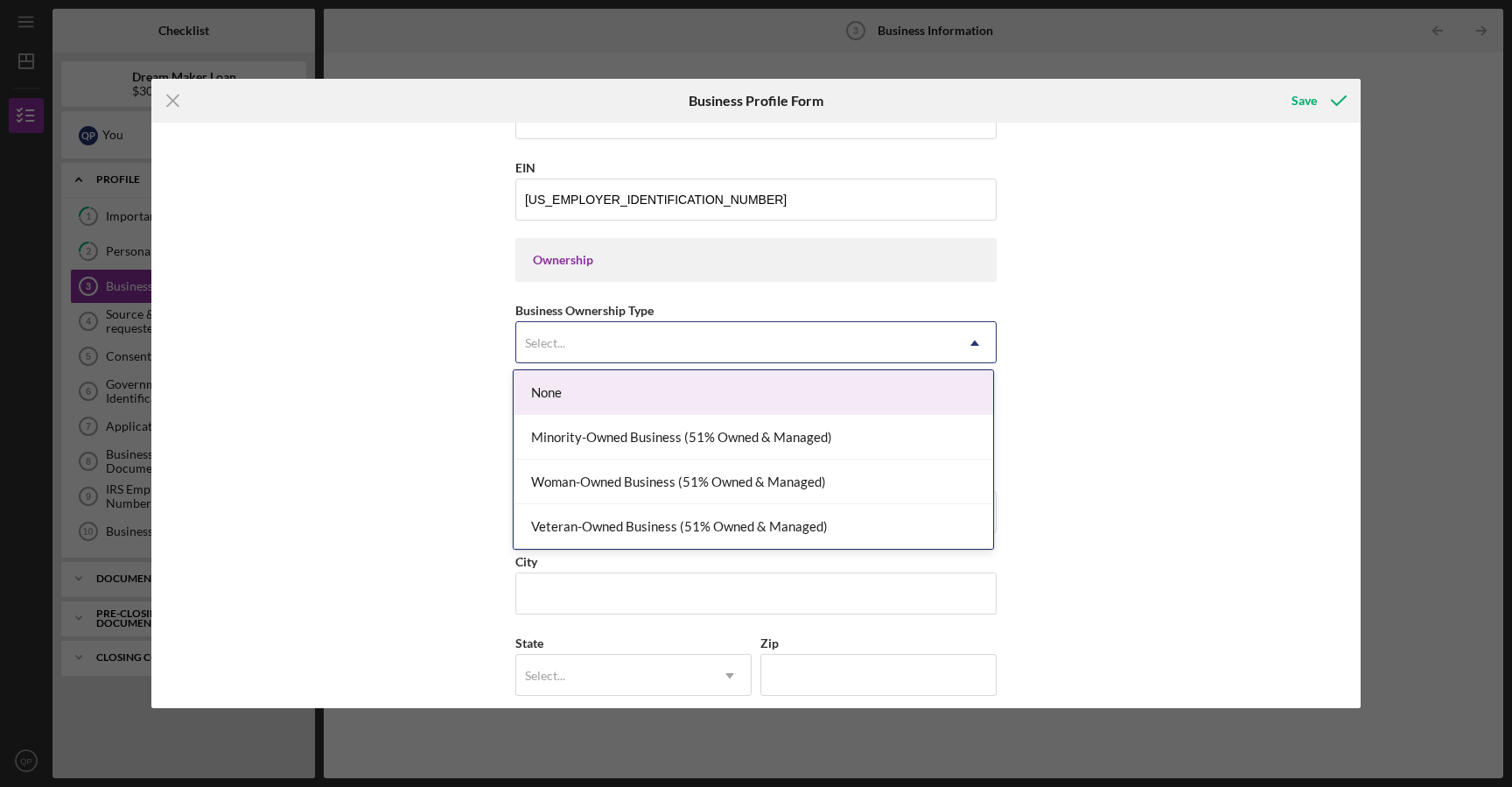
click at [933, 347] on div "Select..." at bounding box center [735, 343] width 438 height 40
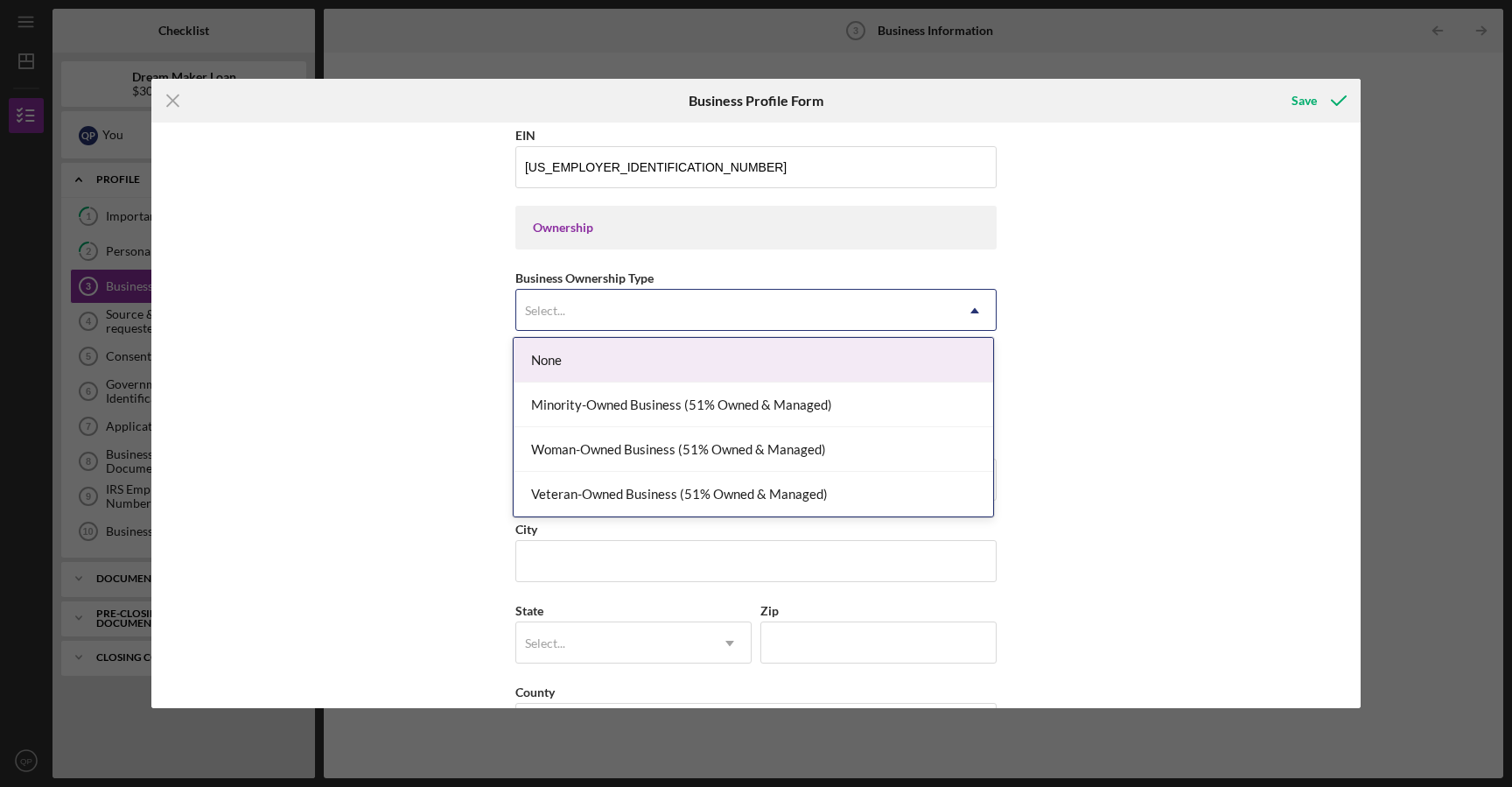
click at [894, 366] on div "None" at bounding box center [754, 359] width 480 height 44
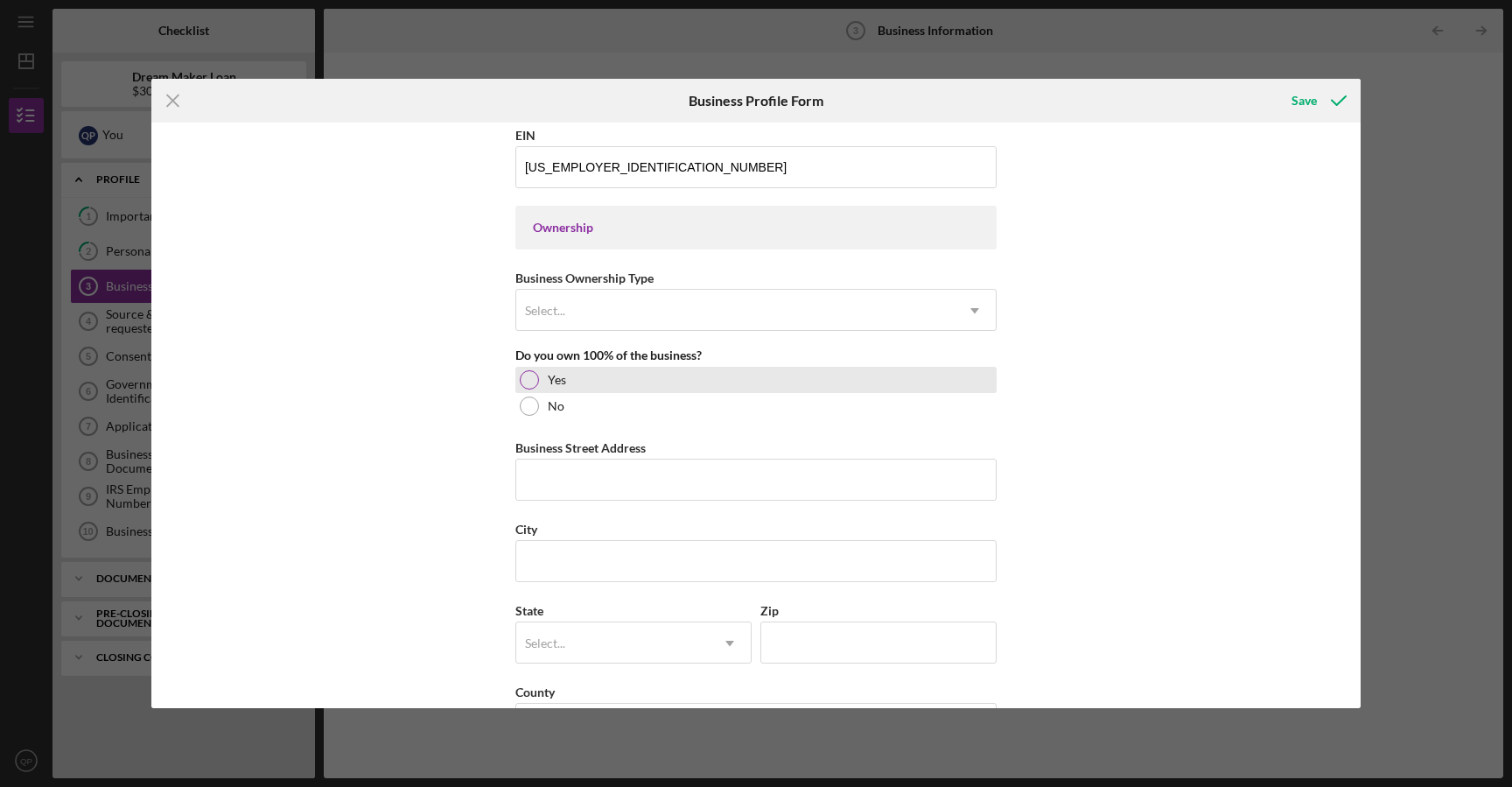
click at [844, 390] on div "Yes" at bounding box center [756, 379] width 481 height 27
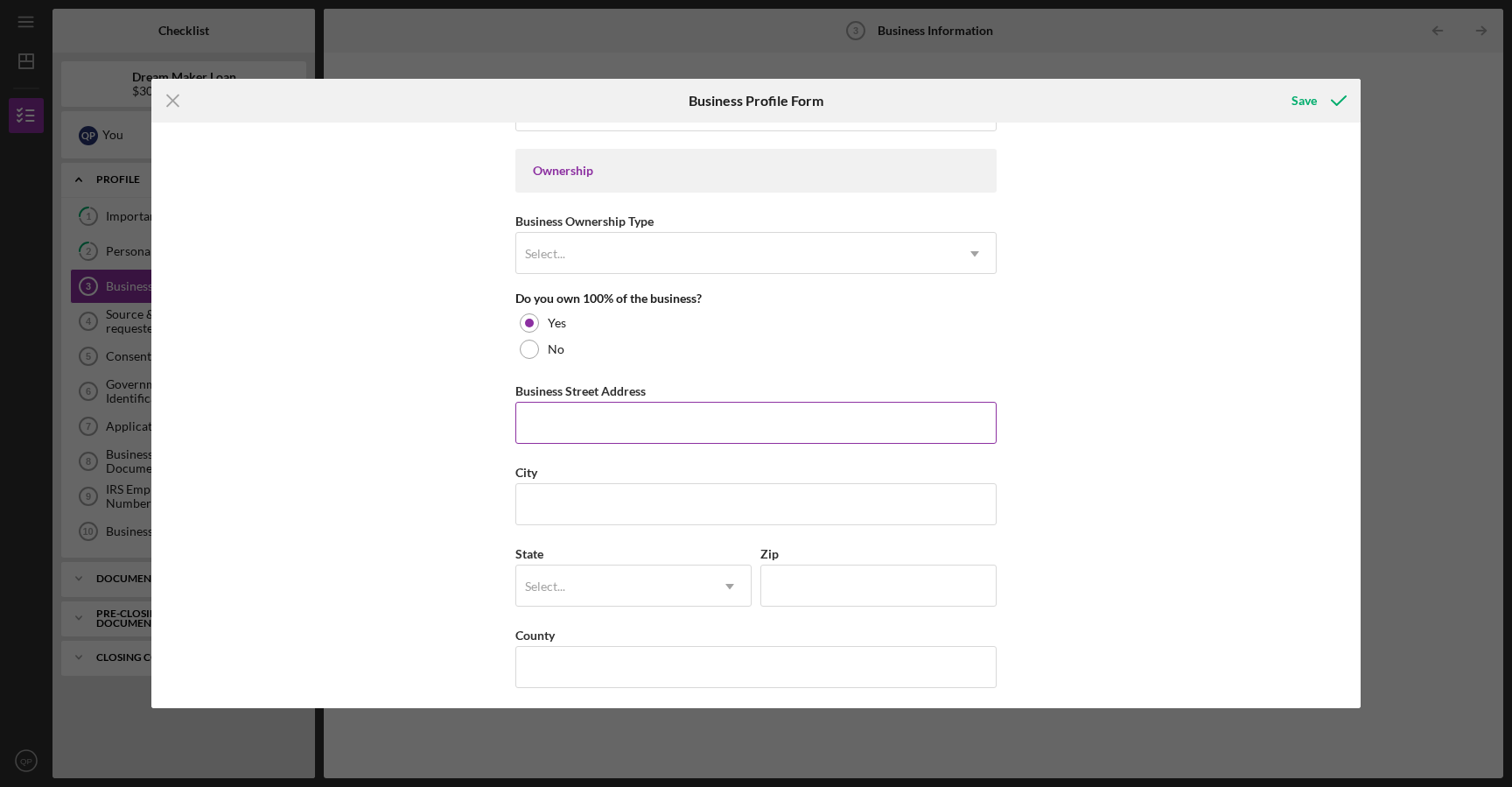
scroll to position [829, 0]
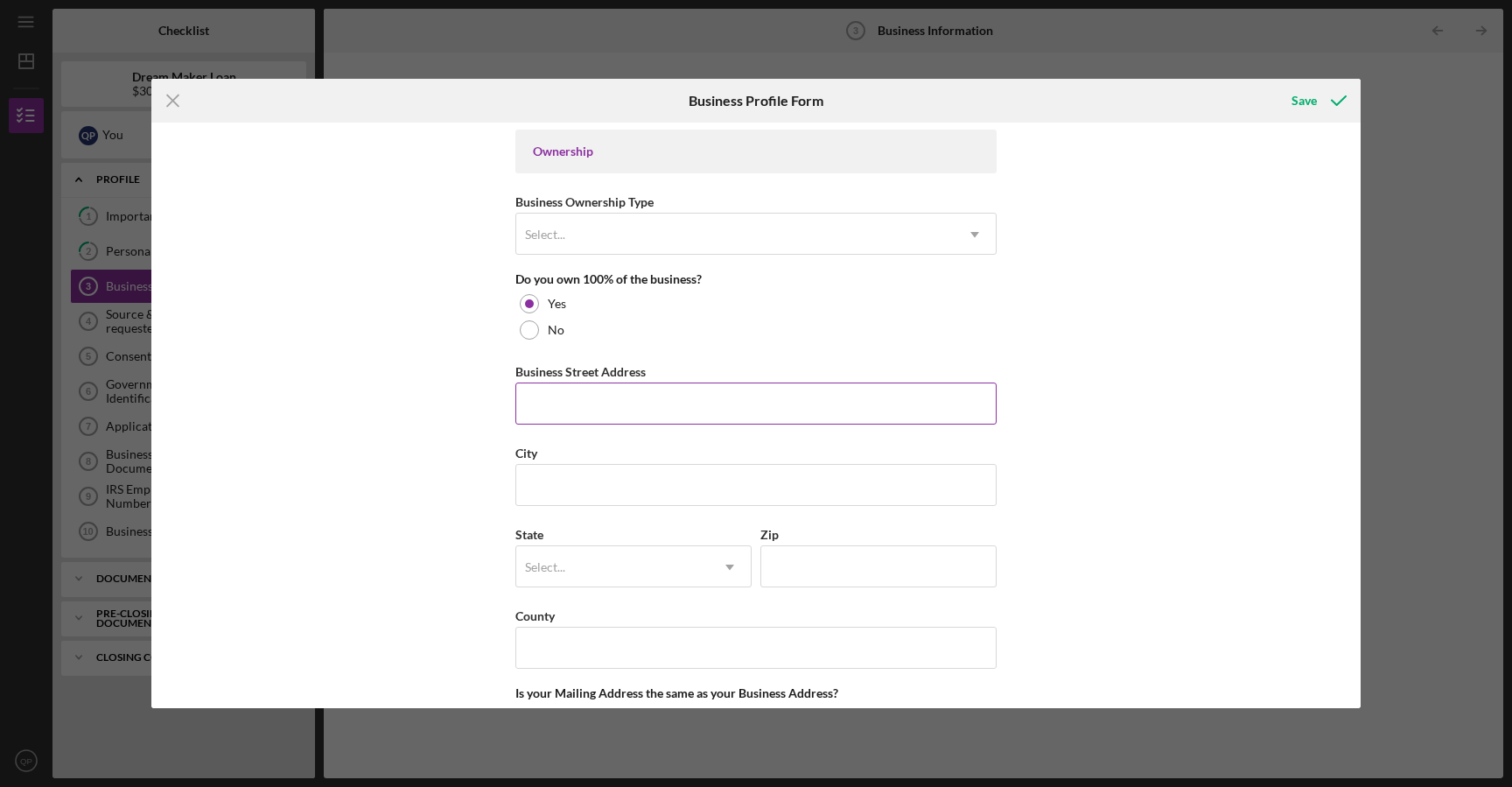
click at [830, 422] on input "Business Street Address" at bounding box center [756, 403] width 481 height 42
type input "[STREET_ADDRESS][PERSON_NAME]"
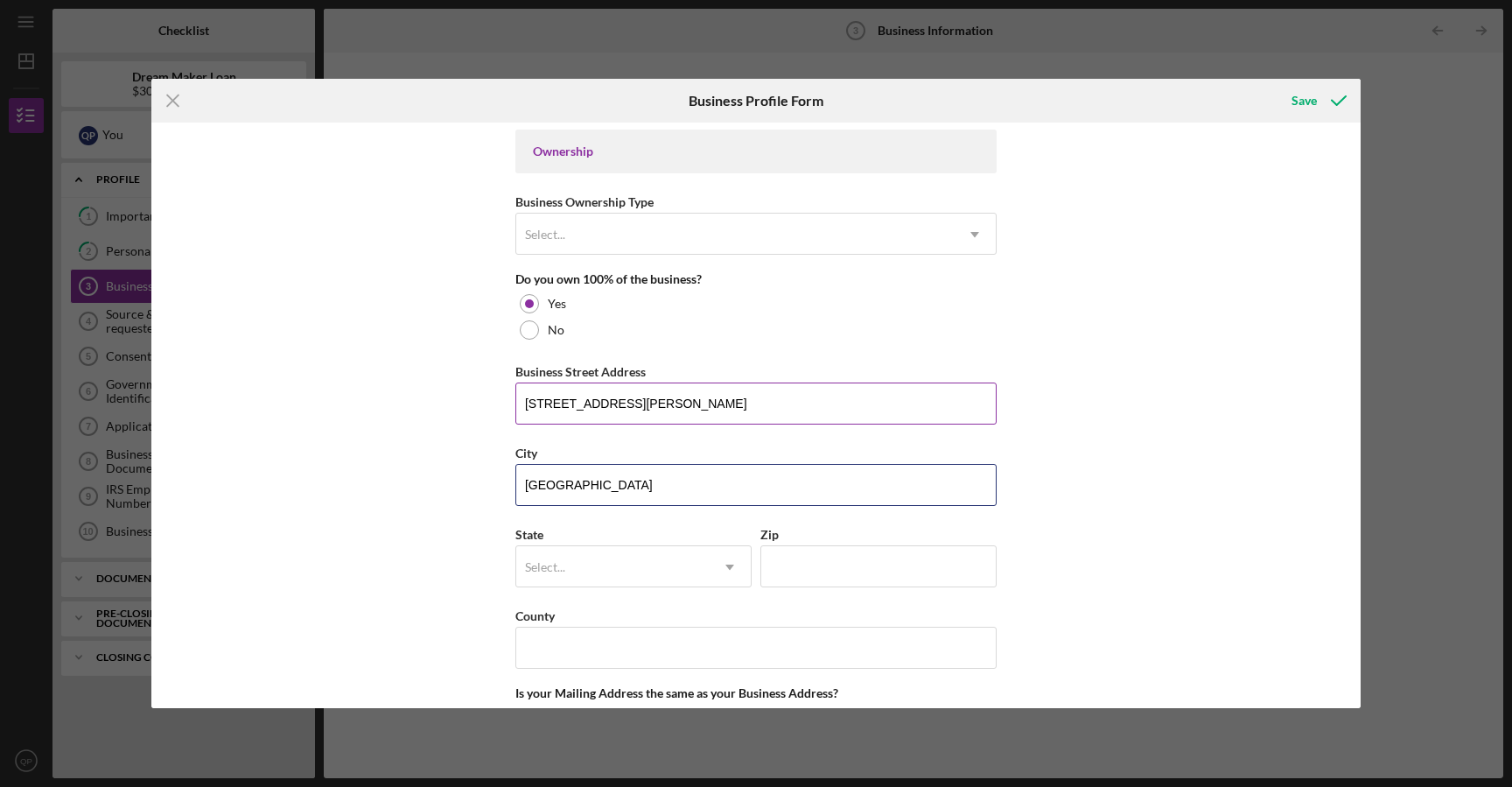
type input "[GEOGRAPHIC_DATA]"
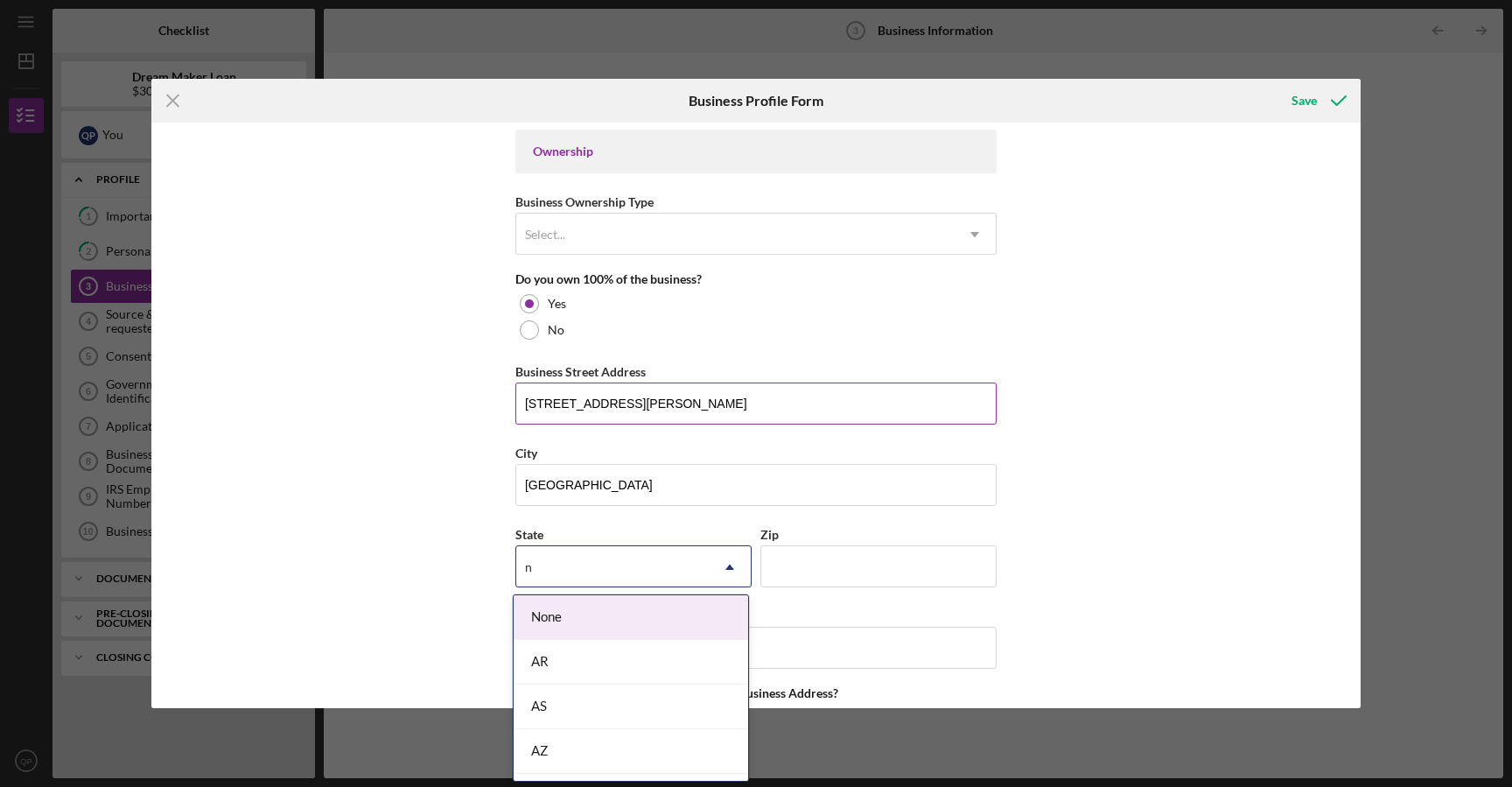
type input "nj"
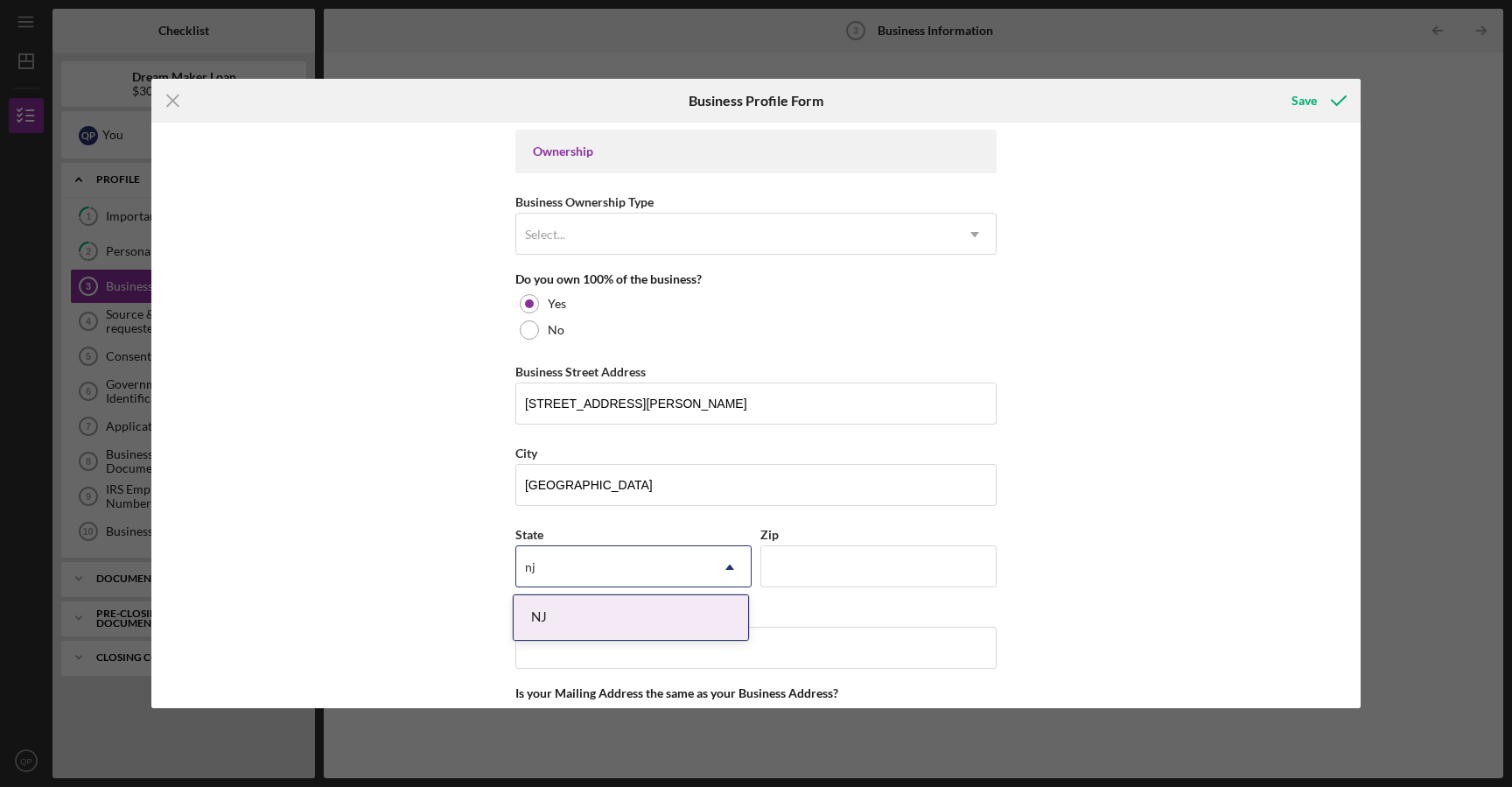
click at [659, 621] on div "NJ" at bounding box center [630, 617] width 234 height 44
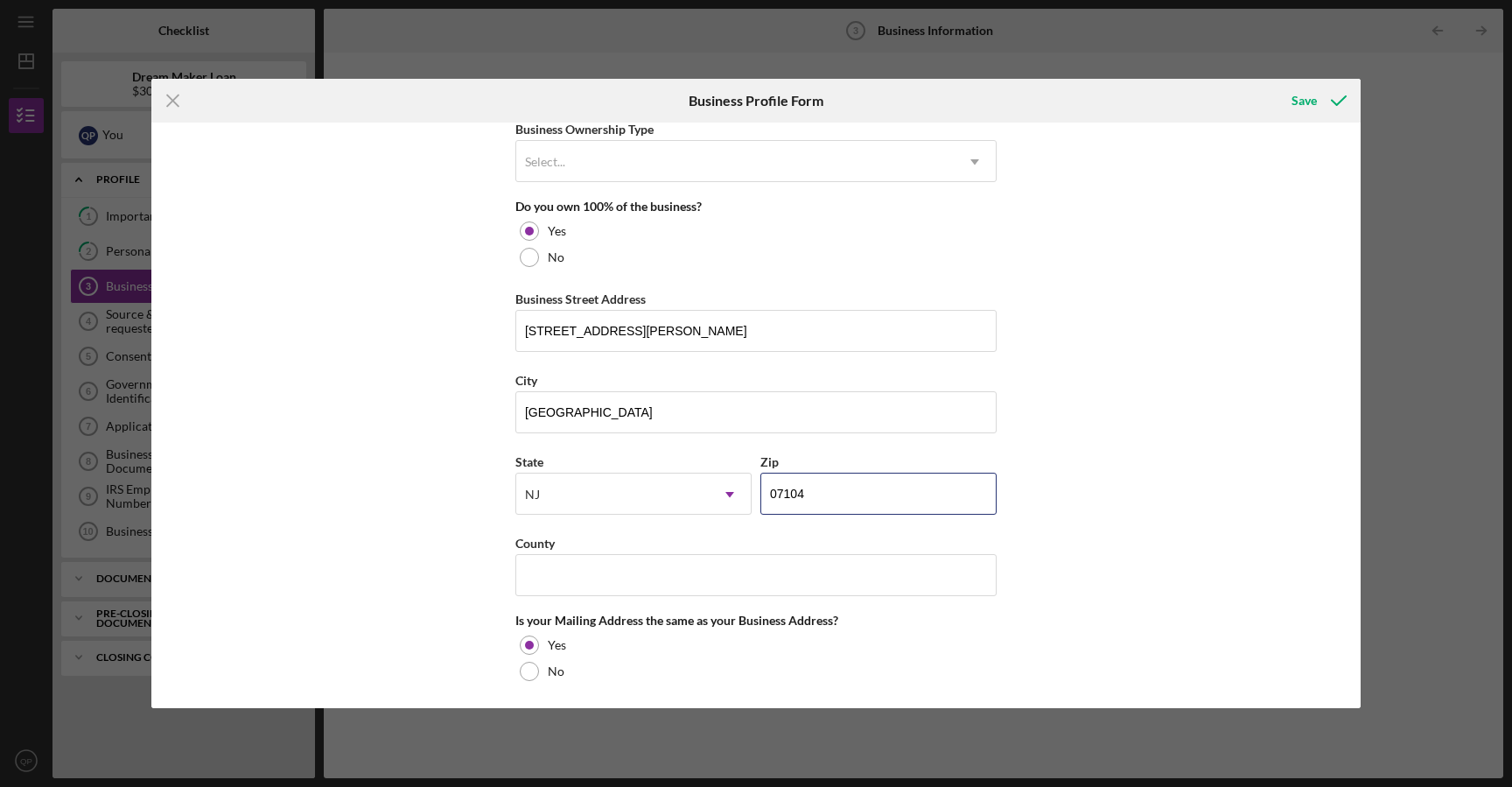
scroll to position [932, 0]
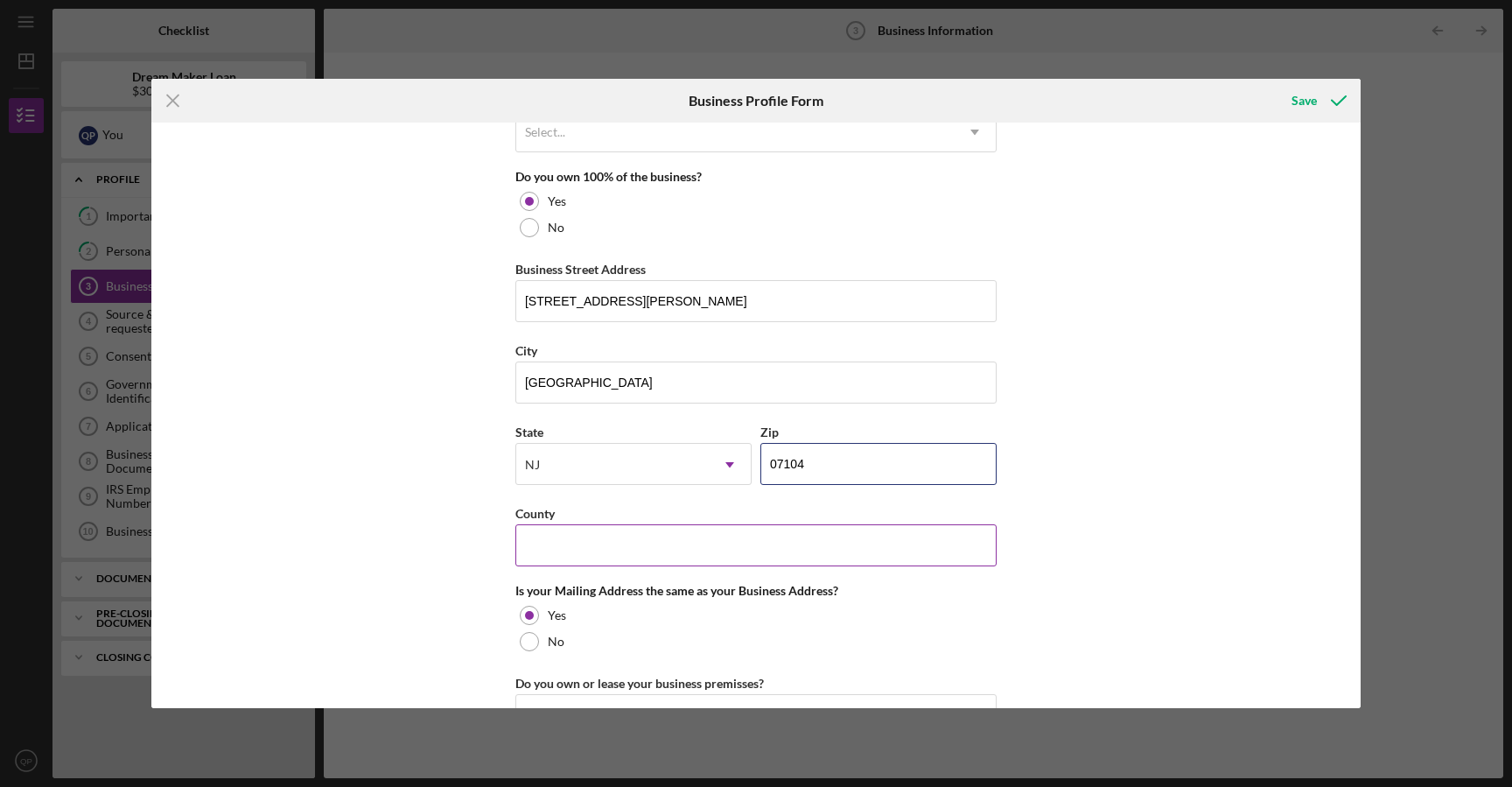
type input "07104"
click at [602, 533] on input "County" at bounding box center [756, 545] width 481 height 42
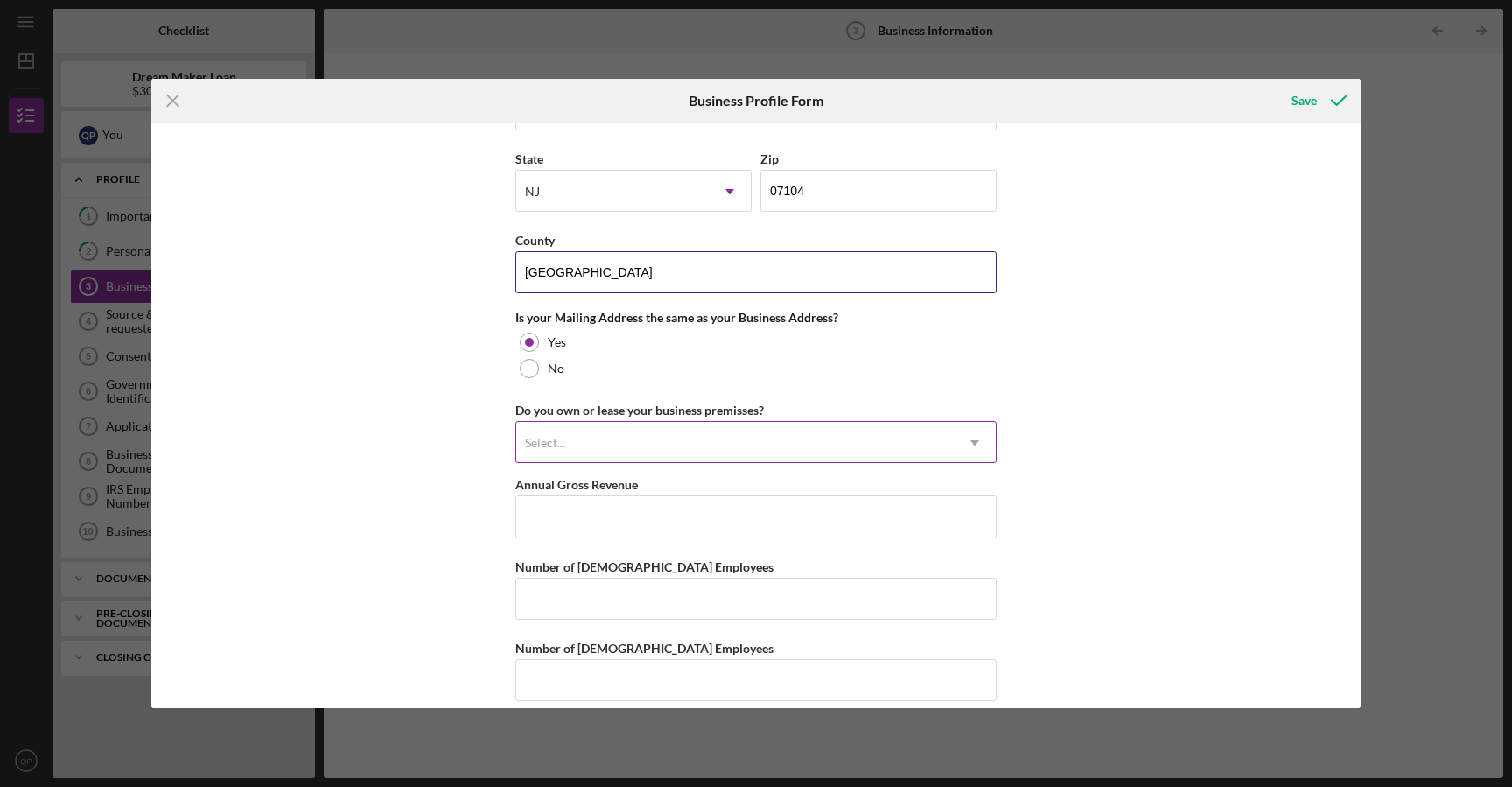
scroll to position [1223, 0]
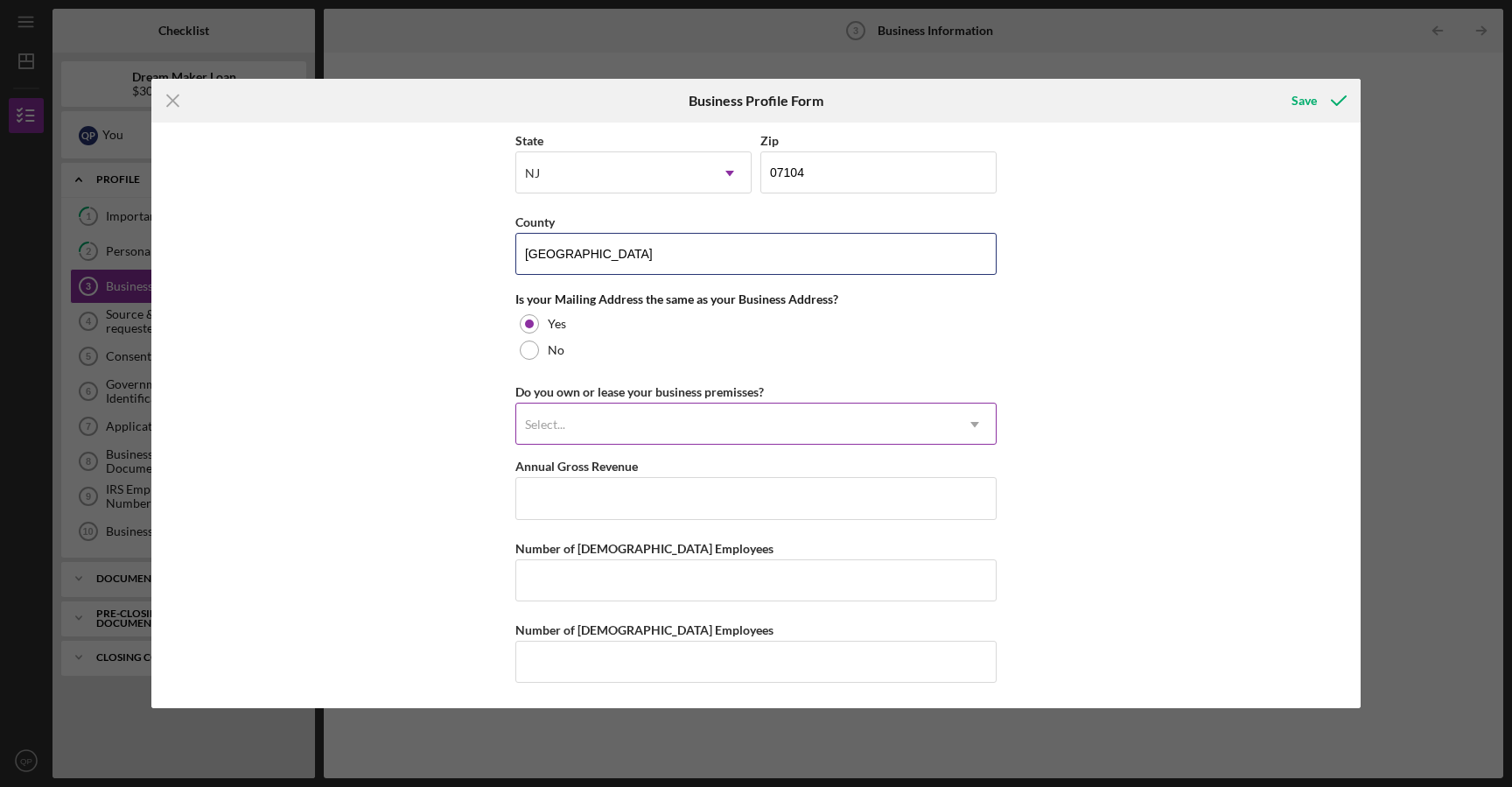
type input "[GEOGRAPHIC_DATA]"
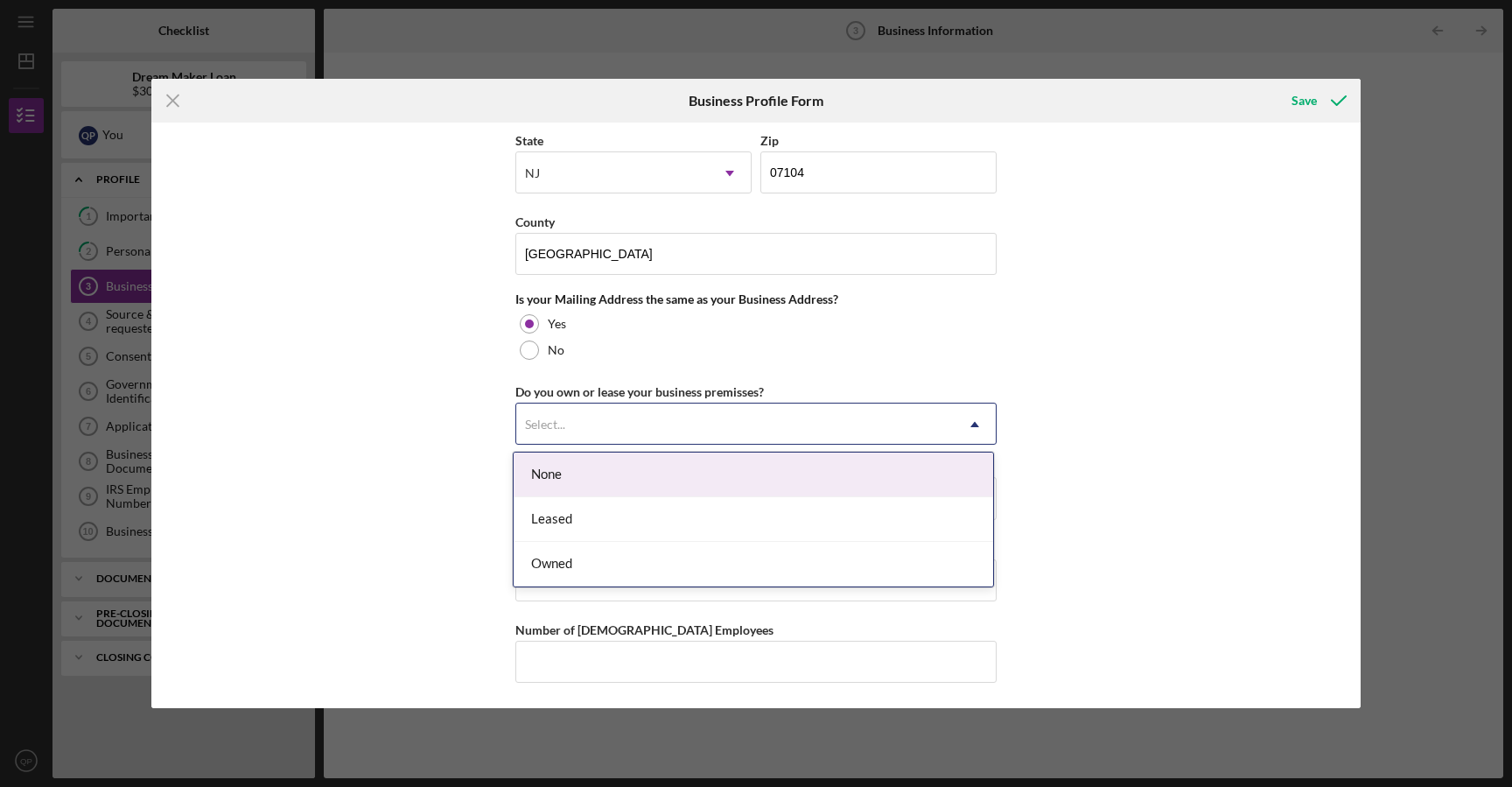
click at [617, 414] on div "Select..." at bounding box center [735, 424] width 438 height 40
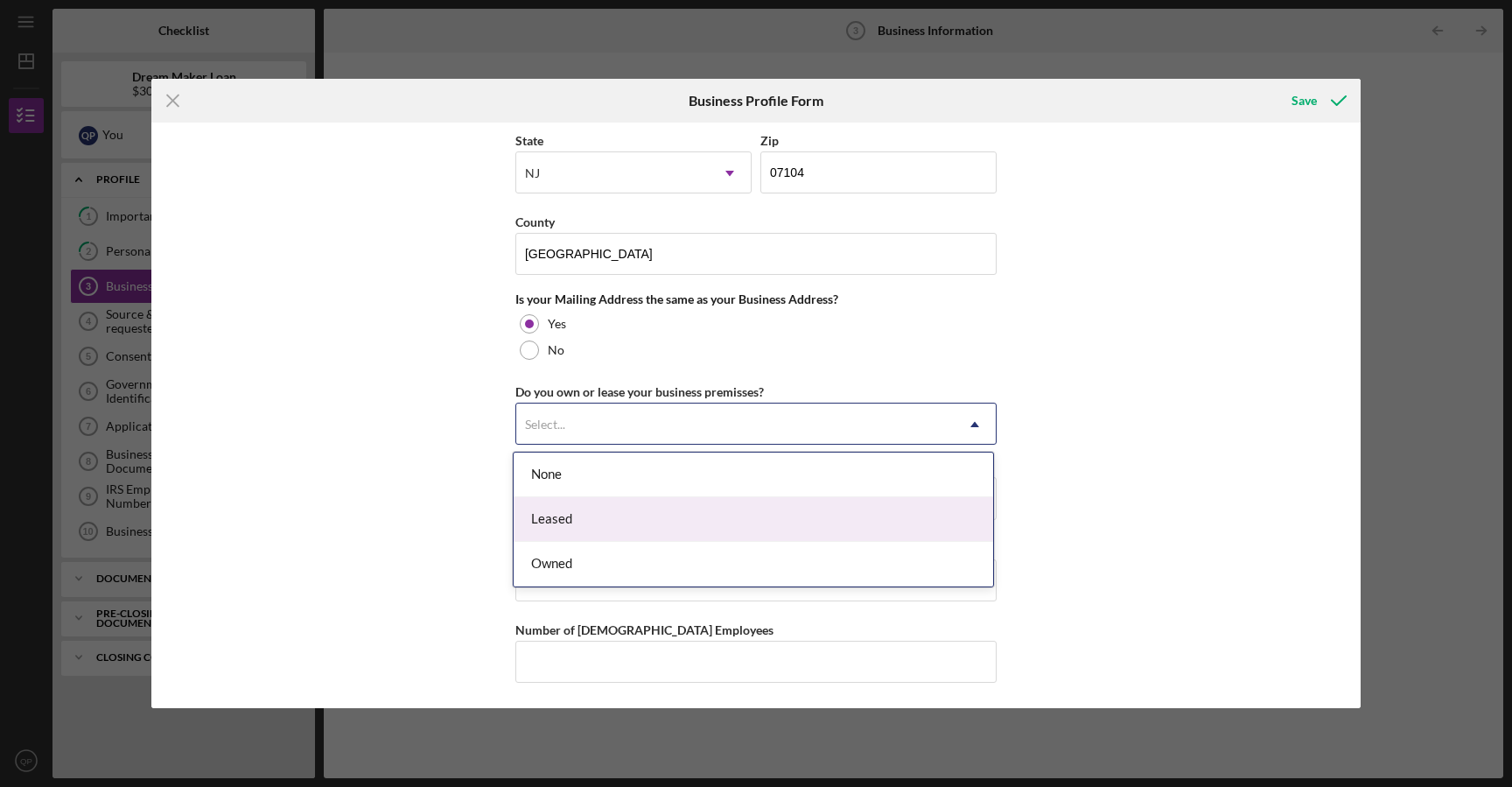
click at [606, 520] on div "Leased" at bounding box center [754, 518] width 480 height 44
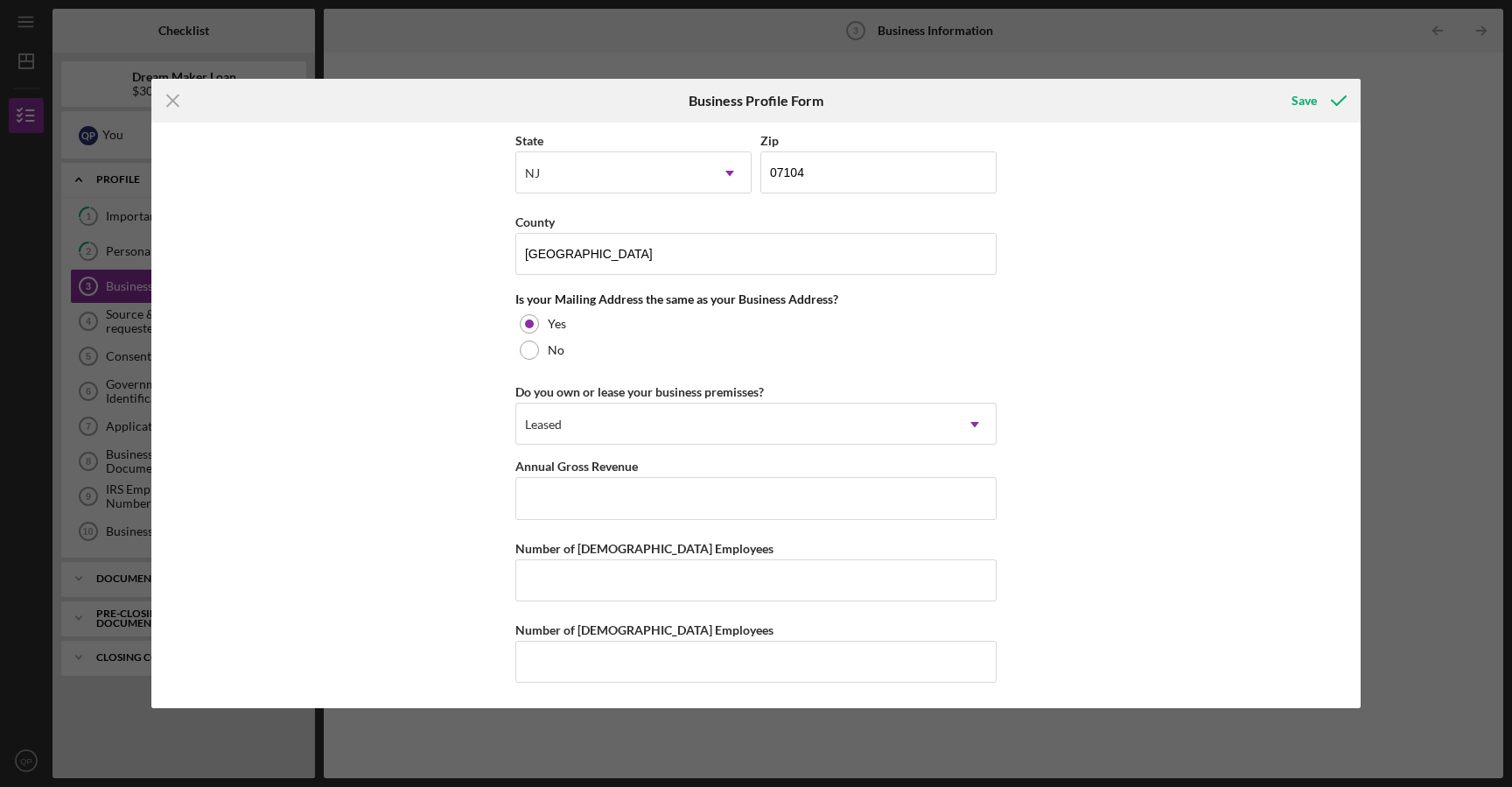
click at [1154, 414] on div "Business Name Brothers Building A Better Nation DBA Business Start Date [DATE] …" at bounding box center [756, 415] width 1210 height 586
click at [856, 515] on input "Annual Gross Revenue" at bounding box center [756, 498] width 481 height 42
type input "$188,000"
click at [828, 575] on input "Number of [DEMOGRAPHIC_DATA] Employees" at bounding box center [756, 580] width 481 height 42
type input "6"
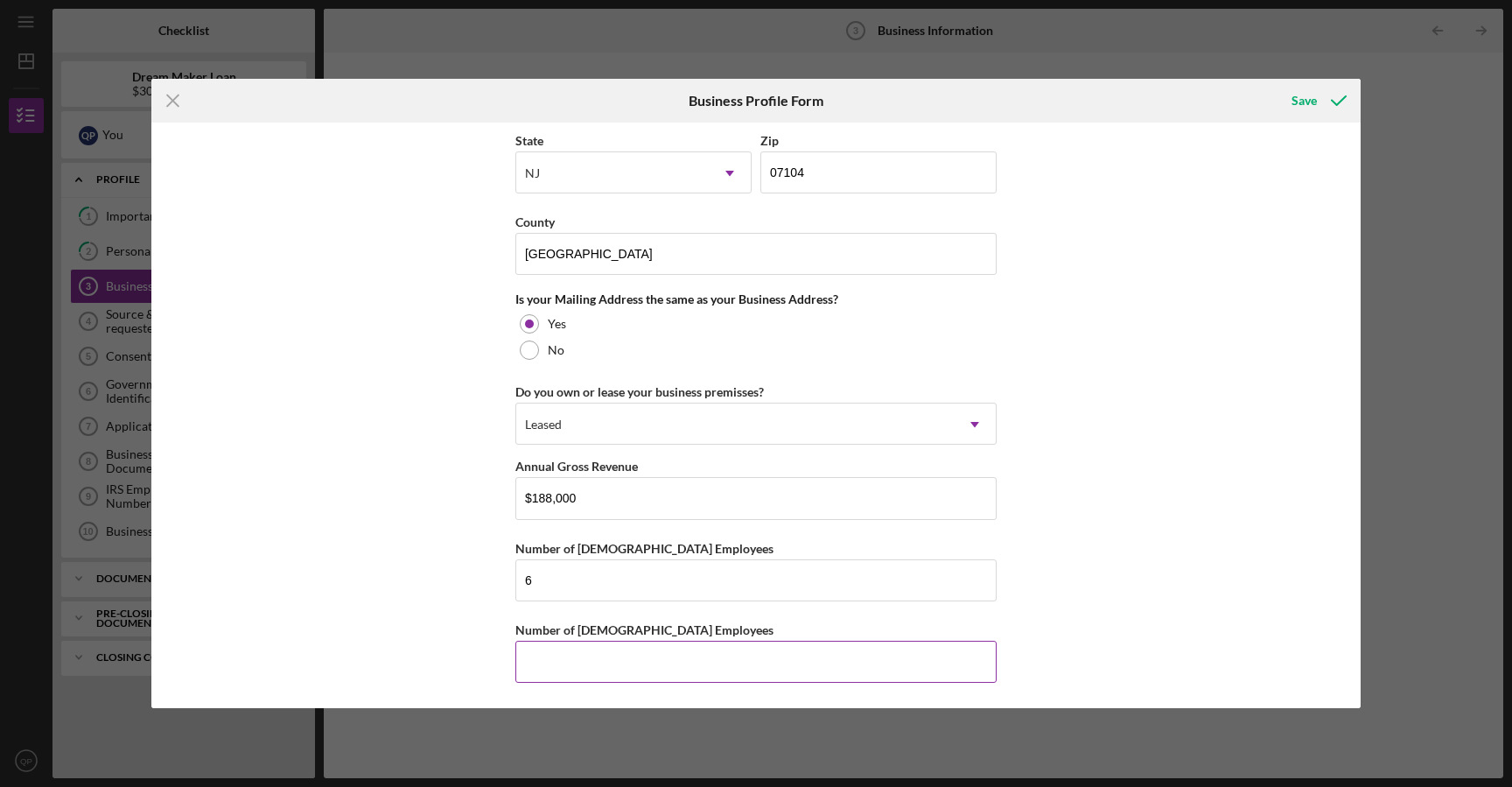
click at [747, 648] on input "Number of [DEMOGRAPHIC_DATA] Employees" at bounding box center [756, 662] width 481 height 42
type input "4"
click at [1316, 104] on div "Save" at bounding box center [1305, 100] width 26 height 35
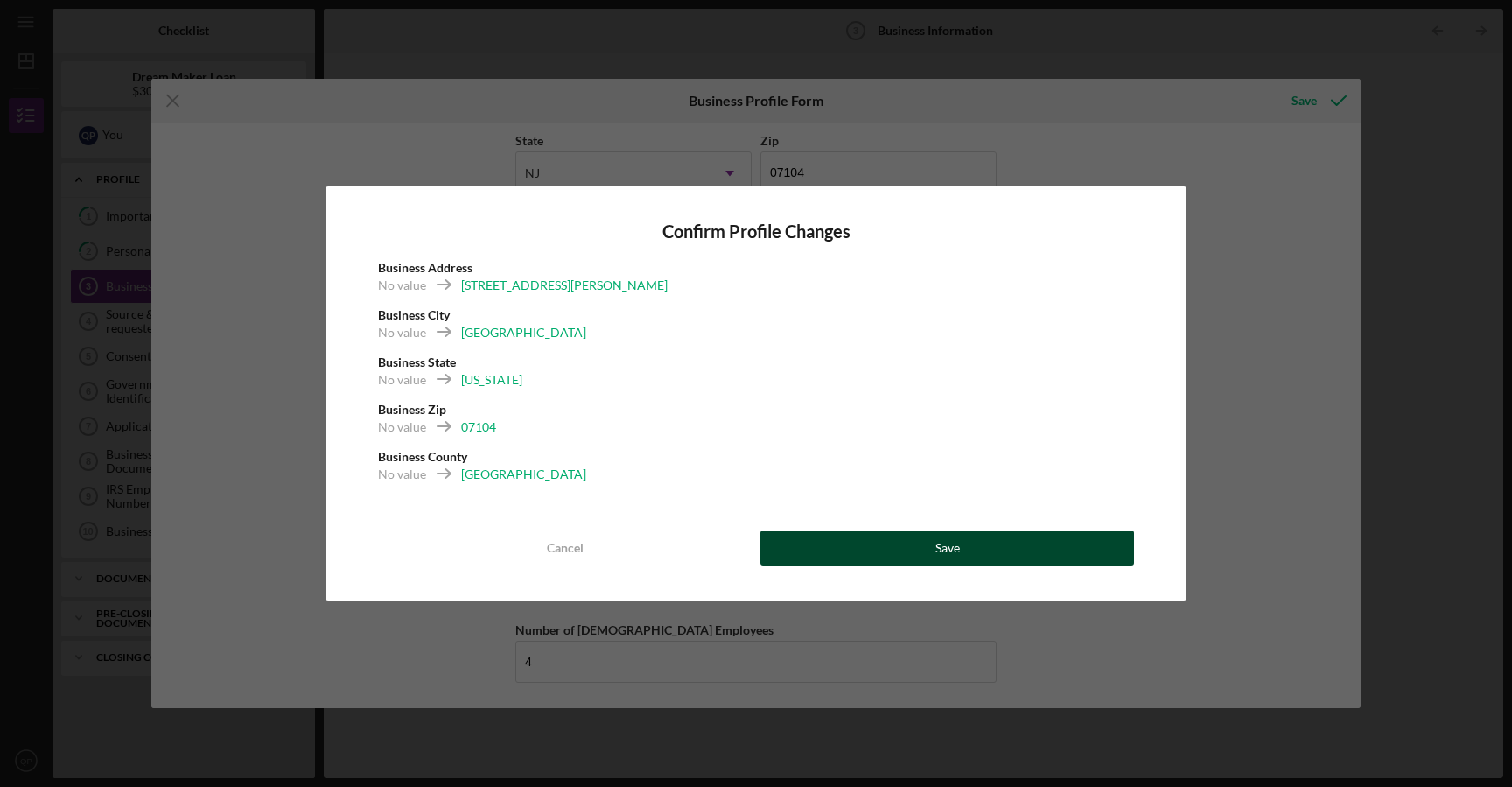
click at [917, 540] on button "Save" at bounding box center [947, 547] width 373 height 35
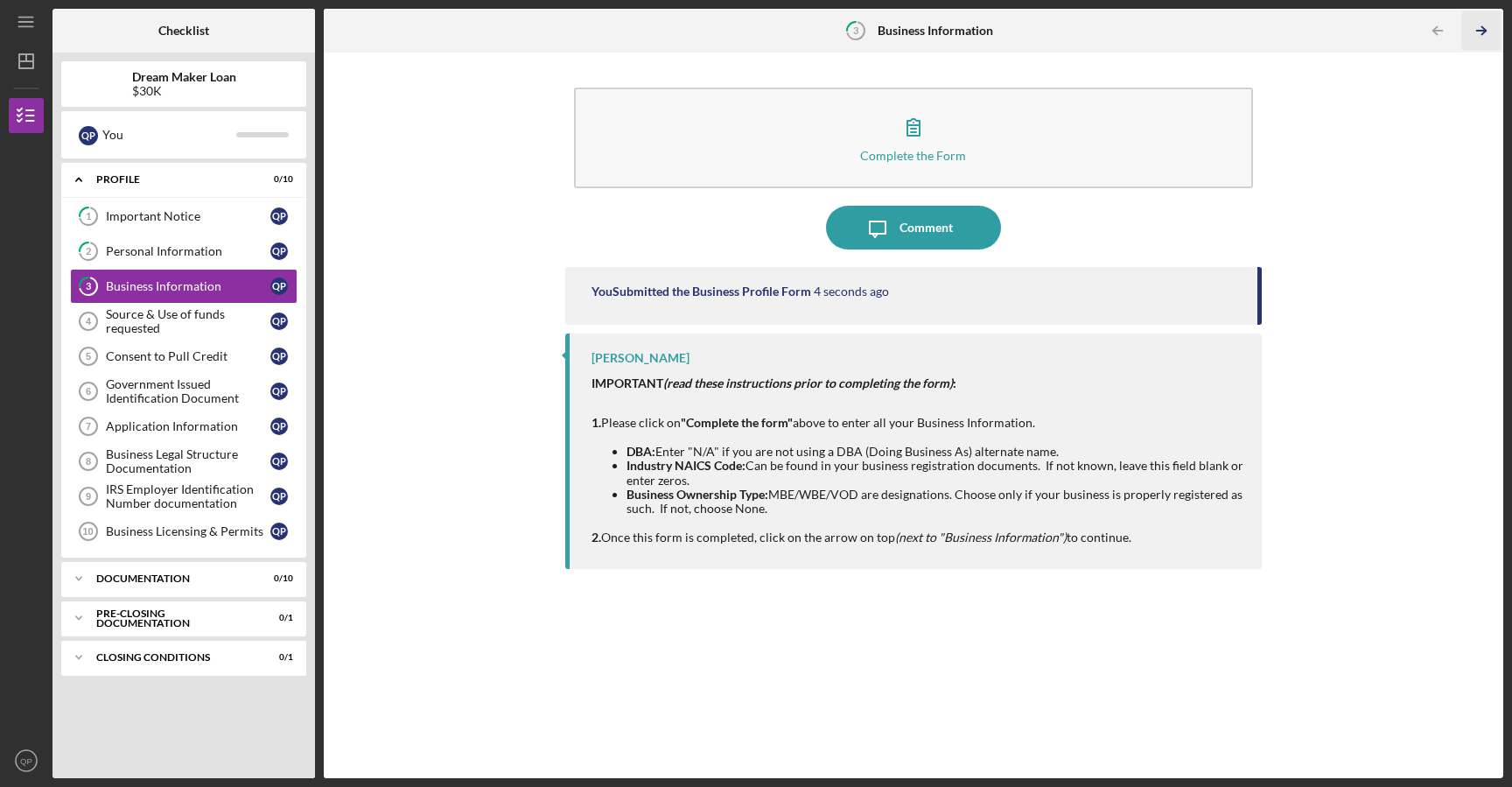
click at [1486, 30] on polyline "button" at bounding box center [1483, 31] width 4 height 8
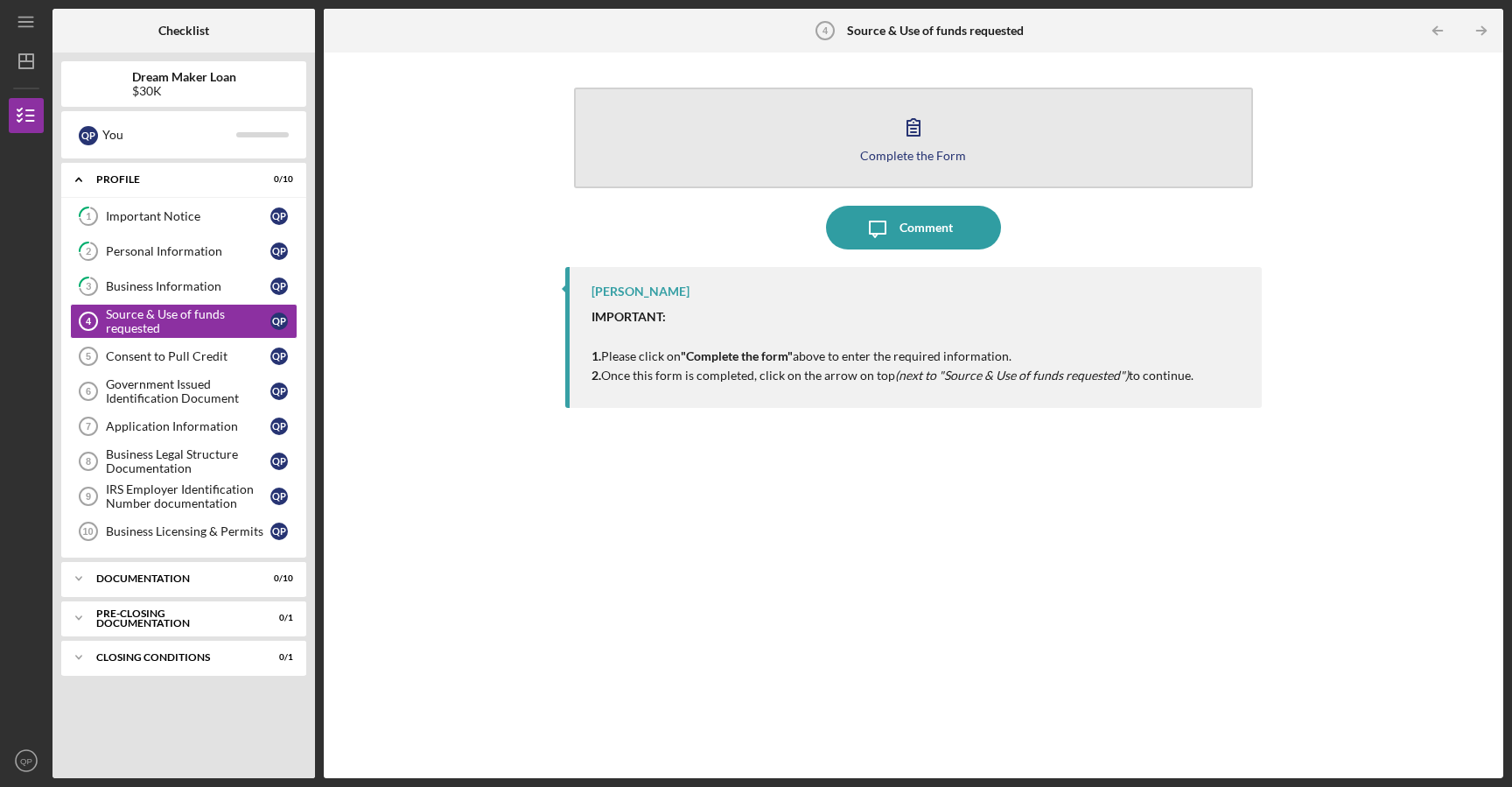
click at [923, 130] on icon "button" at bounding box center [914, 126] width 43 height 43
